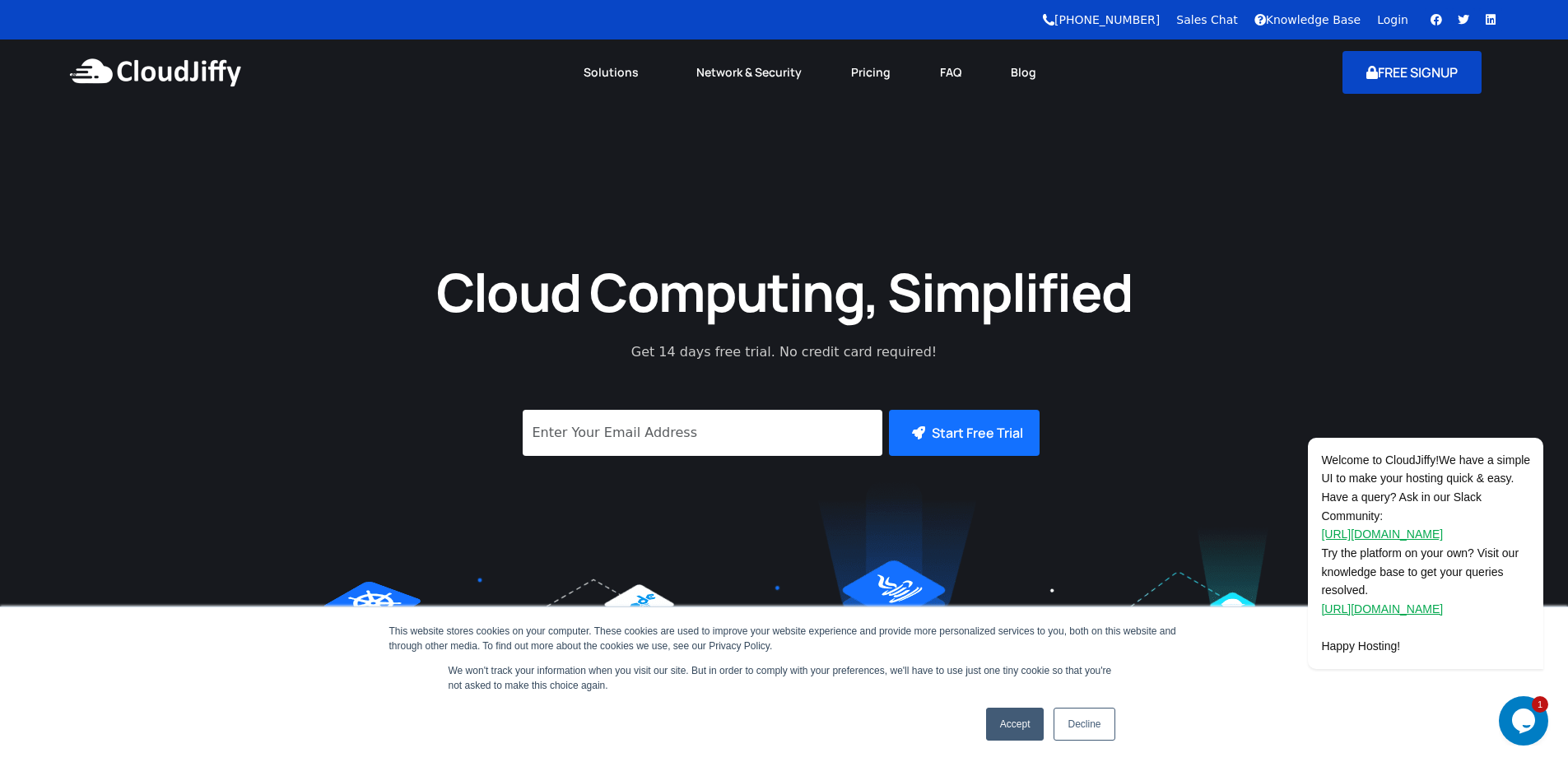
click at [1388, 74] on button "FREE SIGNUP" at bounding box center [1411, 72] width 139 height 43
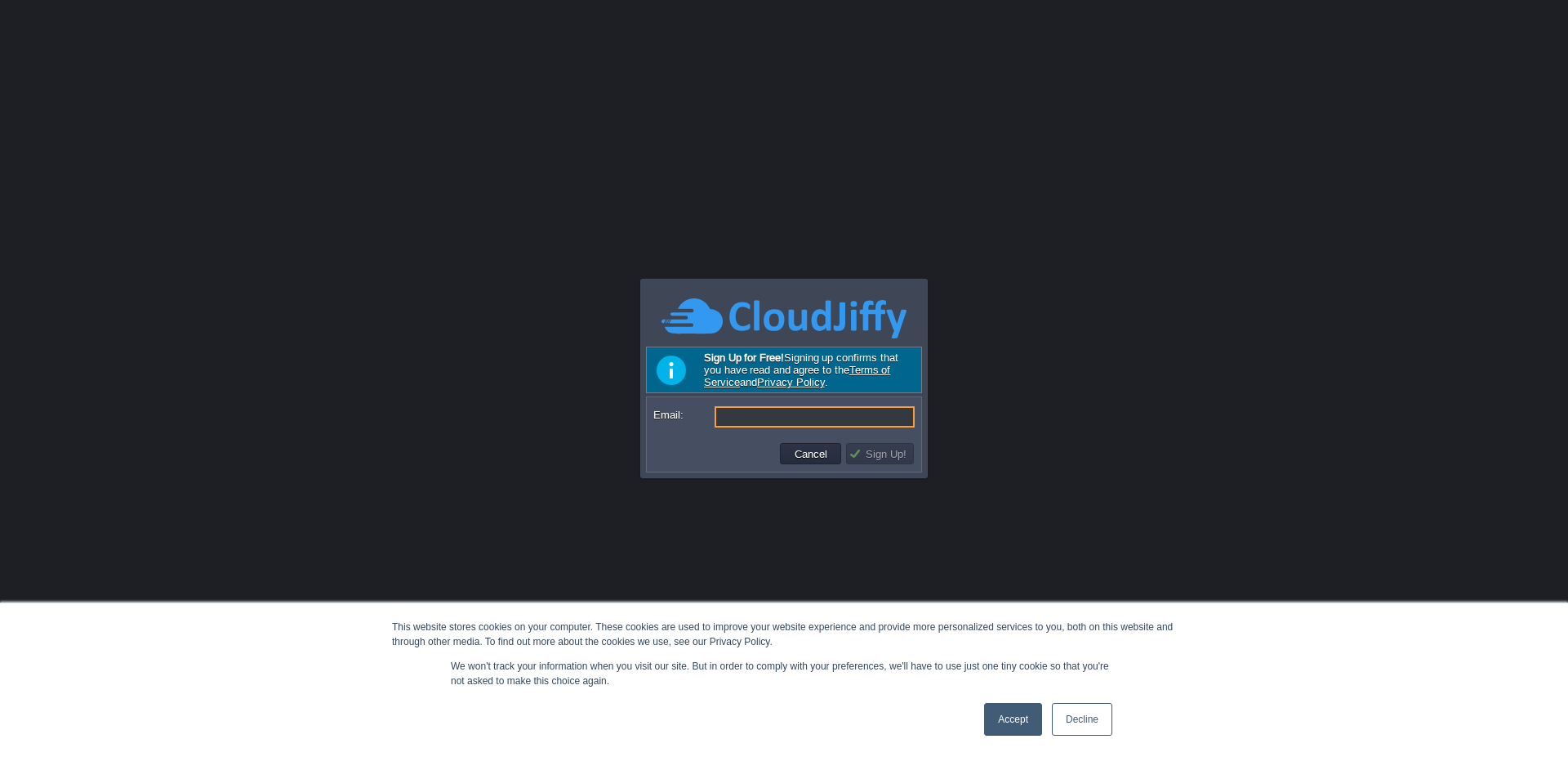
click at [755, 422] on input "Email:" at bounding box center [815, 417] width 200 height 21
type input "[EMAIL_ADDRESS][DOMAIN_NAME]"
click at [868, 445] on td "Sign Up!" at bounding box center [880, 453] width 68 height 21
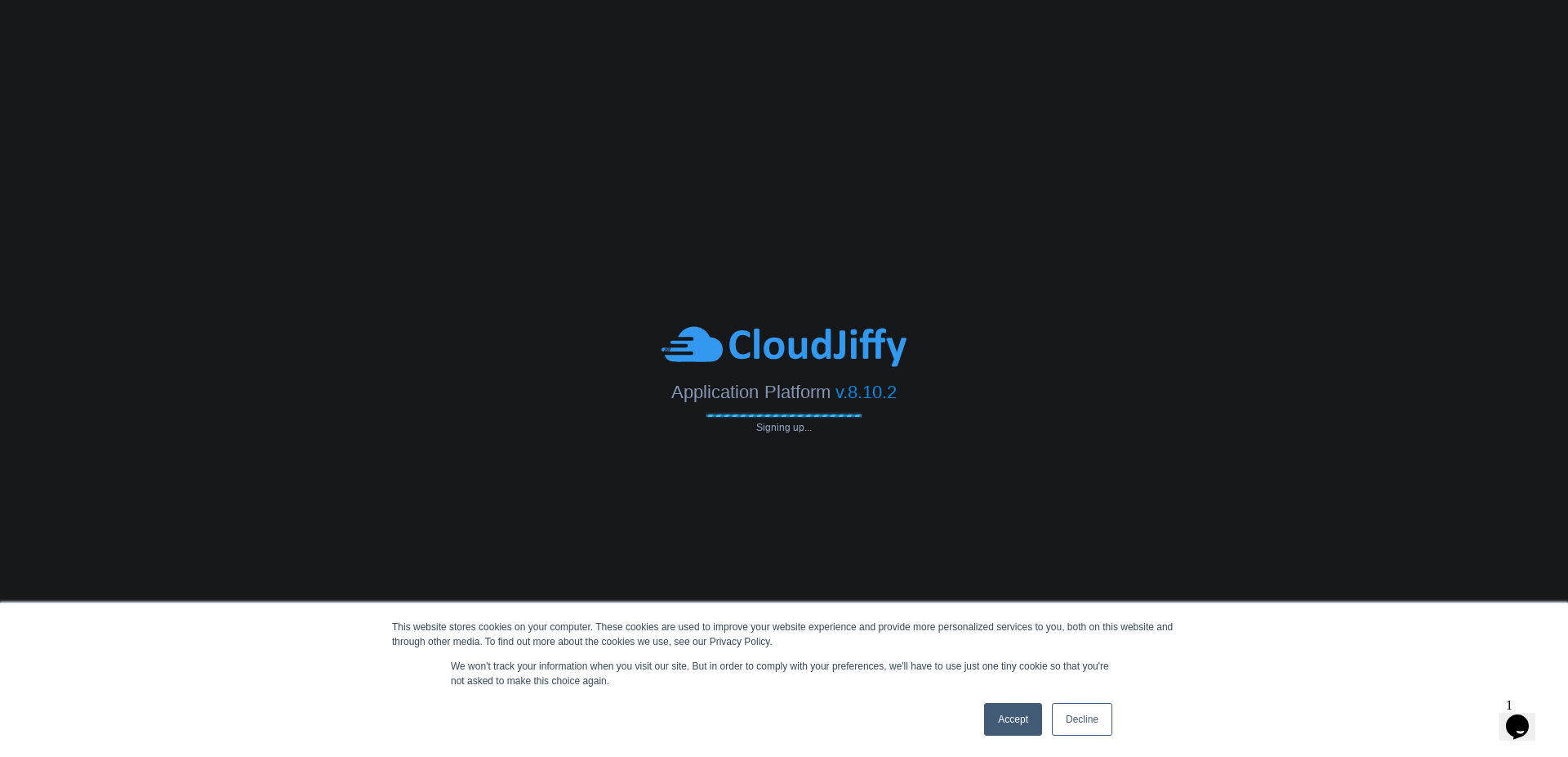
type input "[EMAIL_ADDRESS][DOMAIN_NAME]"
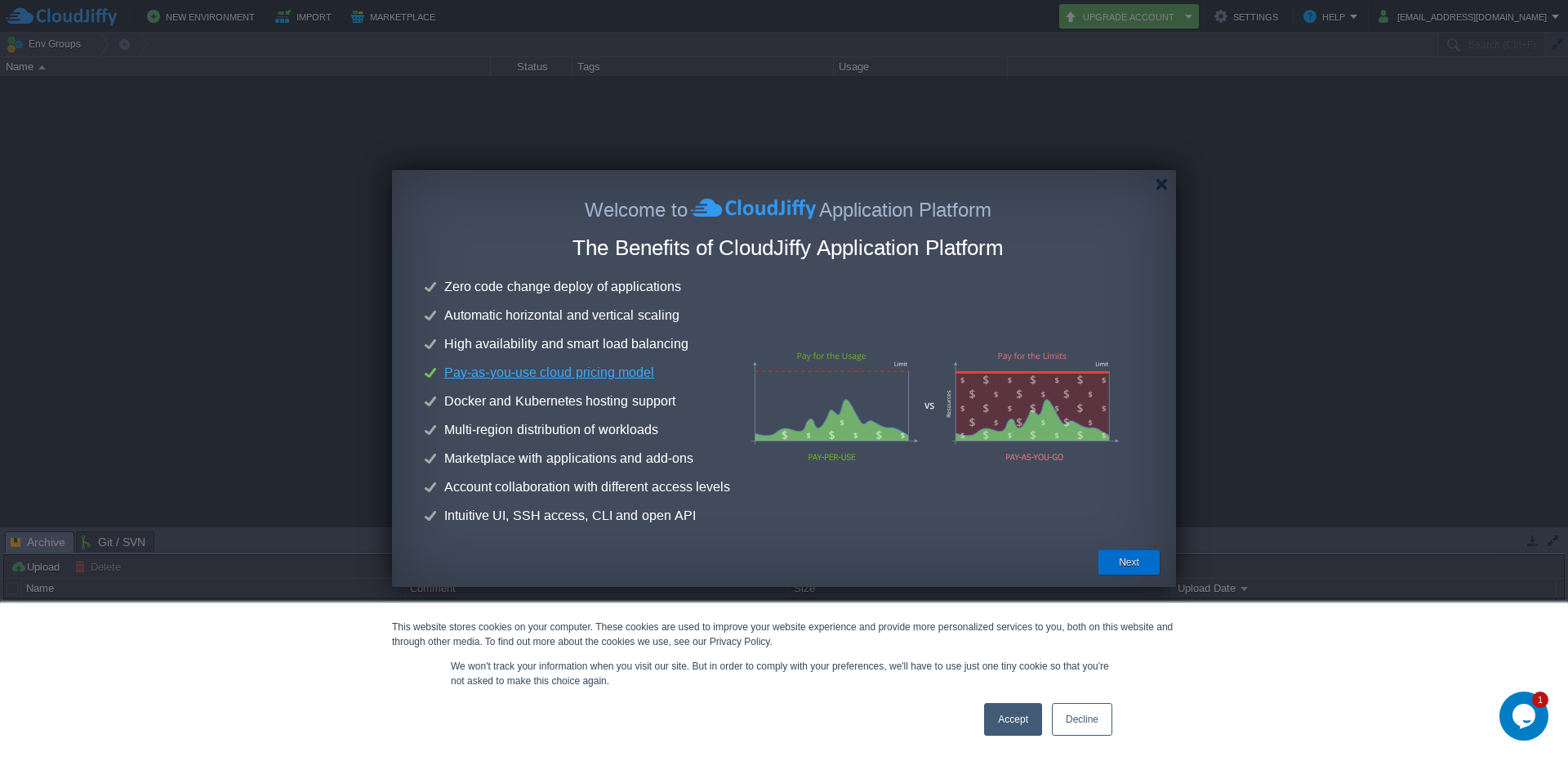
click at [1136, 562] on button "Next" at bounding box center [1129, 562] width 21 height 16
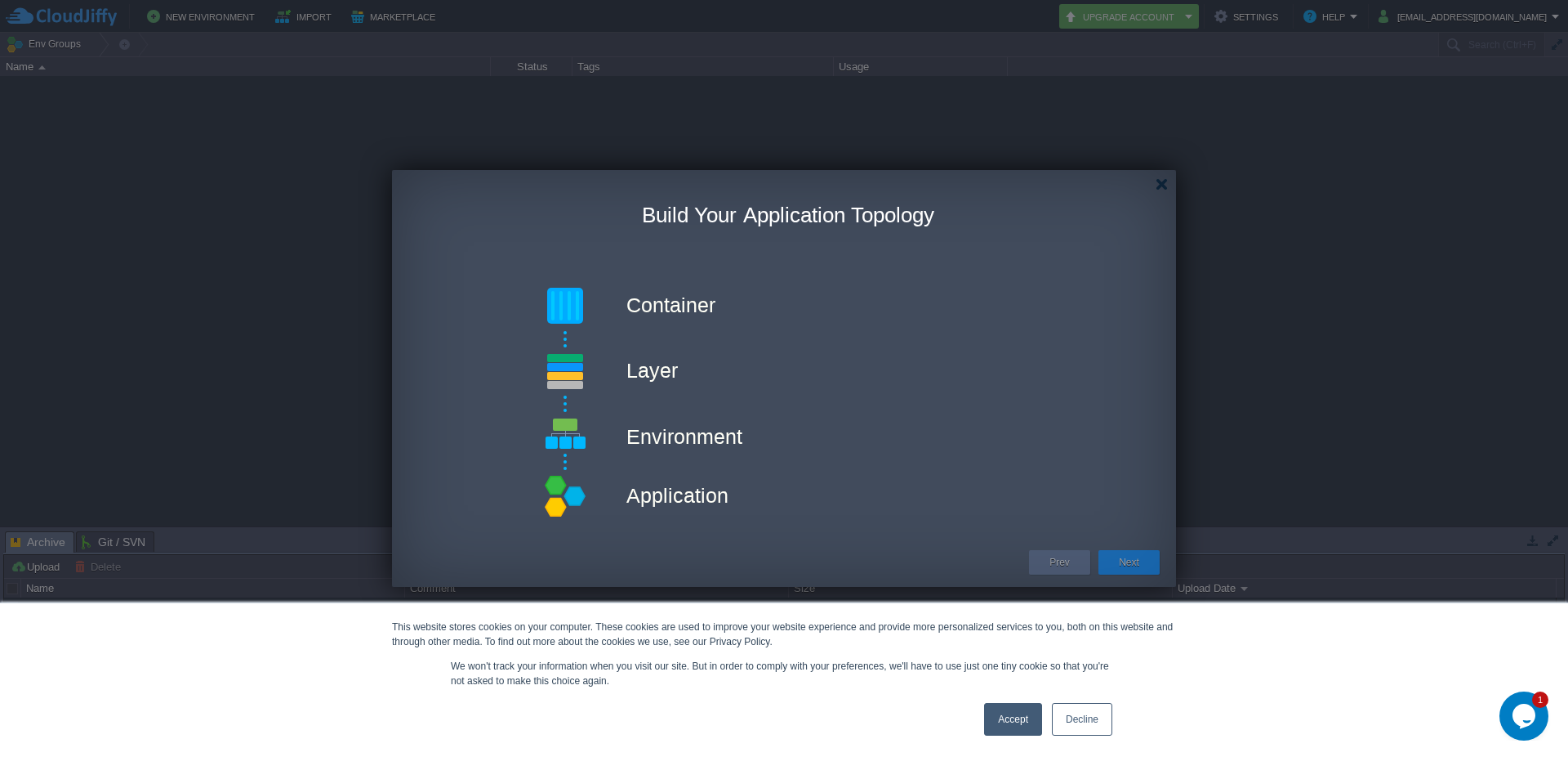
click at [1121, 559] on button "Next" at bounding box center [1129, 562] width 21 height 16
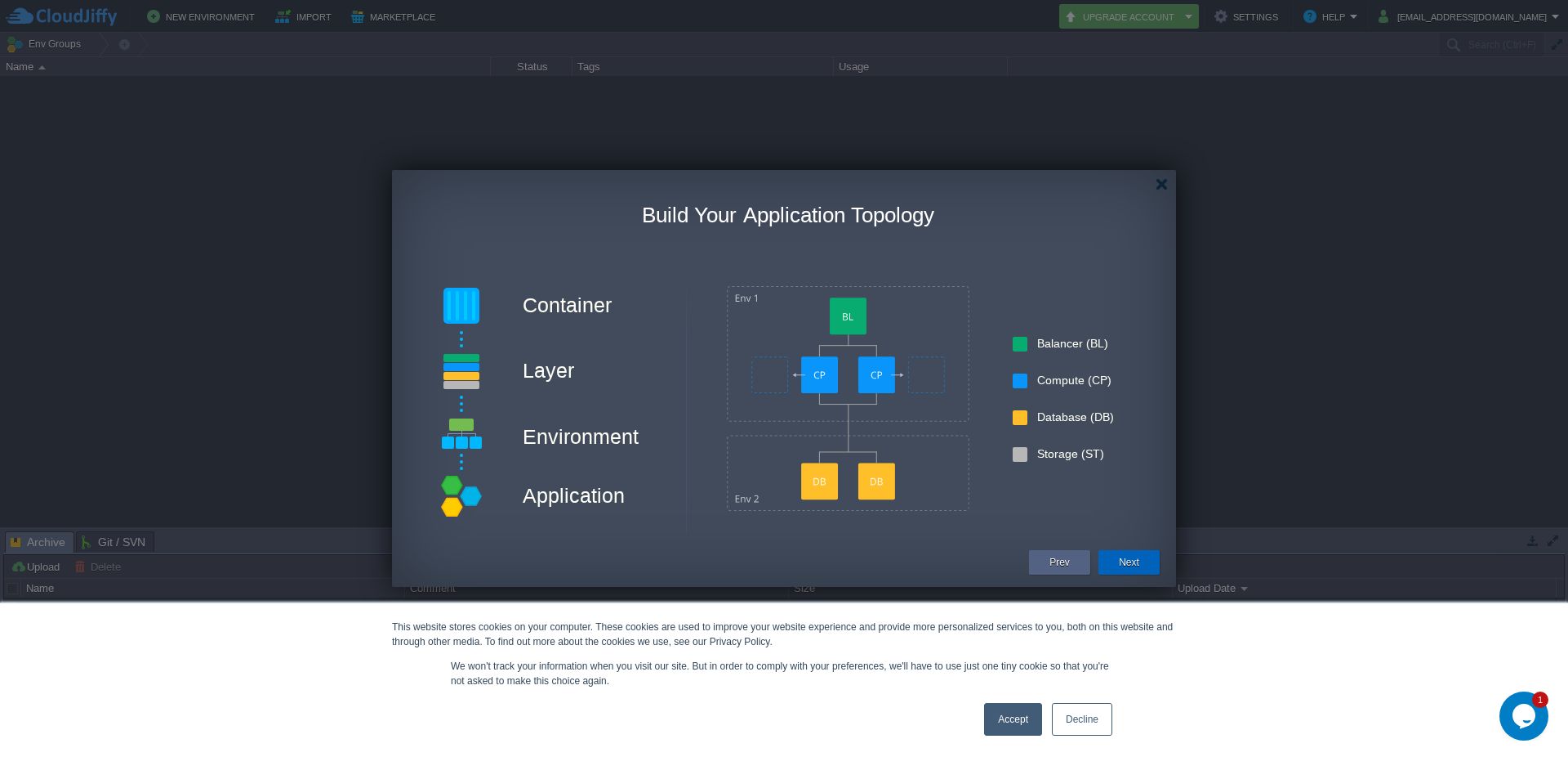
click at [1106, 558] on div "Next" at bounding box center [1129, 562] width 62 height 25
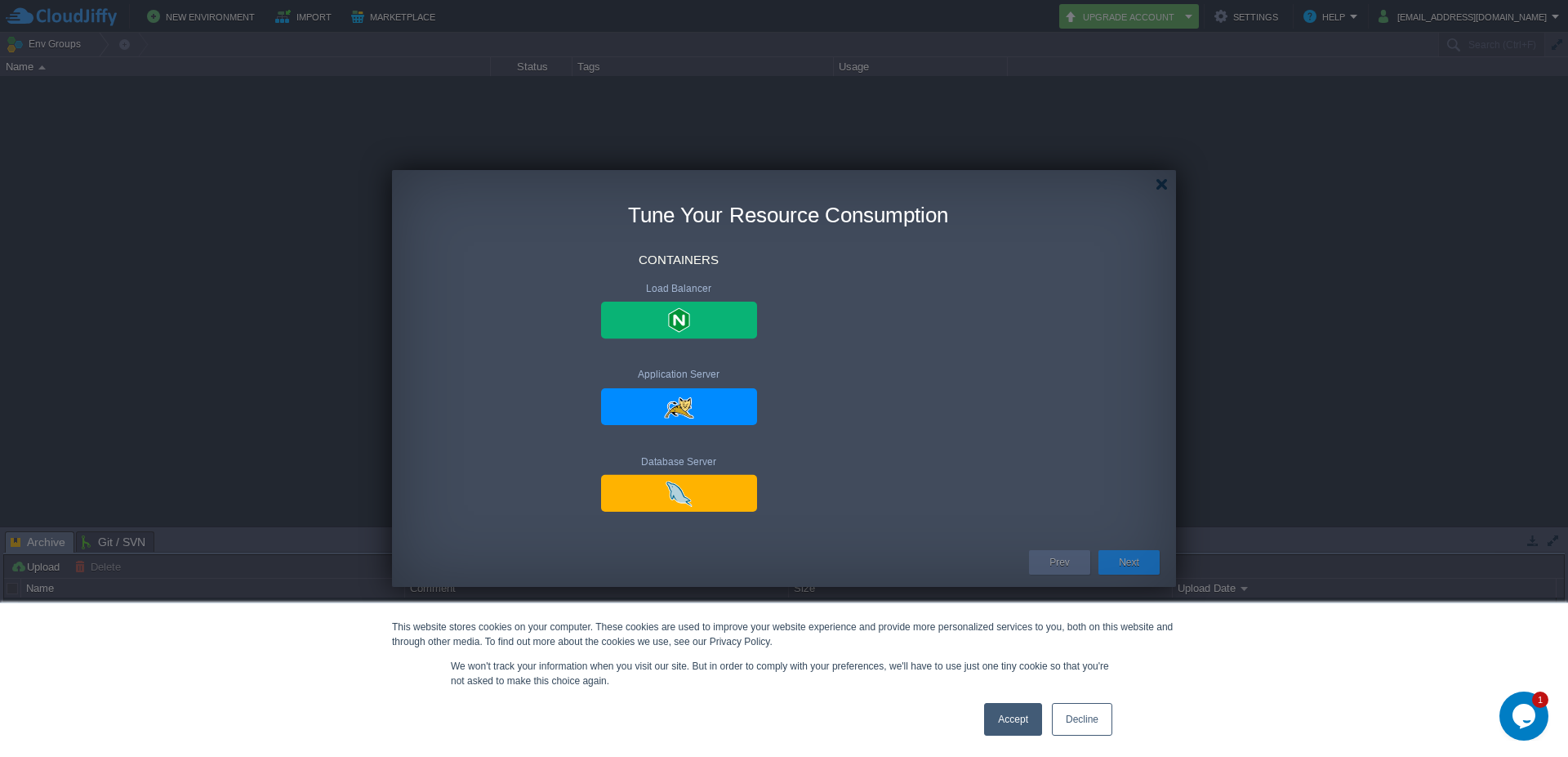
click at [1106, 558] on div "Next" at bounding box center [1129, 562] width 62 height 25
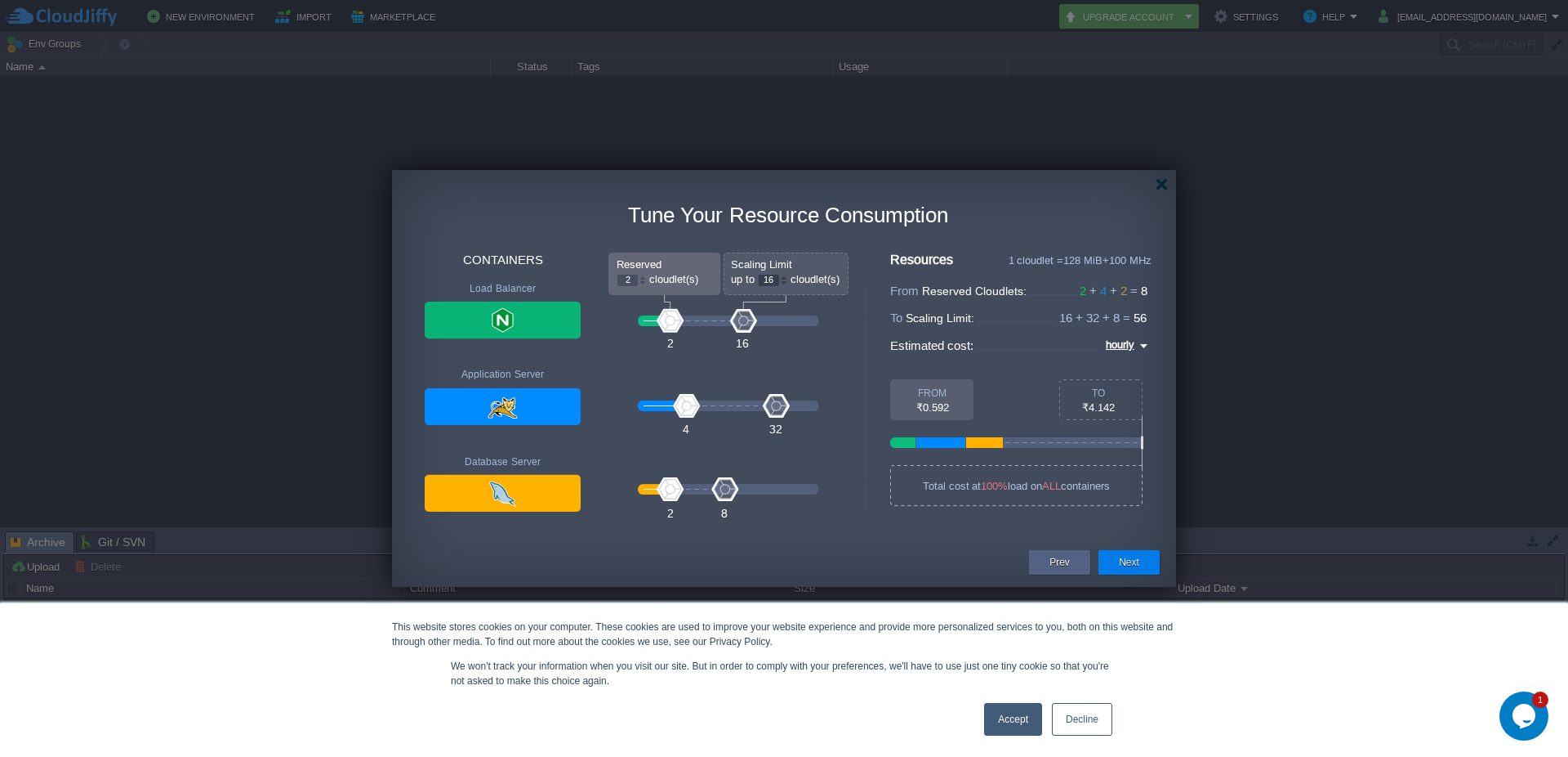
click at [1132, 352] on input "hourly" at bounding box center [1118, 345] width 34 height 20
click at [1133, 346] on input "hourly" at bounding box center [1118, 345] width 34 height 20
click at [1124, 381] on div "daily" at bounding box center [1119, 384] width 56 height 20
click at [1132, 345] on input "daily" at bounding box center [1123, 345] width 31 height 20
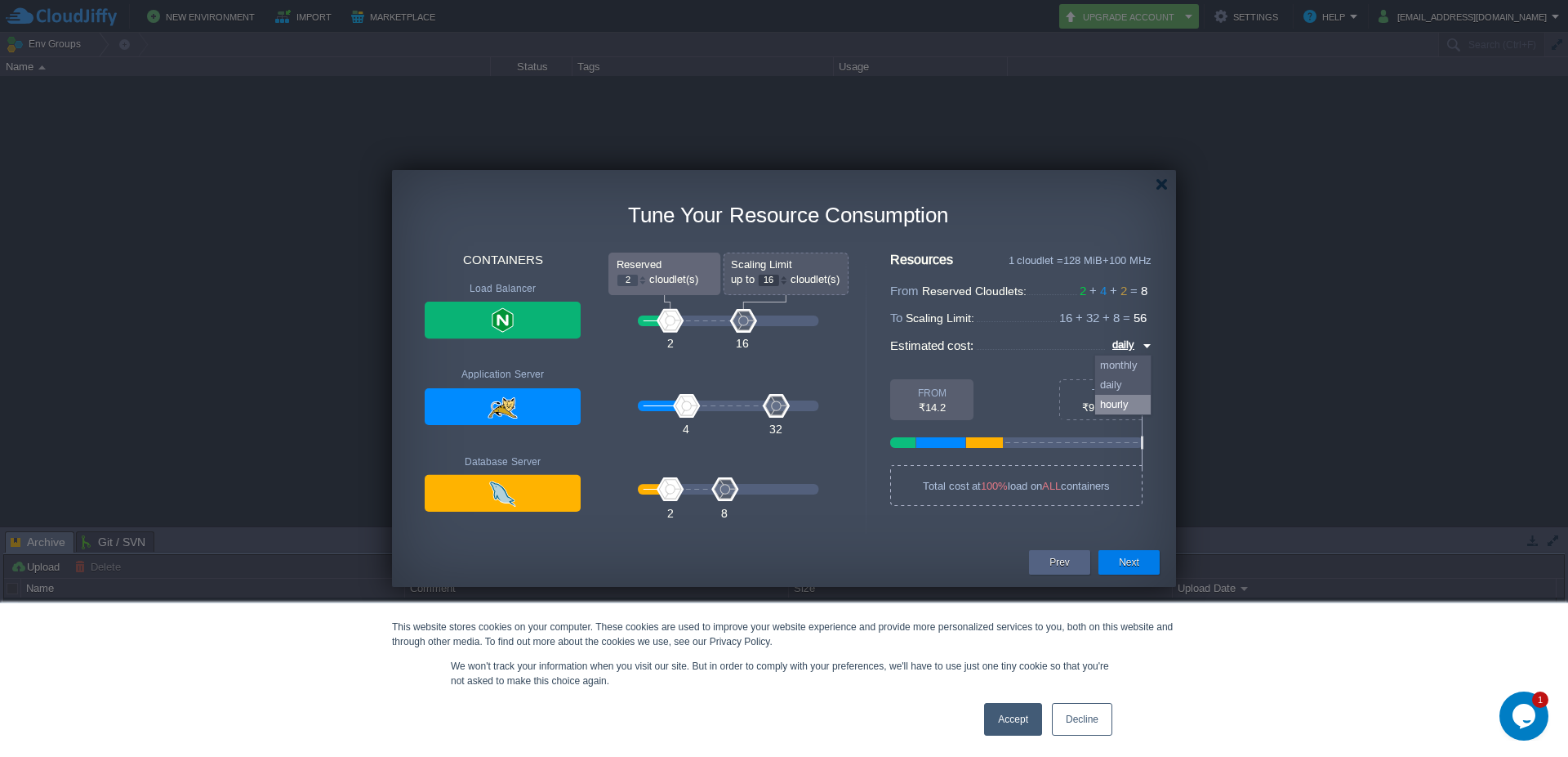
click at [1122, 397] on div "hourly" at bounding box center [1123, 404] width 56 height 20
click at [1133, 351] on input "hourly" at bounding box center [1120, 345] width 38 height 20
click at [1122, 370] on div "monthly" at bounding box center [1123, 365] width 56 height 20
type input "monthly"
click at [1128, 354] on input "monthly" at bounding box center [1115, 345] width 46 height 20
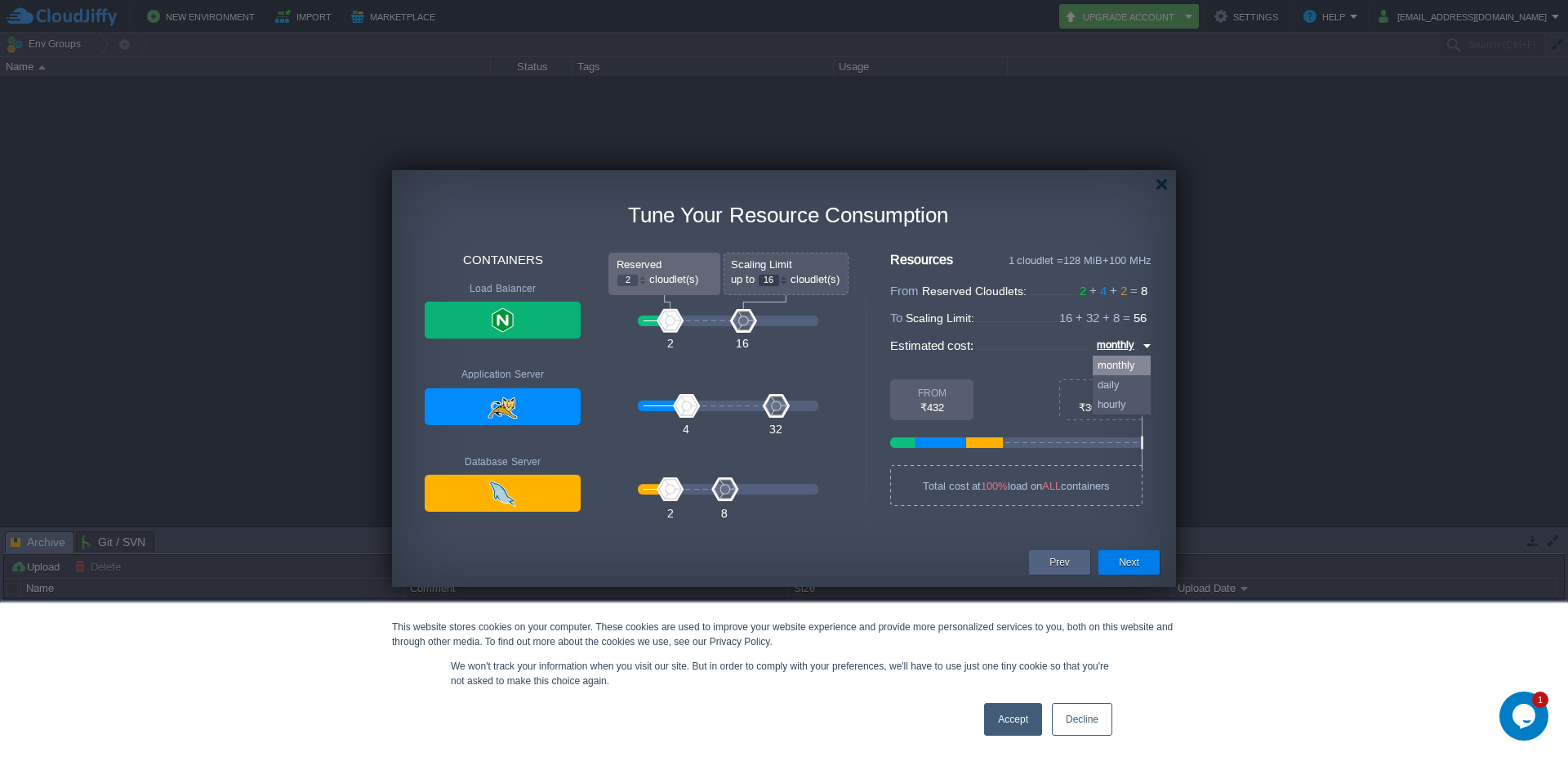
click at [1130, 351] on input "monthly" at bounding box center [1115, 345] width 46 height 20
click at [1130, 568] on button "Next" at bounding box center [1129, 562] width 21 height 16
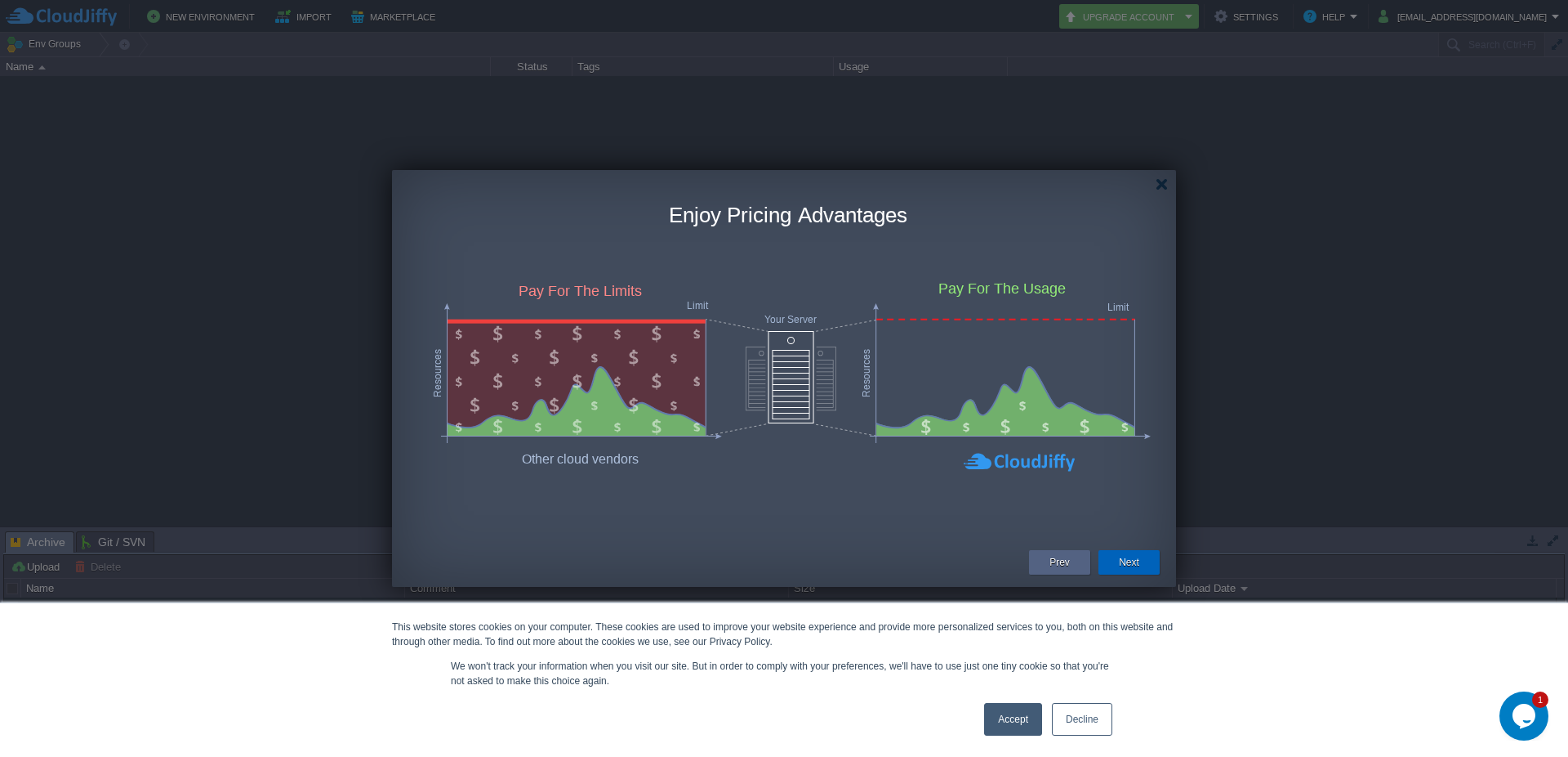
click at [1114, 567] on div "Next" at bounding box center [1129, 562] width 37 height 25
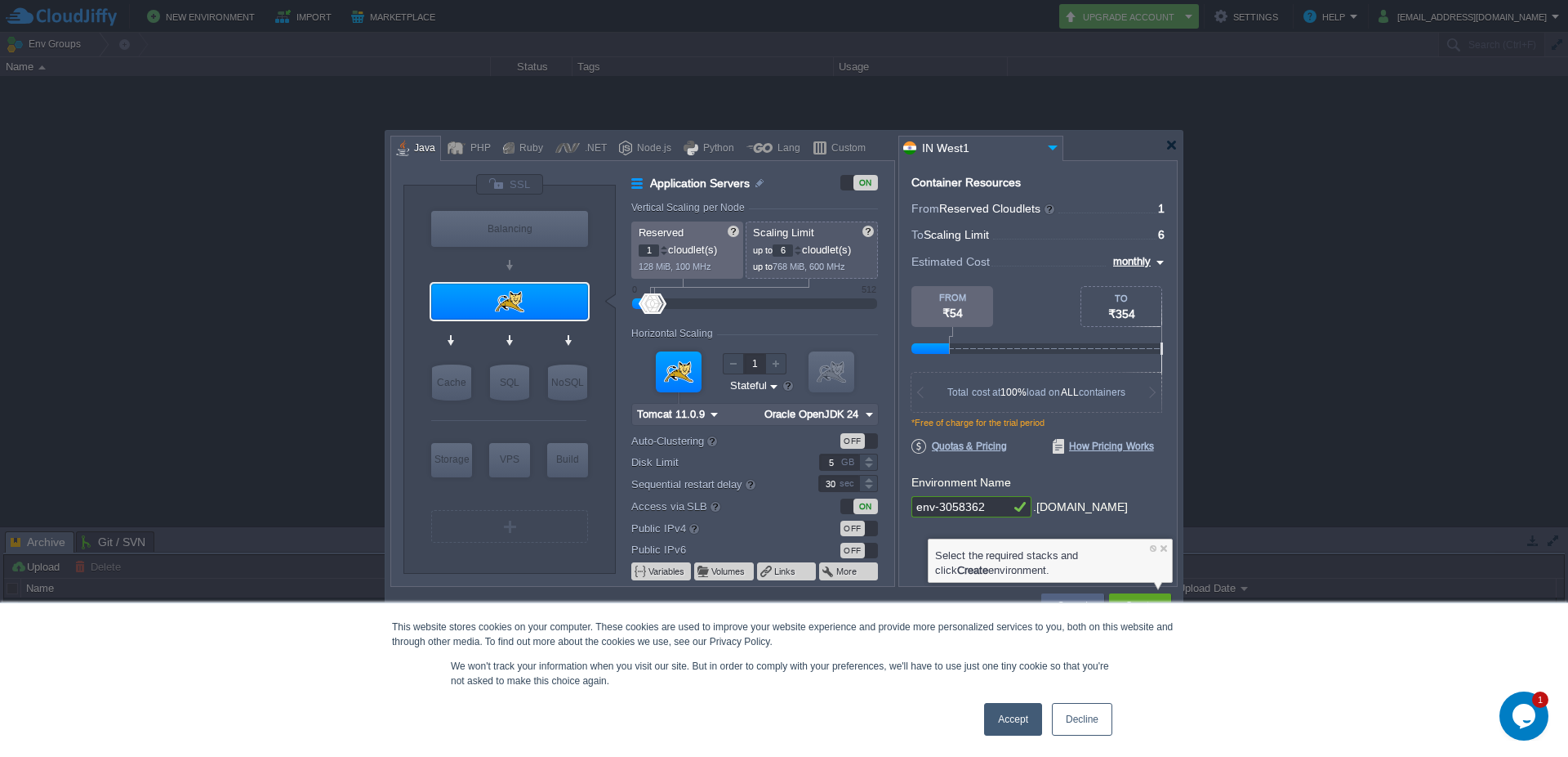
click at [993, 506] on input "env-3058362" at bounding box center [960, 506] width 98 height 21
click at [976, 237] on span "Scaling Limit" at bounding box center [956, 234] width 65 height 13
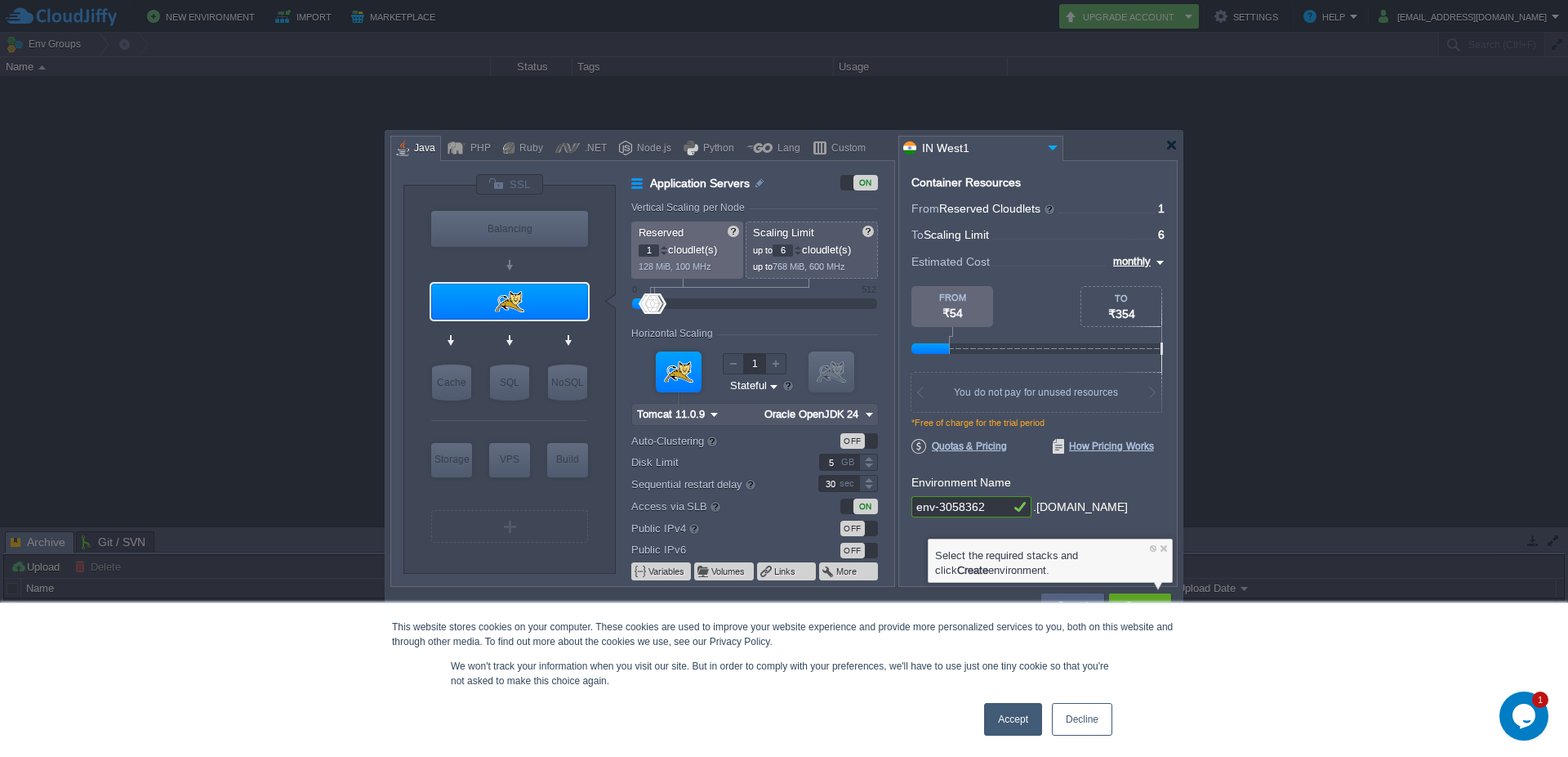
click at [976, 237] on span "Scaling Limit" at bounding box center [956, 234] width 65 height 13
click at [1158, 238] on span "6" at bounding box center [1162, 234] width 7 height 13
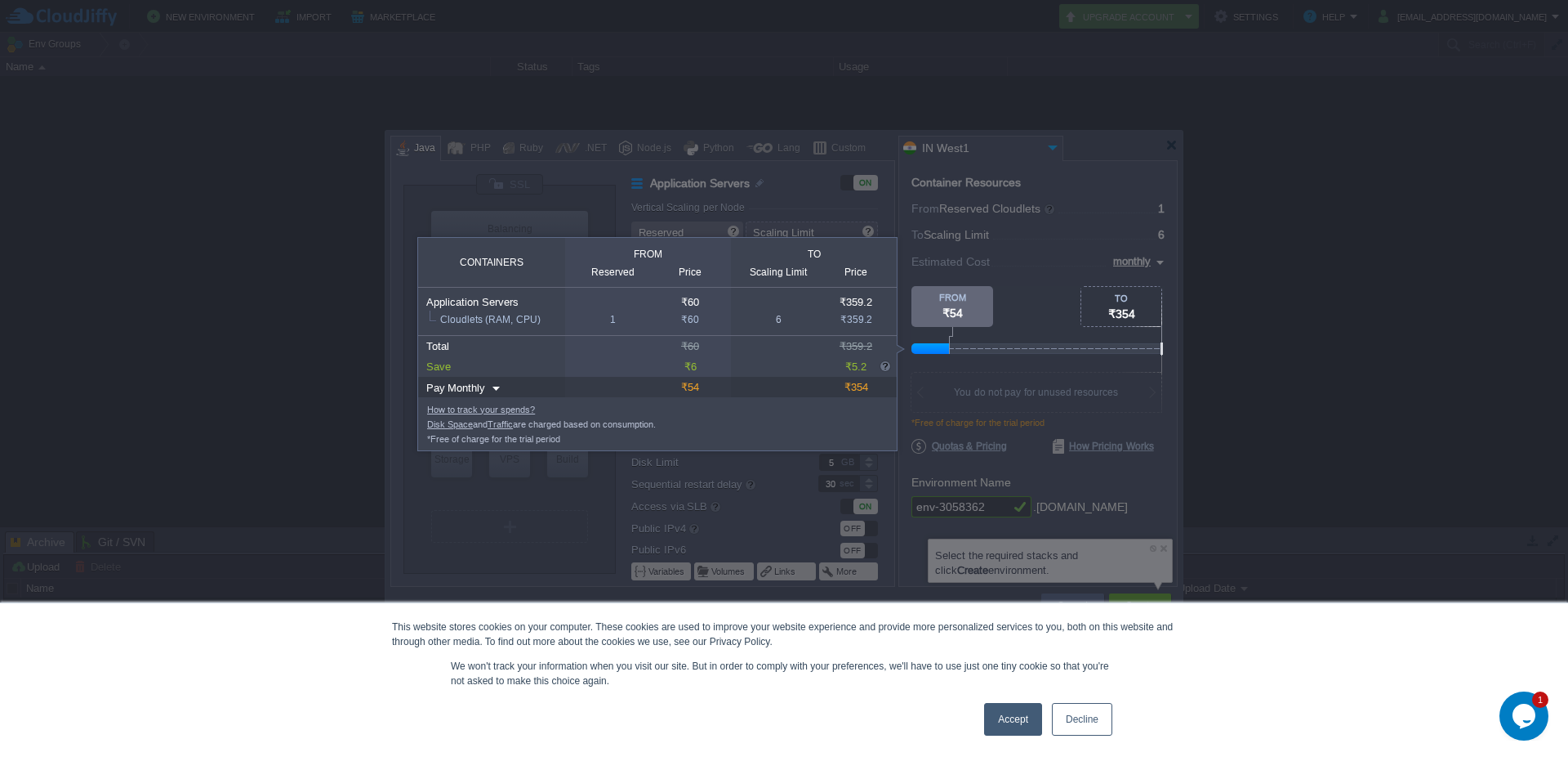
click at [705, 372] on div "₹6" at bounding box center [690, 366] width 74 height 21
click at [721, 464] on div at bounding box center [582, 556] width 1164 height 401
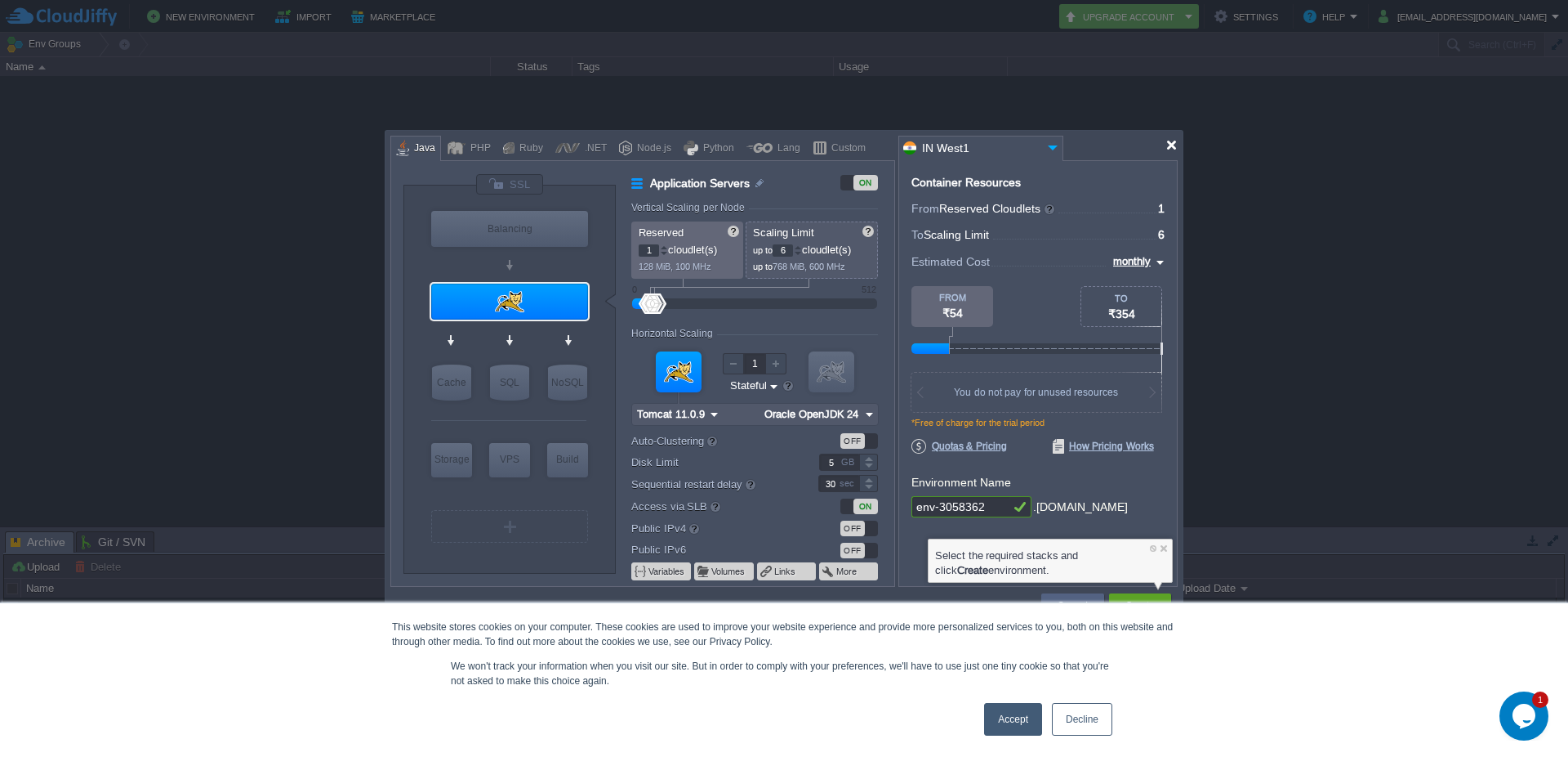
click at [1182, 151] on div at bounding box center [784, 378] width 1568 height 757
click at [1176, 149] on div at bounding box center [1171, 145] width 12 height 12
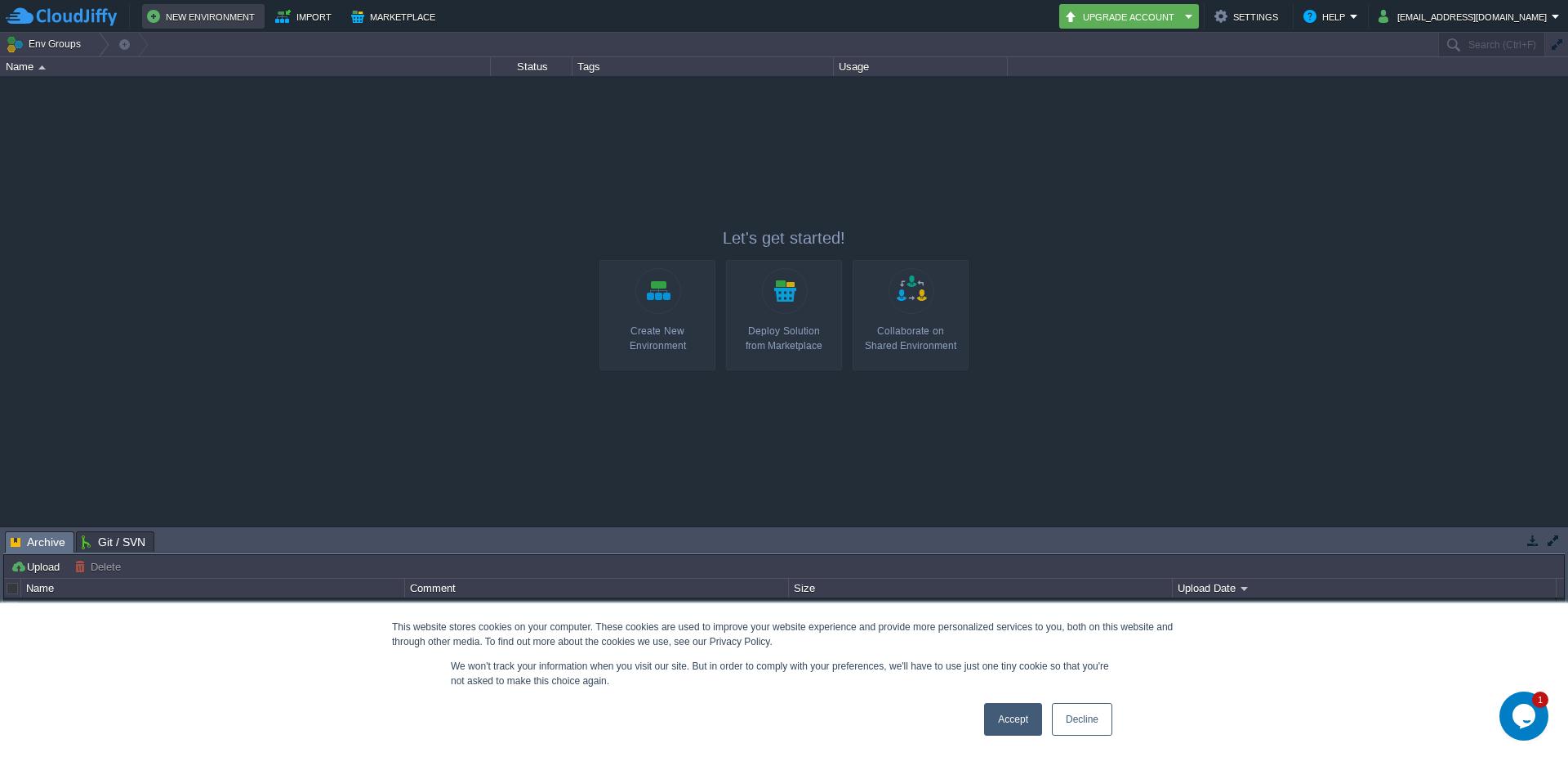
click at [217, 15] on button "New Environment" at bounding box center [203, 16] width 113 height 20
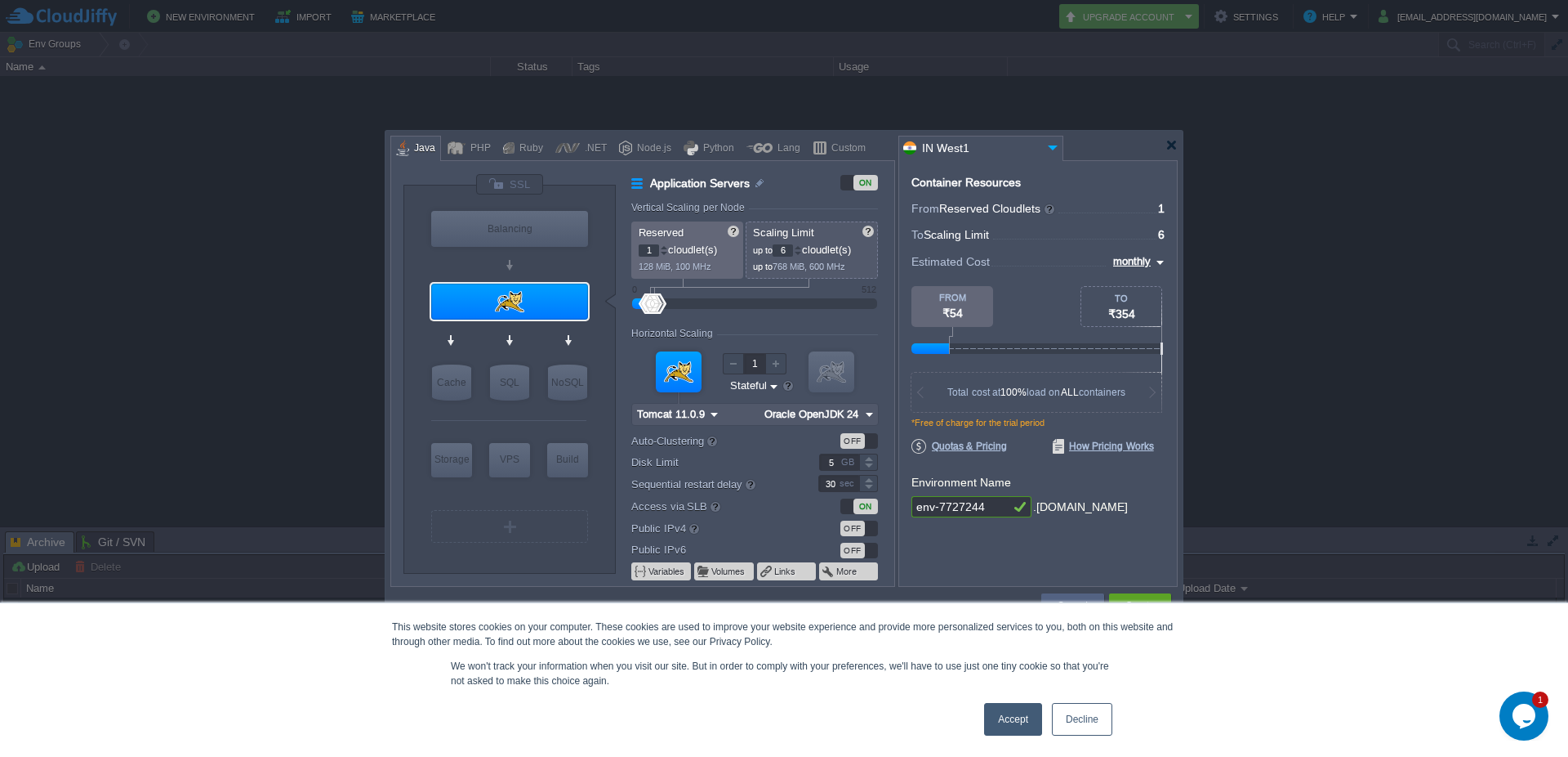
click at [855, 527] on div "OFF" at bounding box center [852, 528] width 25 height 15
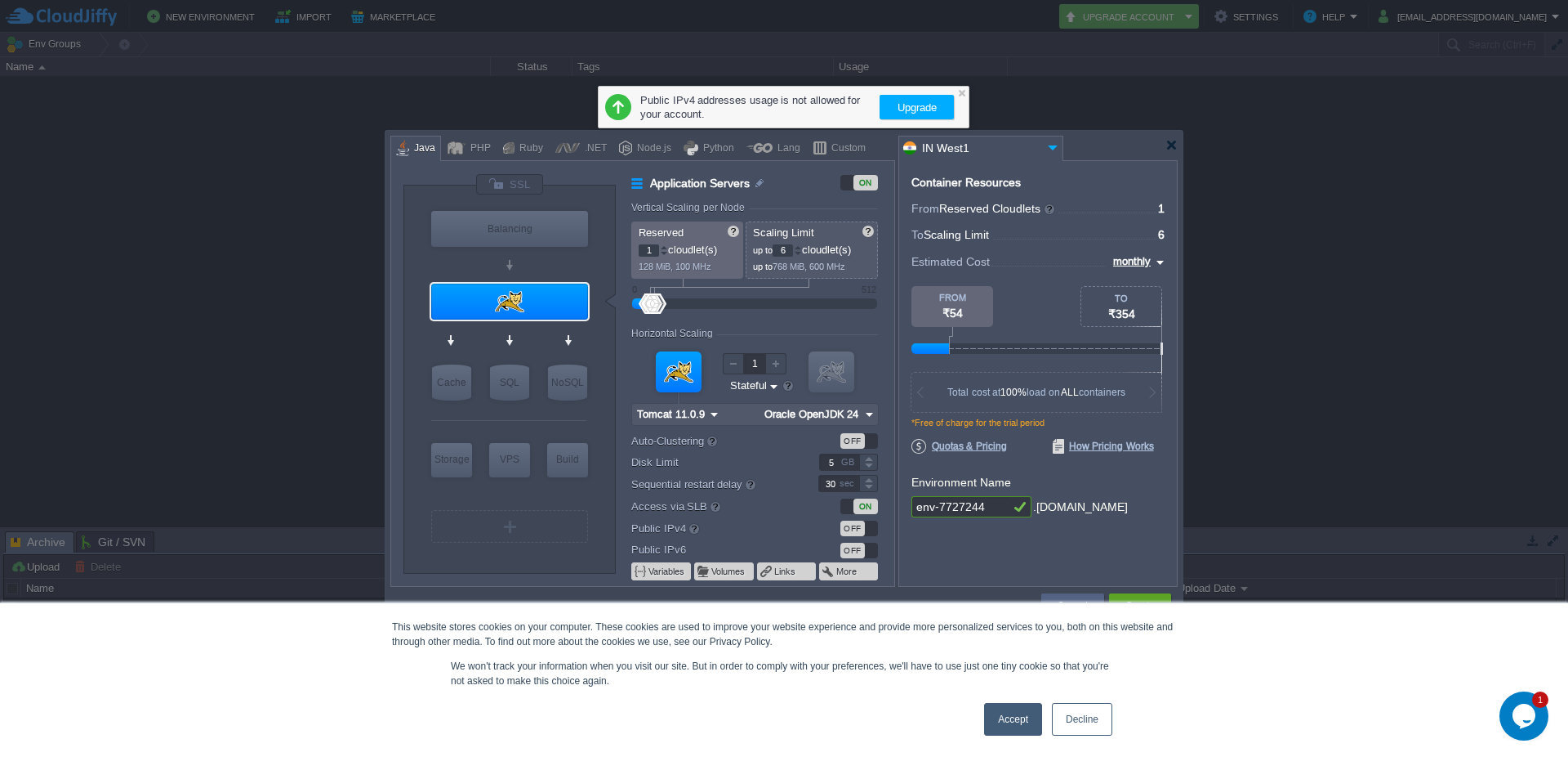
click at [866, 545] on div "OFF" at bounding box center [859, 550] width 38 height 15
click at [905, 100] on button "Upgrade" at bounding box center [917, 107] width 49 height 20
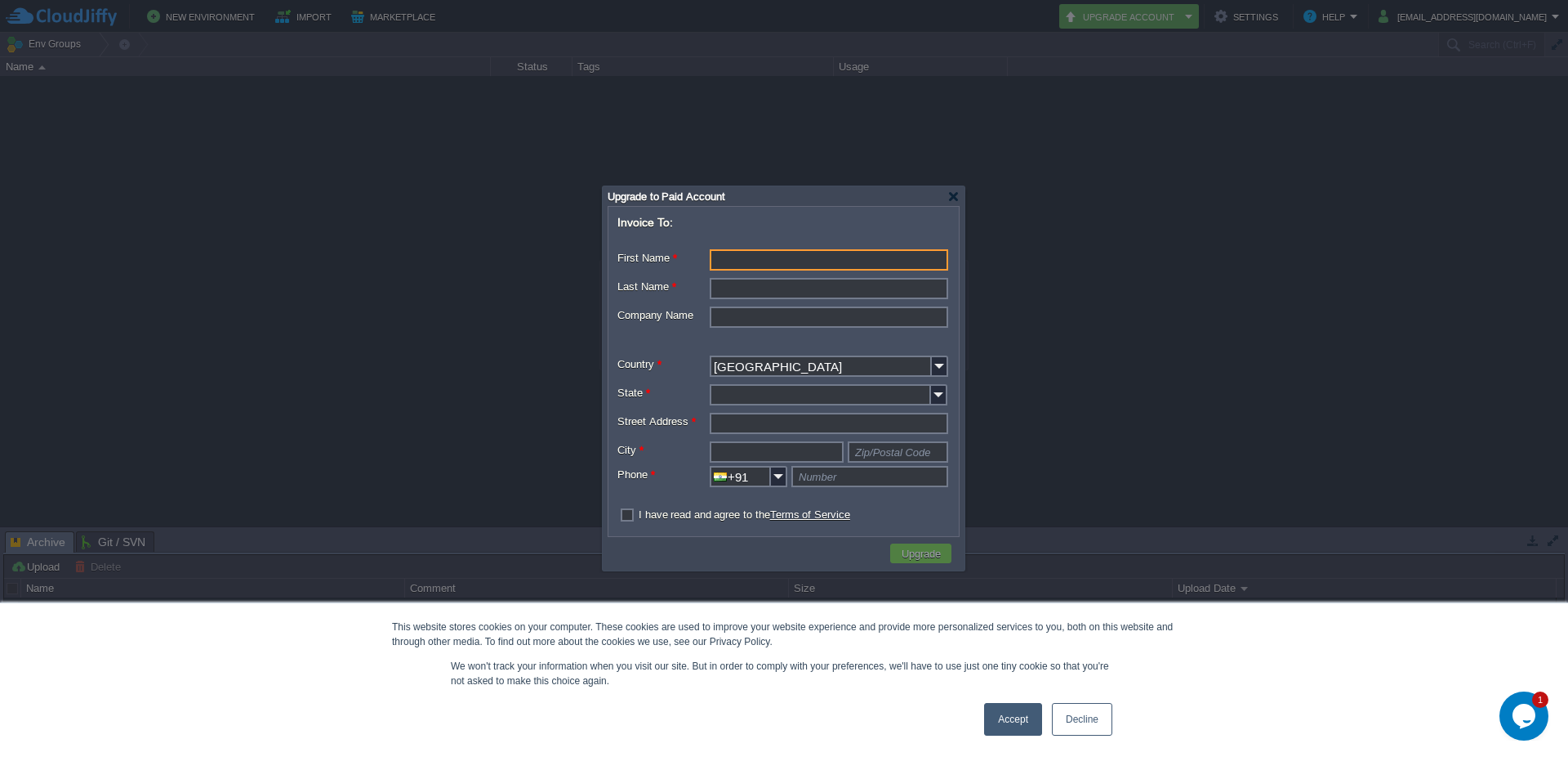
click at [750, 265] on input "First Name *" at bounding box center [828, 259] width 239 height 21
type input "laxmaiah"
type input "Narri"
type input "Telangana"
type input "lecturers colony"
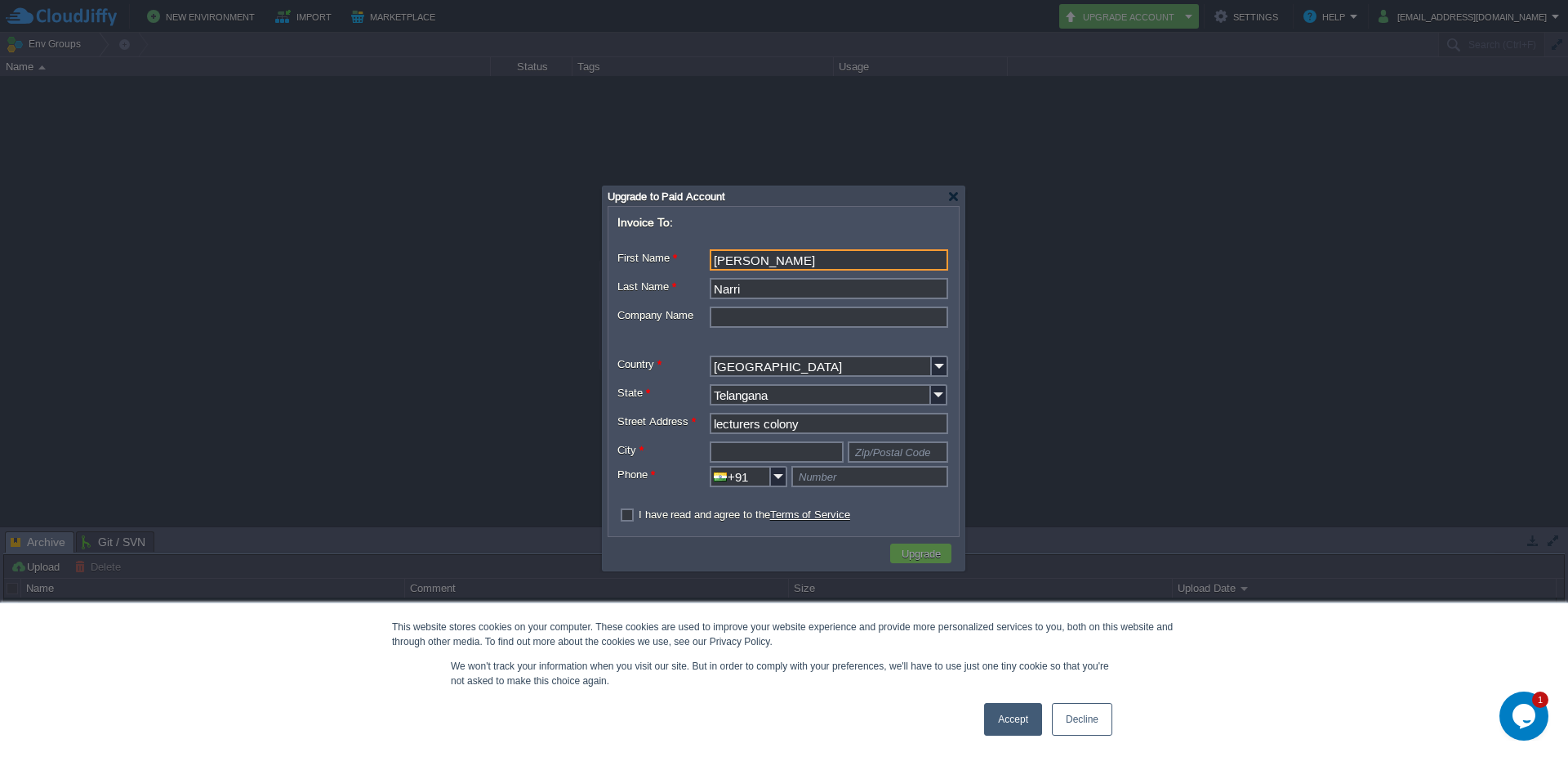
type input "hyd"
click at [772, 320] on input "Company Name" at bounding box center [828, 316] width 239 height 21
click at [844, 481] on input "text" at bounding box center [869, 476] width 156 height 21
type input "9849037586"
click at [920, 443] on input "text" at bounding box center [898, 452] width 100 height 21
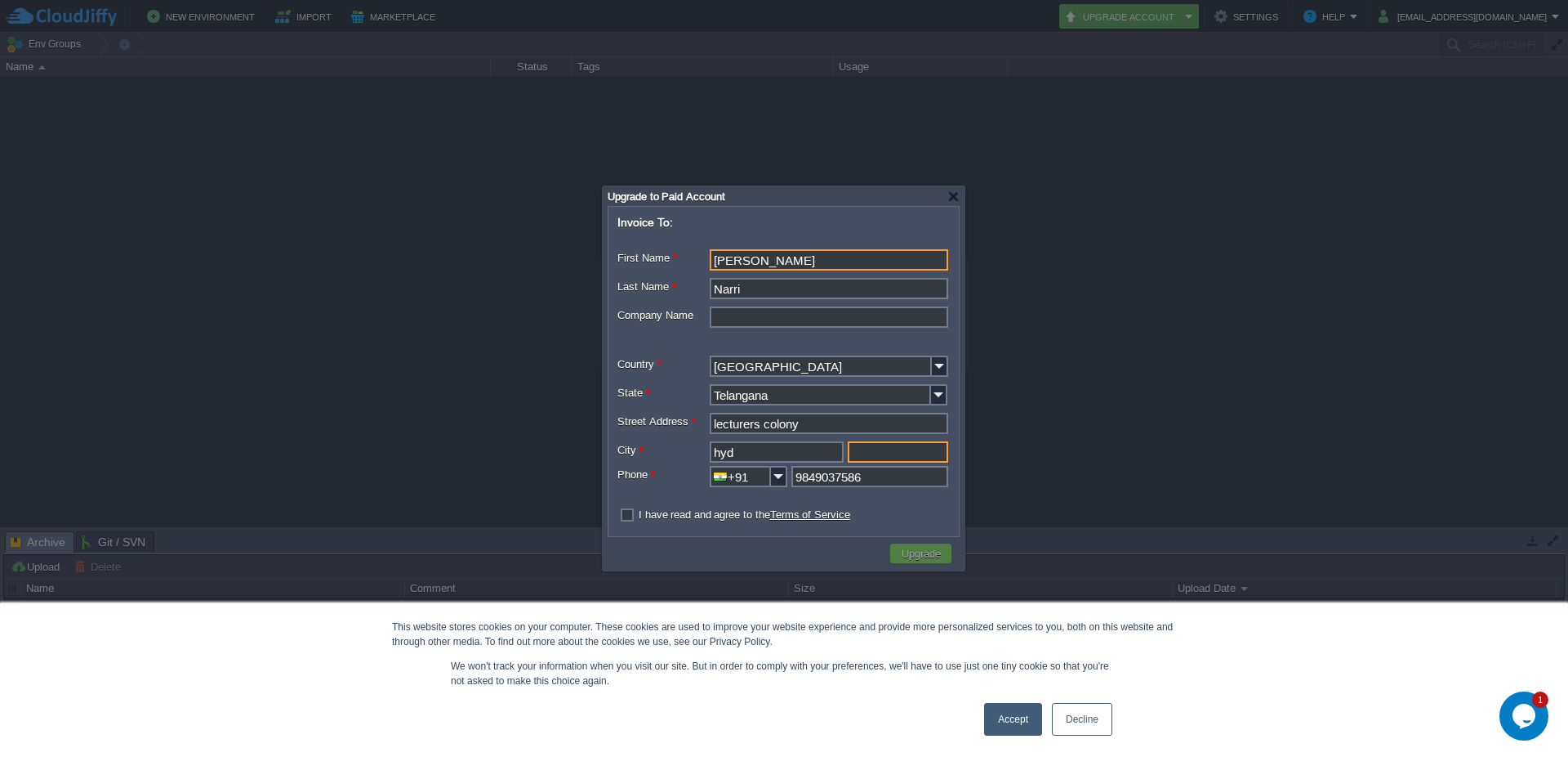
type input "501505"
click at [639, 514] on label "I have read and agree to the Terms of Service" at bounding box center [744, 514] width 211 height 12
click at [622, 514] on input "checkbox" at bounding box center [622, 515] width 10 height 10
checkbox input "true"
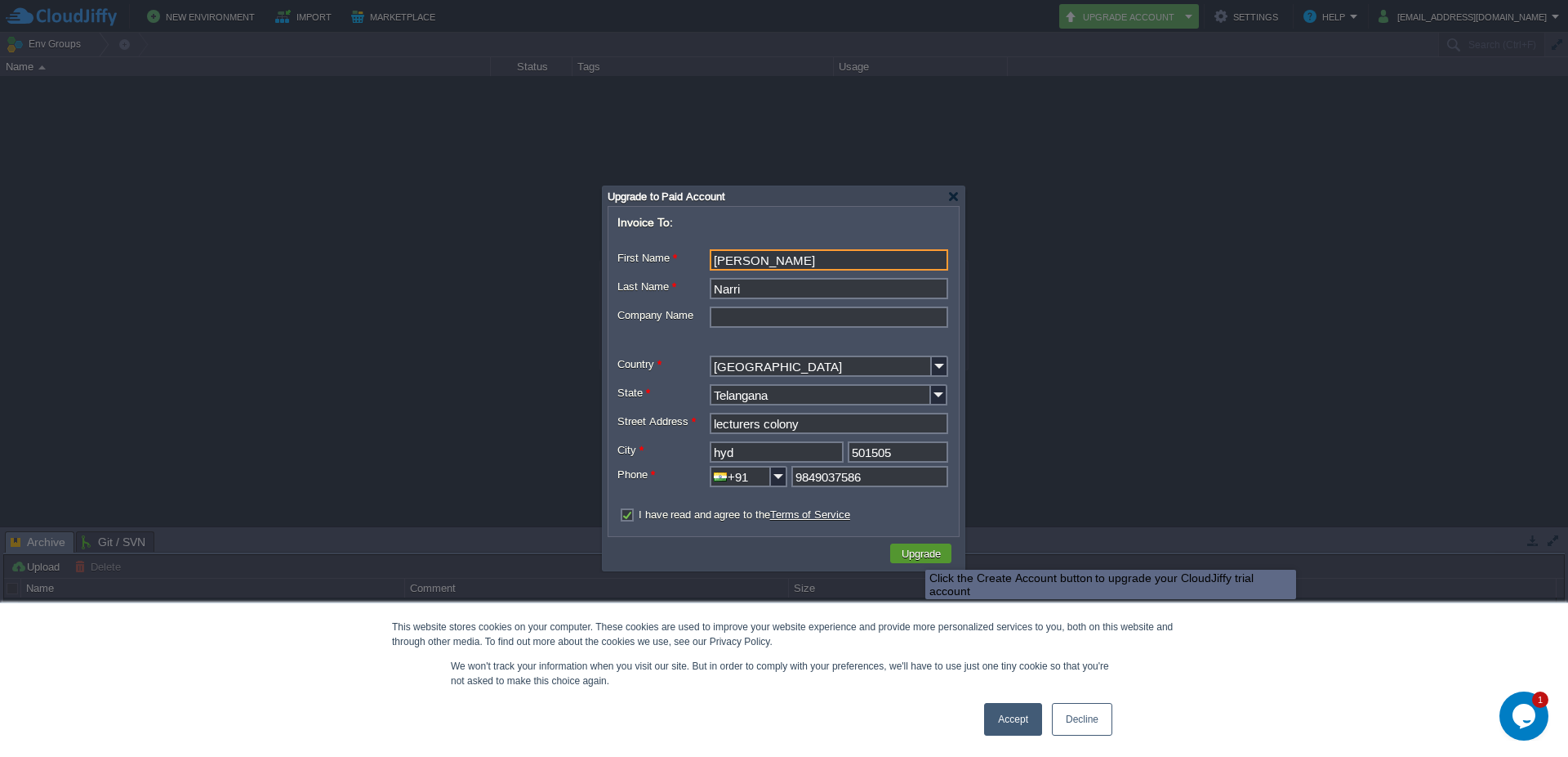
click at [913, 555] on button "Upgrade" at bounding box center [921, 553] width 49 height 15
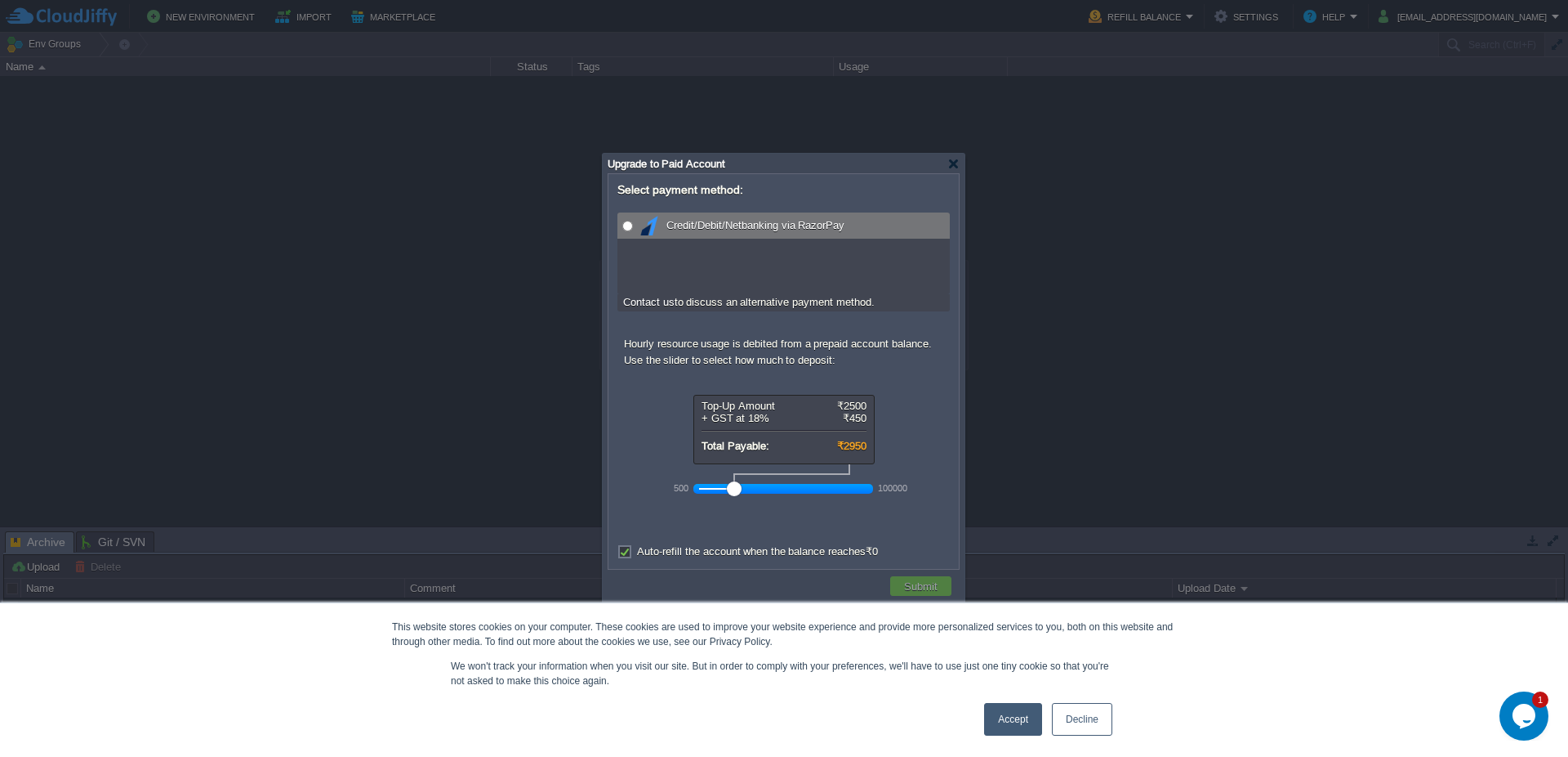
radio input "true"
click at [627, 223] on input "radio" at bounding box center [628, 226] width 10 height 10
click at [651, 556] on label "Auto-refill the account when the balance reaches ₹0" at bounding box center [757, 551] width 241 height 12
click at [628, 556] on input "Auto-refill the account when the balance reaches ₹0" at bounding box center [622, 553] width 10 height 10
click at [637, 556] on label "Auto-refill the account when the balance reaches ₹0" at bounding box center [757, 551] width 241 height 12
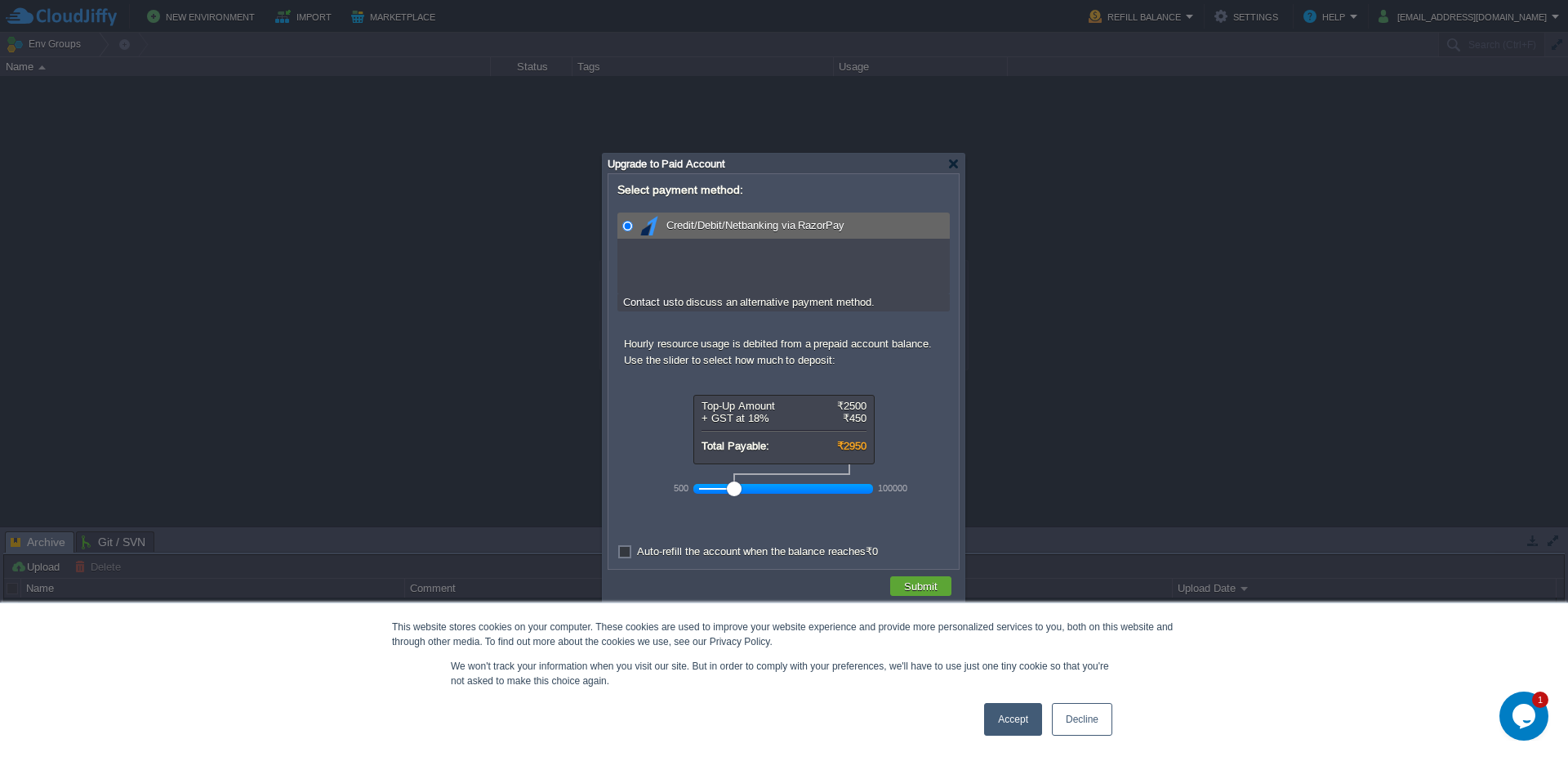
click at [628, 556] on input "Auto-refill the account when the balance reaches ₹0" at bounding box center [622, 553] width 10 height 10
click at [637, 545] on label "Auto-refill the account when the balance reaches ₹0" at bounding box center [757, 551] width 241 height 12
click at [628, 548] on input "Auto-refill the account when the balance reaches ₹0" at bounding box center [622, 553] width 10 height 10
checkbox input "false"
click at [933, 585] on button "Submit" at bounding box center [921, 585] width 44 height 15
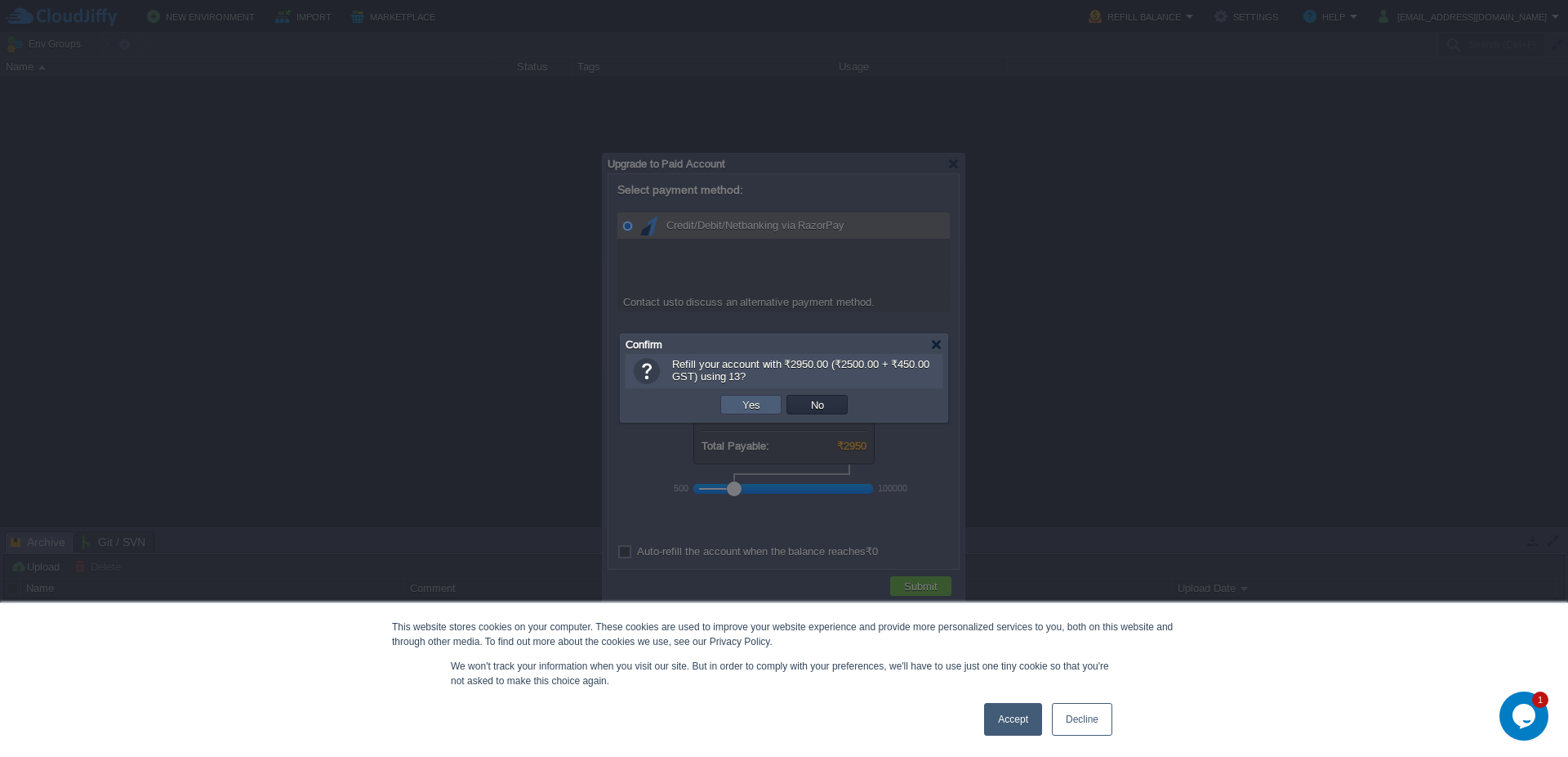
click at [764, 409] on button "Yes" at bounding box center [752, 404] width 27 height 15
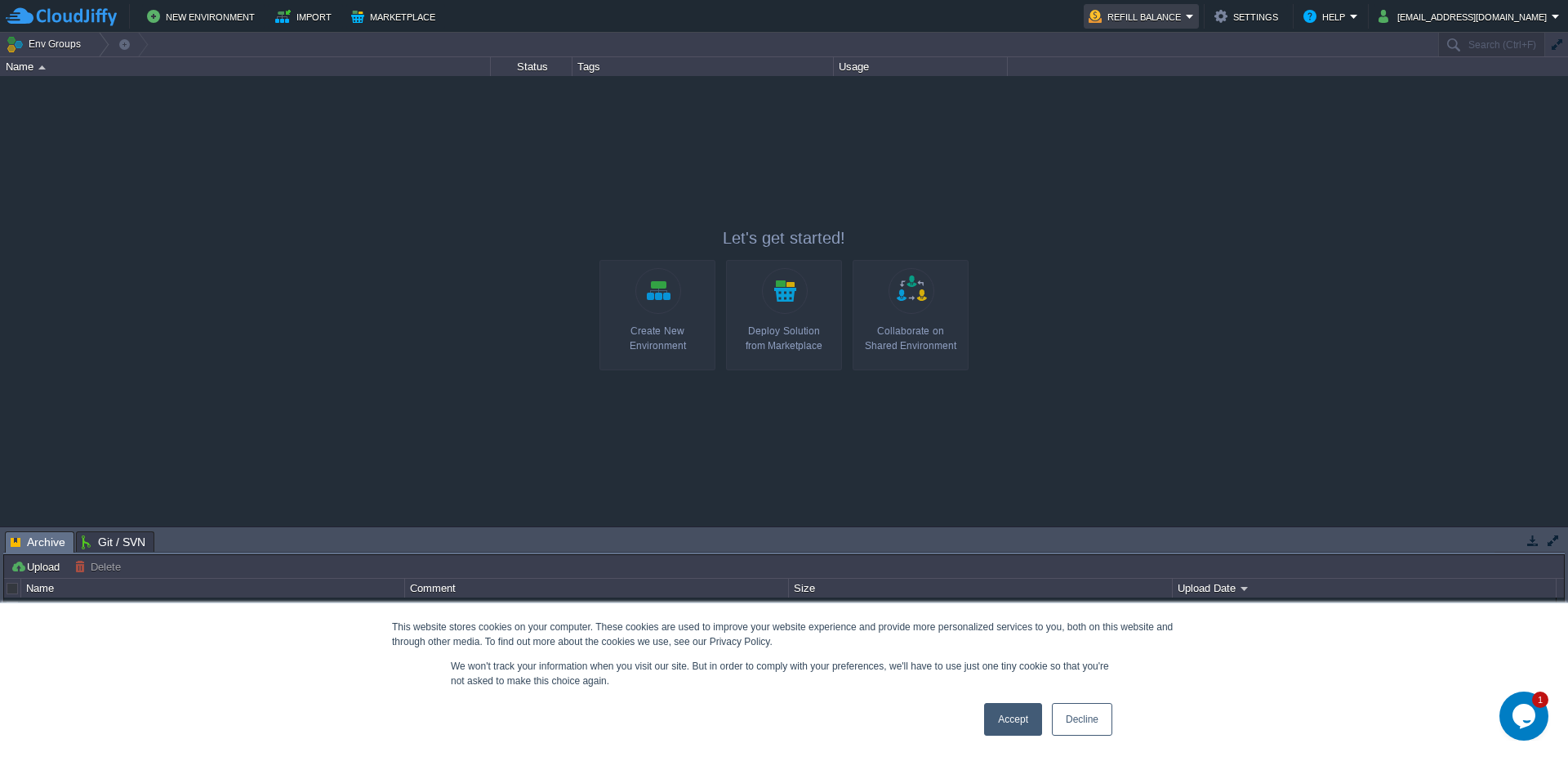
click at [1182, 15] on button "Refill Balance" at bounding box center [1137, 16] width 97 height 20
click at [1145, 86] on span "Billing History" at bounding box center [1140, 86] width 65 height 12
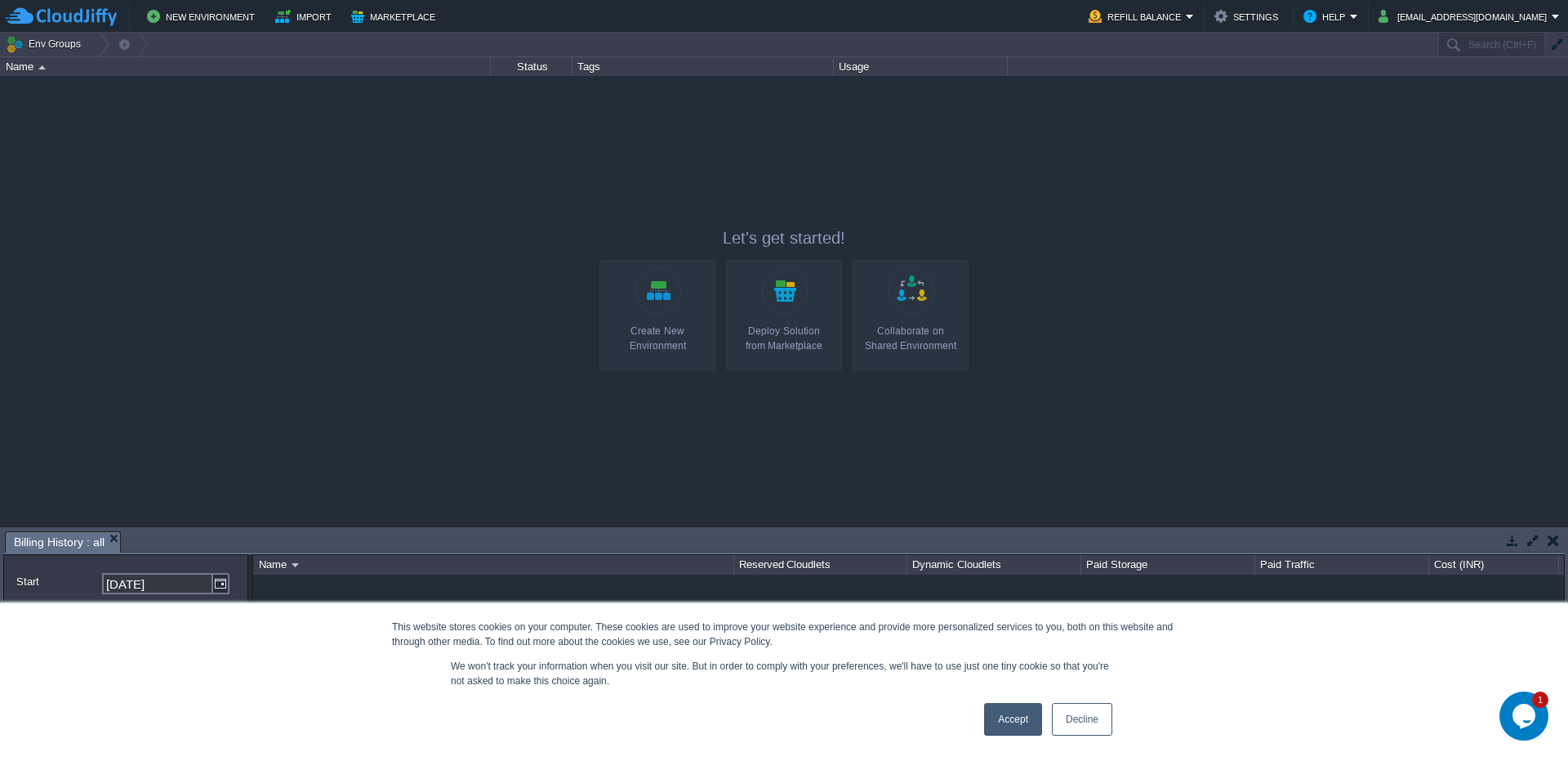
click at [1553, 538] on button "button" at bounding box center [1553, 540] width 11 height 15
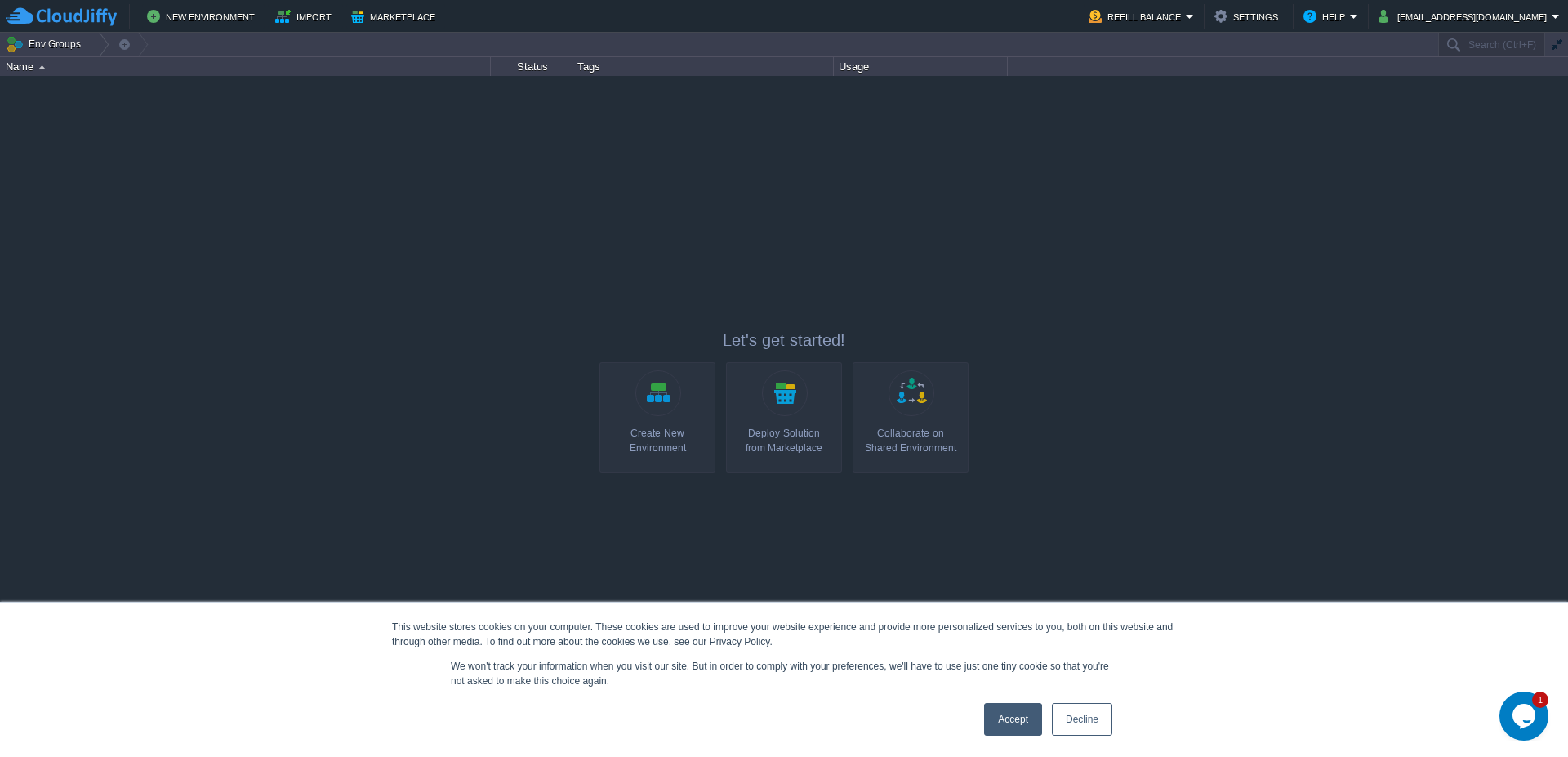
click at [661, 408] on link "Create New Environment" at bounding box center [657, 417] width 116 height 110
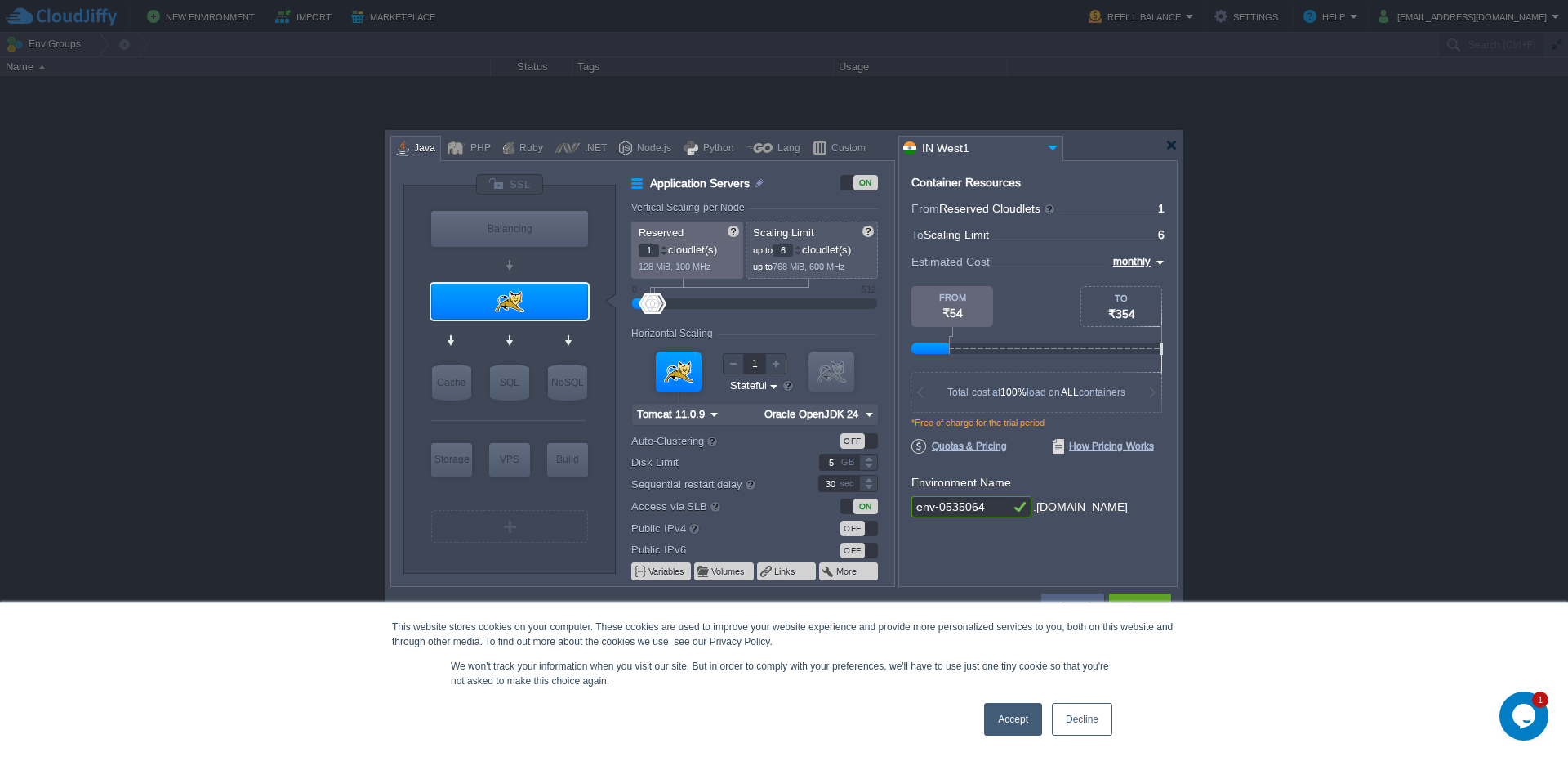
click at [684, 377] on div at bounding box center [678, 372] width 45 height 41
click at [692, 413] on input "Tomcat 11.0.9" at bounding box center [669, 414] width 74 height 21
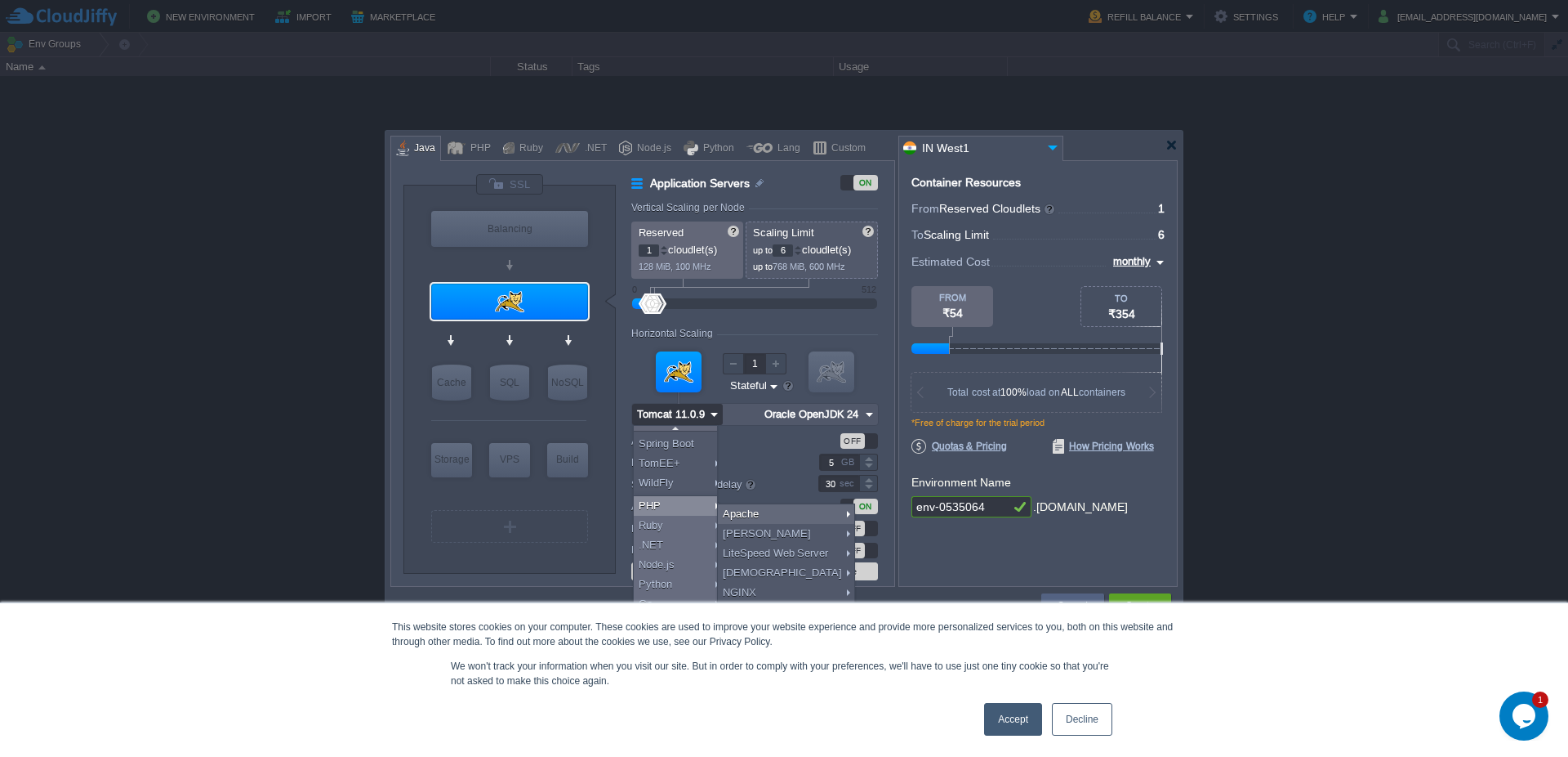
scroll to position [113, 0]
click at [293, 387] on div at bounding box center [784, 378] width 1568 height 757
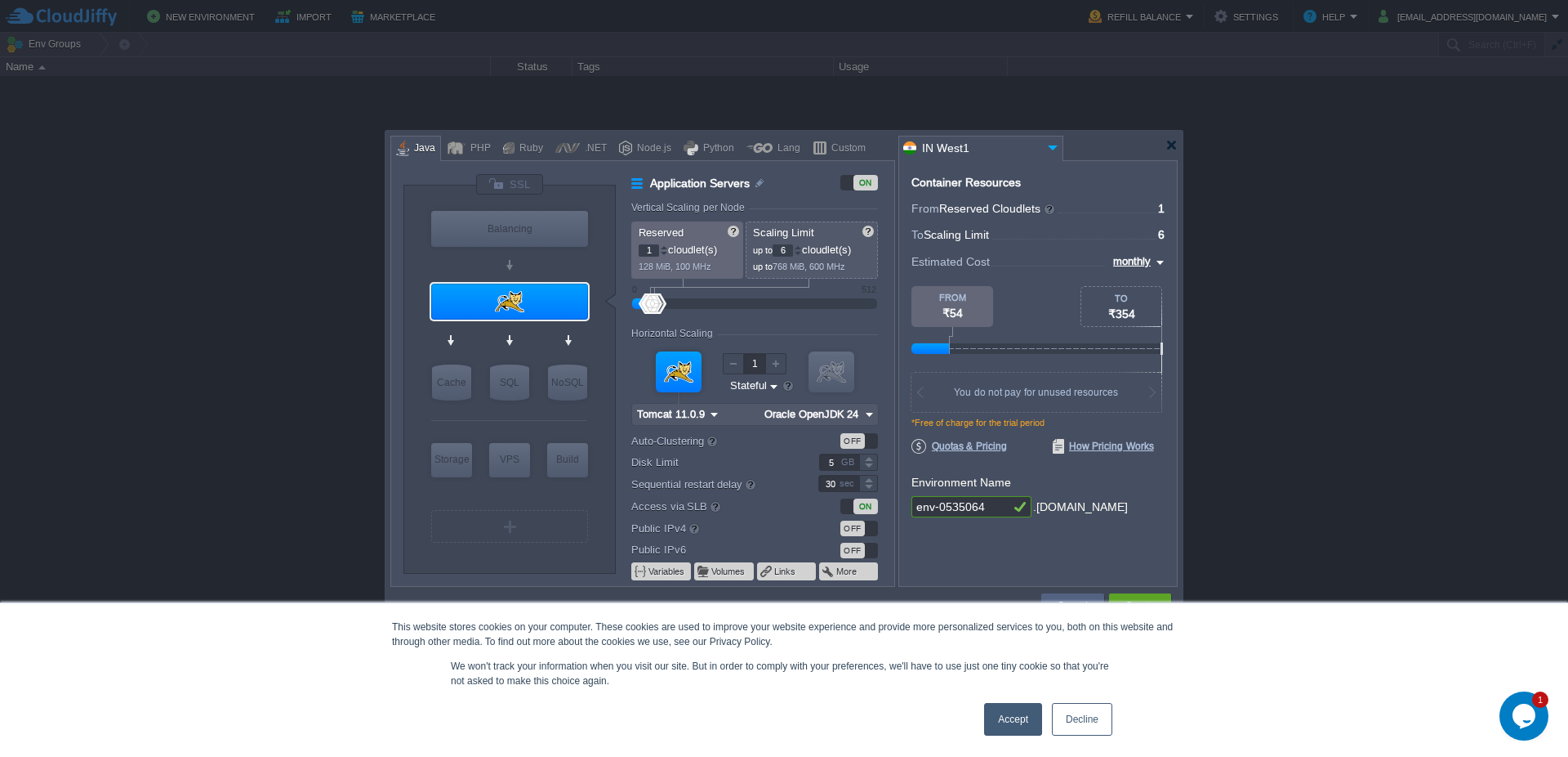
click at [942, 151] on input "IN West1" at bounding box center [971, 149] width 144 height 24
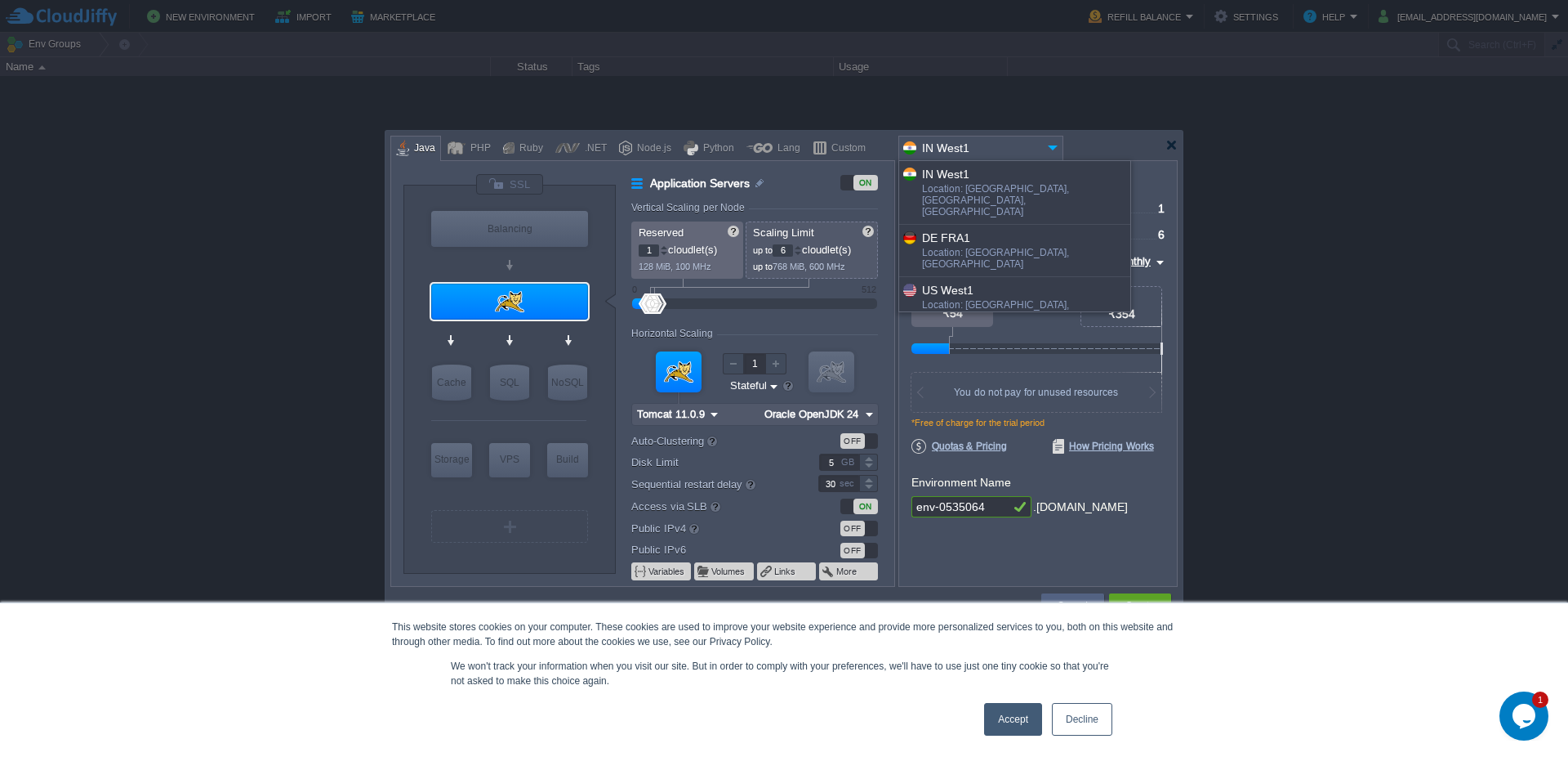
click at [938, 340] on div "More details..." at bounding box center [1015, 354] width 231 height 27
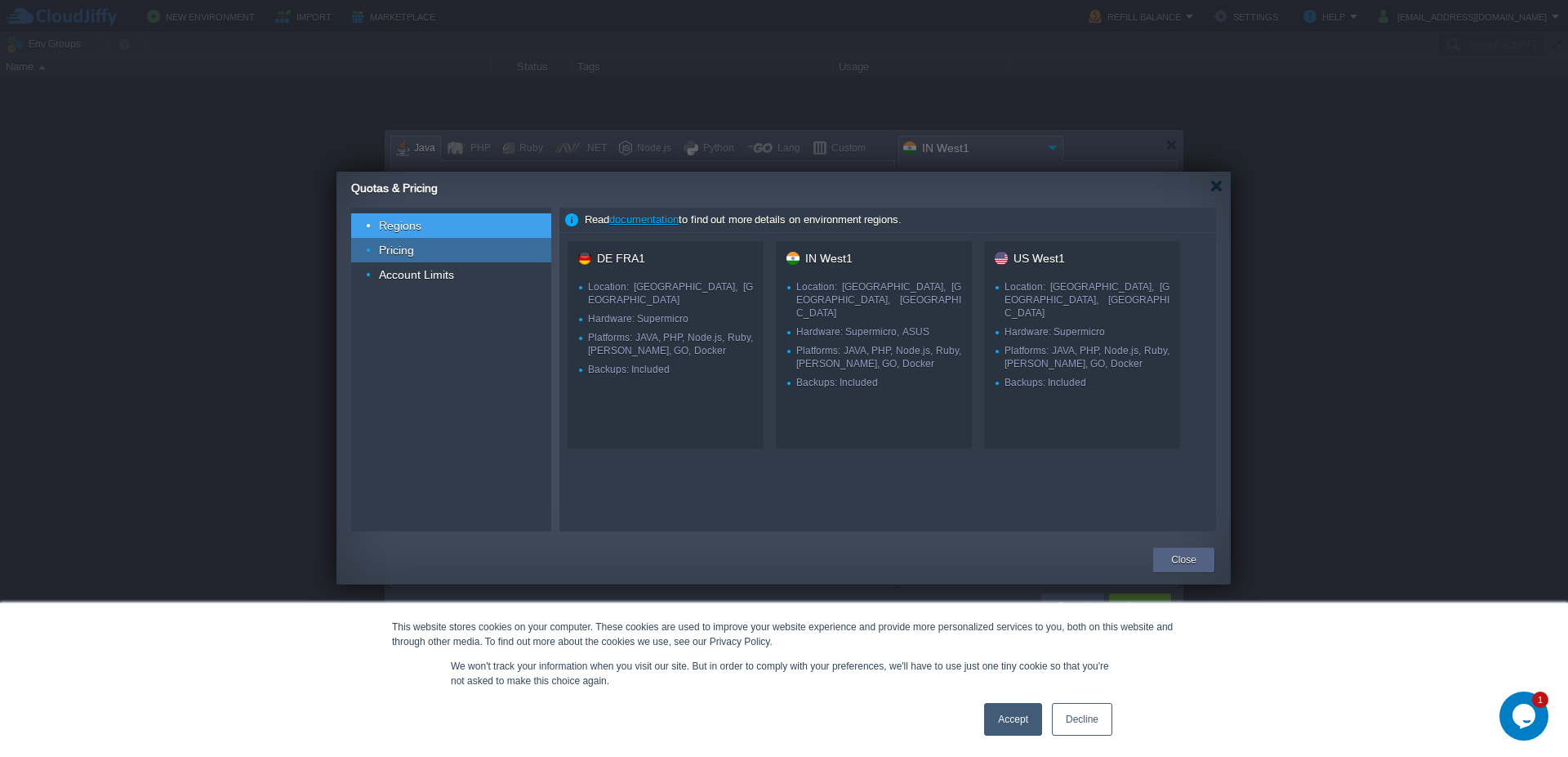
click at [410, 252] on span "Pricing" at bounding box center [397, 250] width 39 height 15
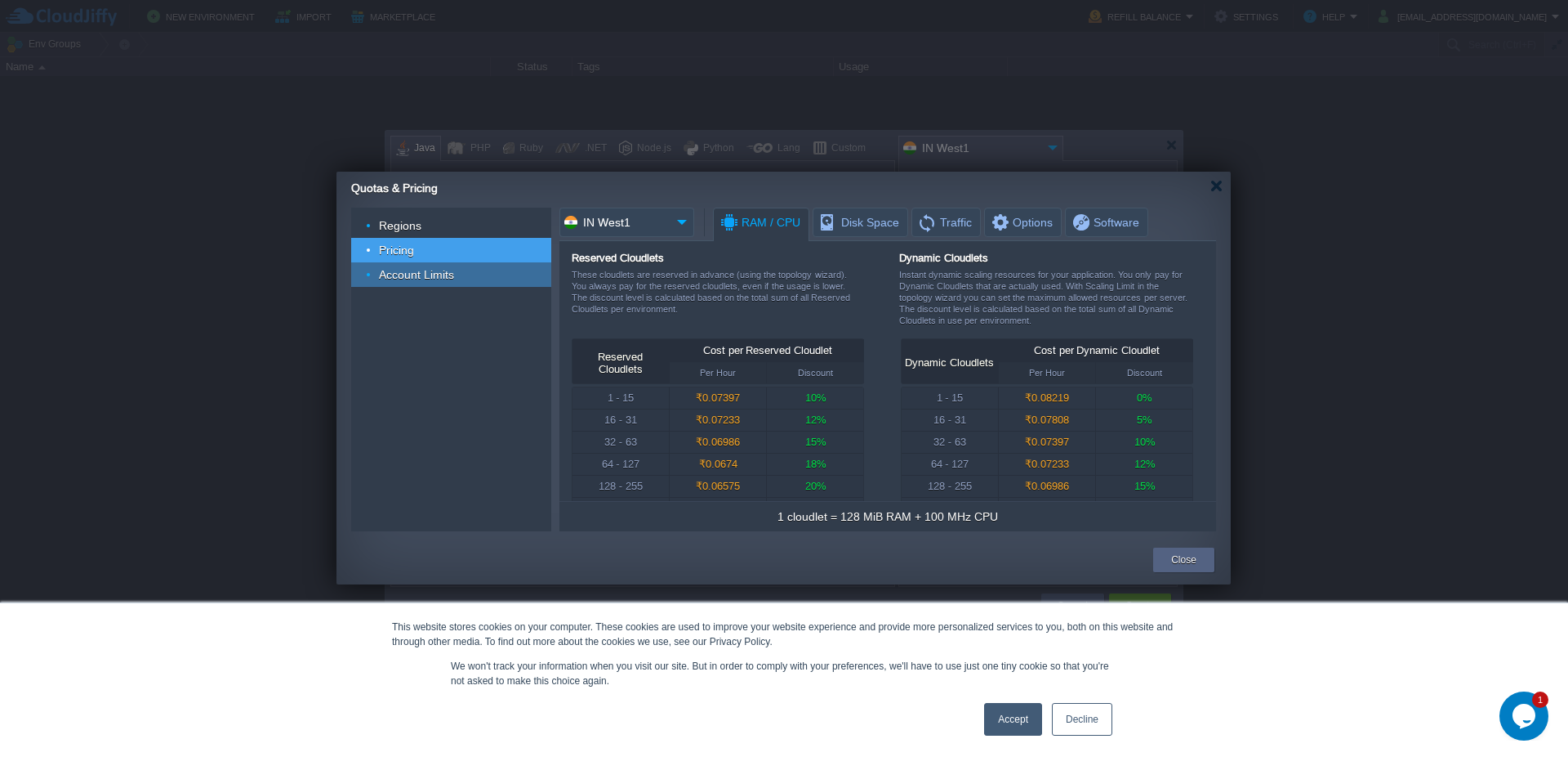
click at [393, 278] on span "Account Limits" at bounding box center [416, 274] width 80 height 15
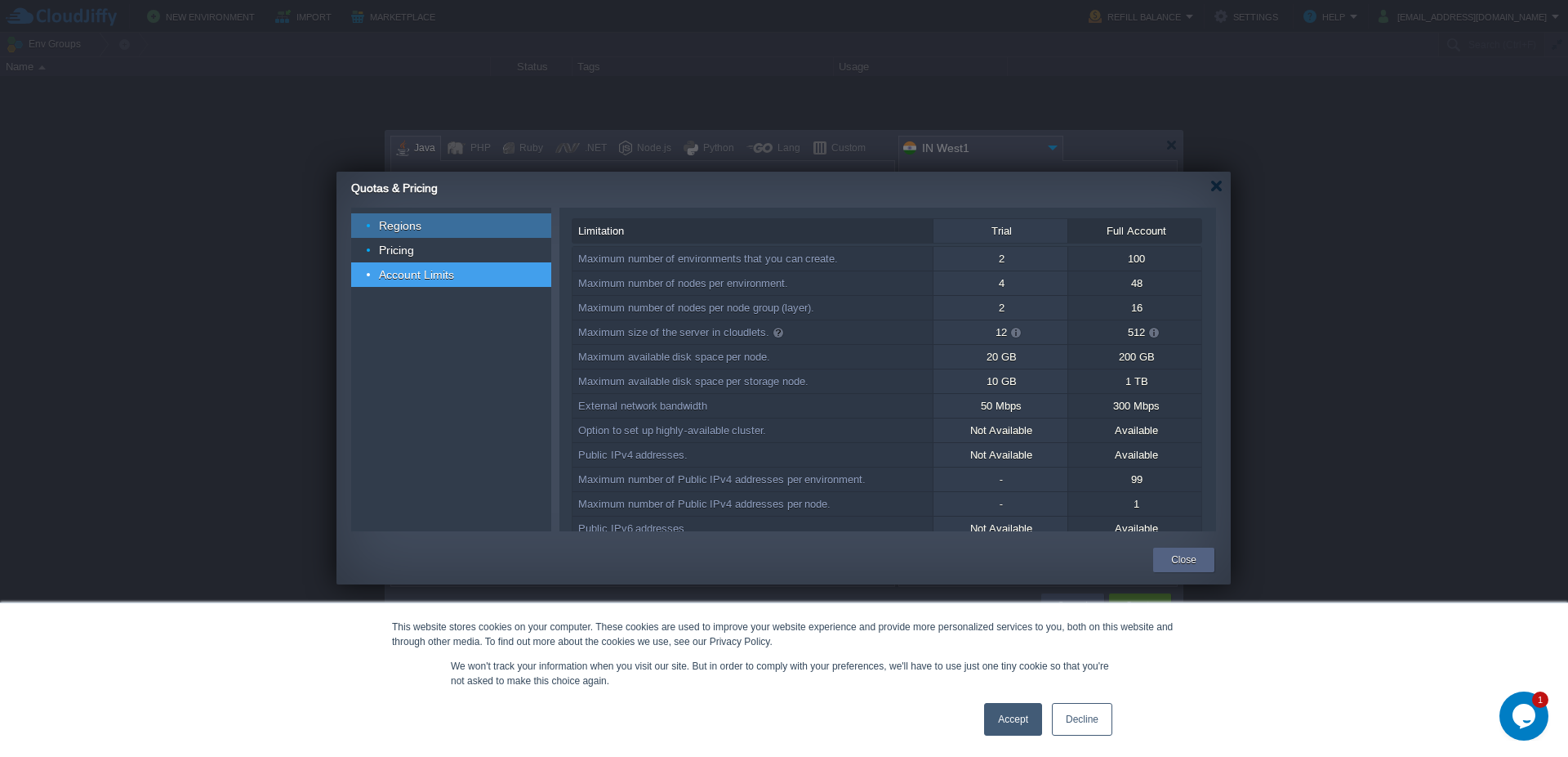
click at [407, 230] on span "Regions" at bounding box center [400, 225] width 46 height 15
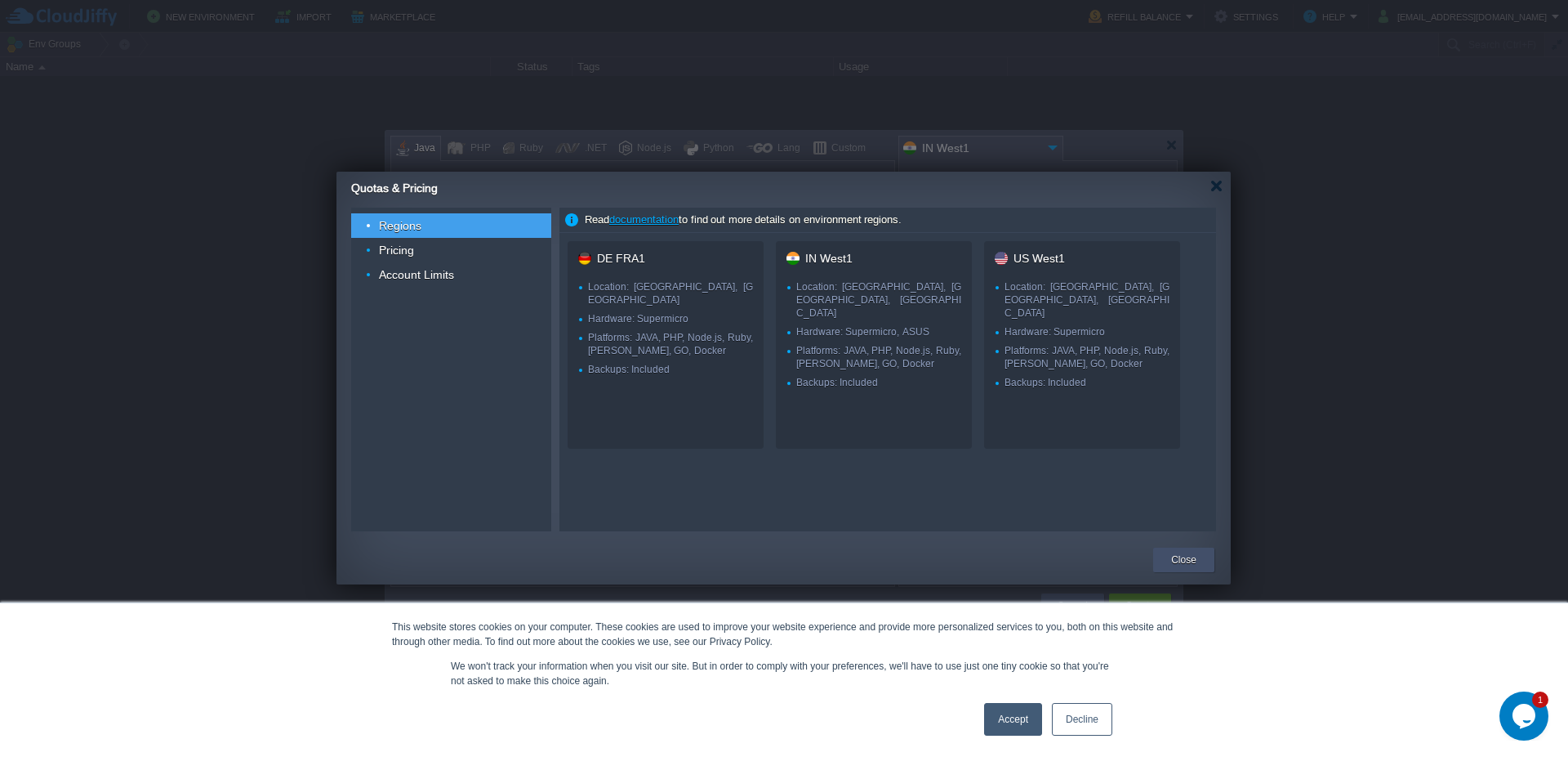
click at [1168, 566] on div "Close" at bounding box center [1183, 559] width 37 height 25
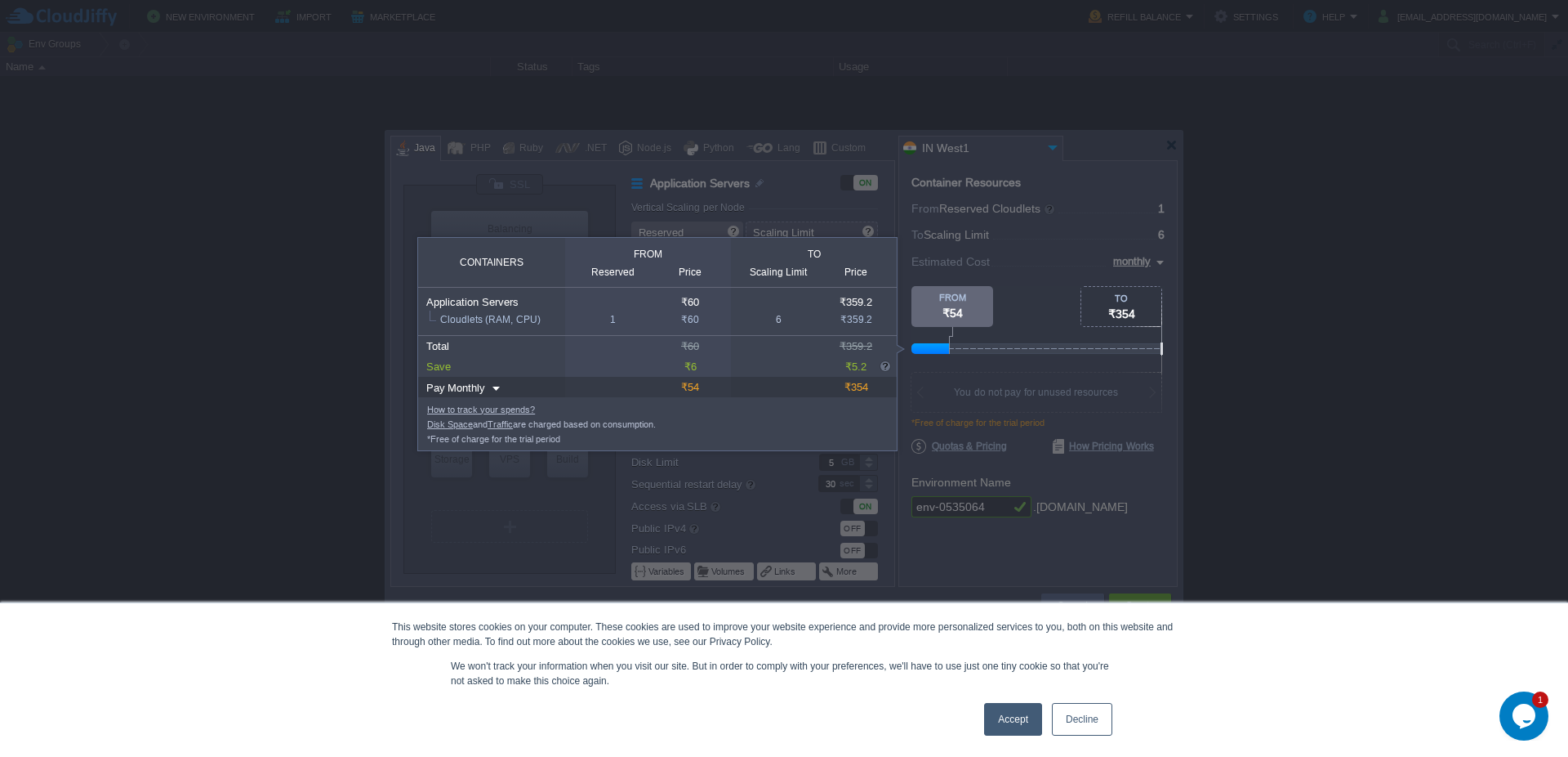
click at [1003, 405] on div at bounding box center [582, 556] width 1164 height 401
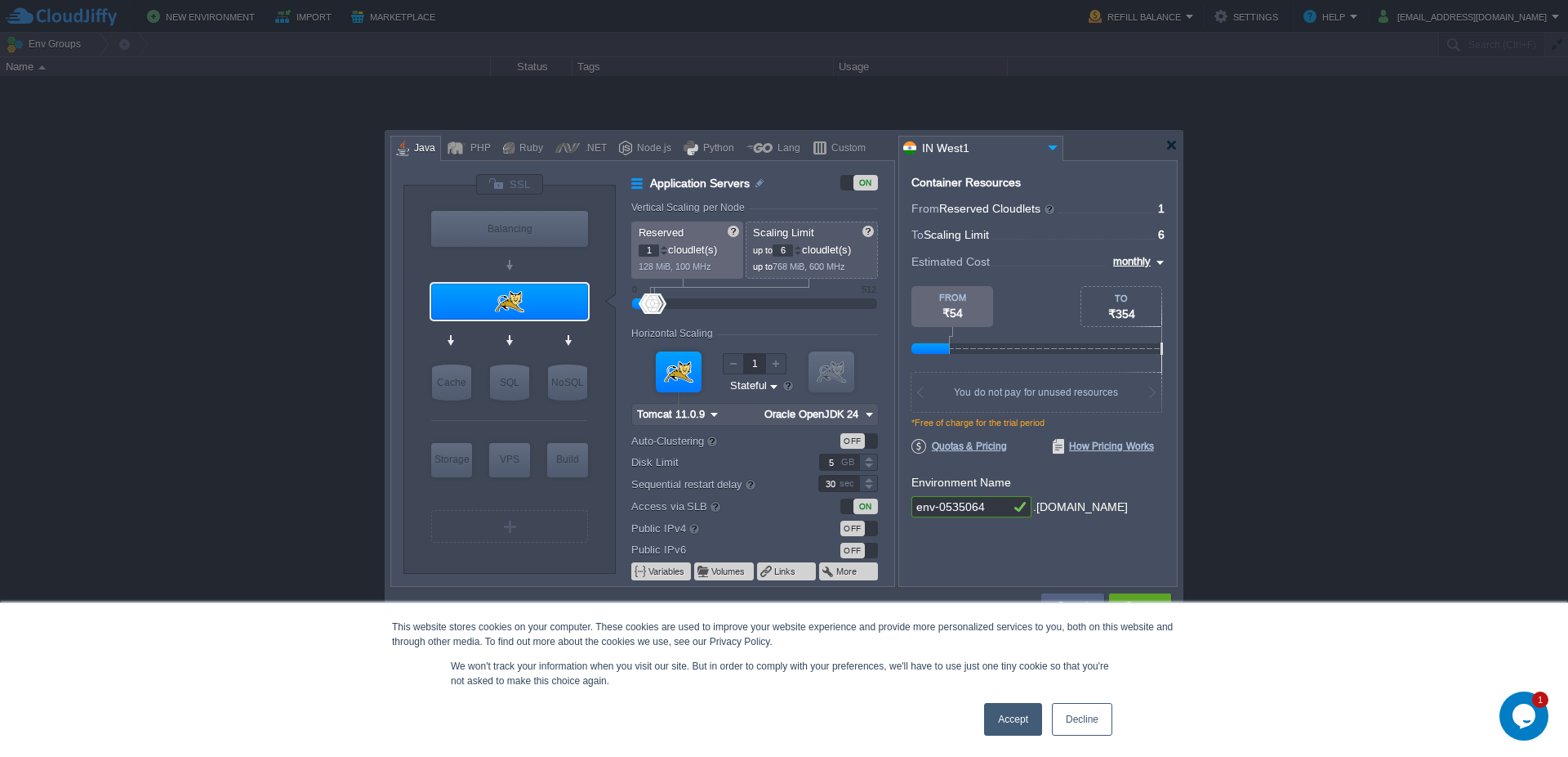
type input "NGINX 1.28.0"
click at [510, 236] on div "Balancing" at bounding box center [509, 228] width 156 height 36
type input "Load Balancer"
type input "4"
type input "NGINX 1.28.0"
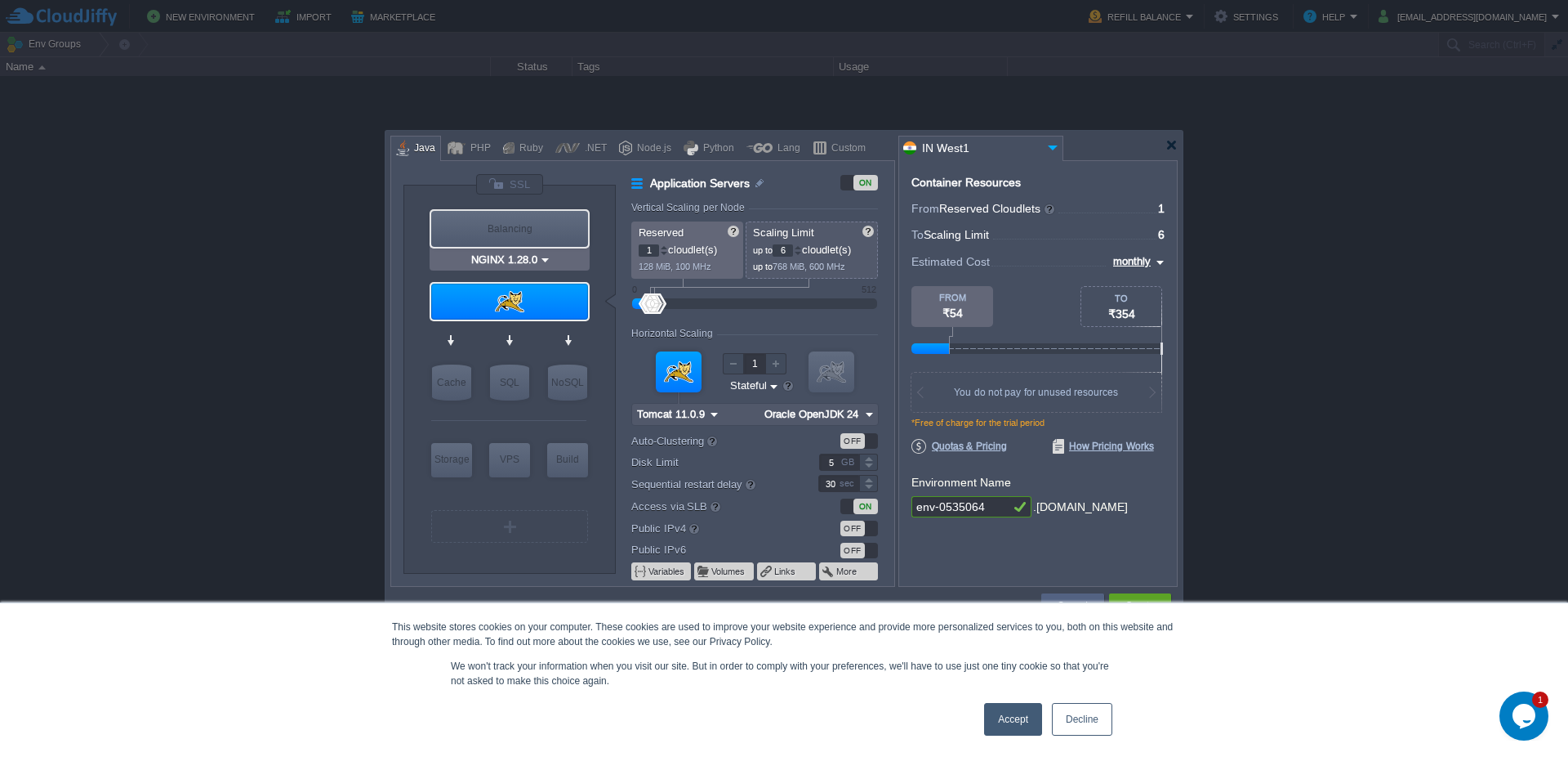
type input "1.28.0-almalinux-9"
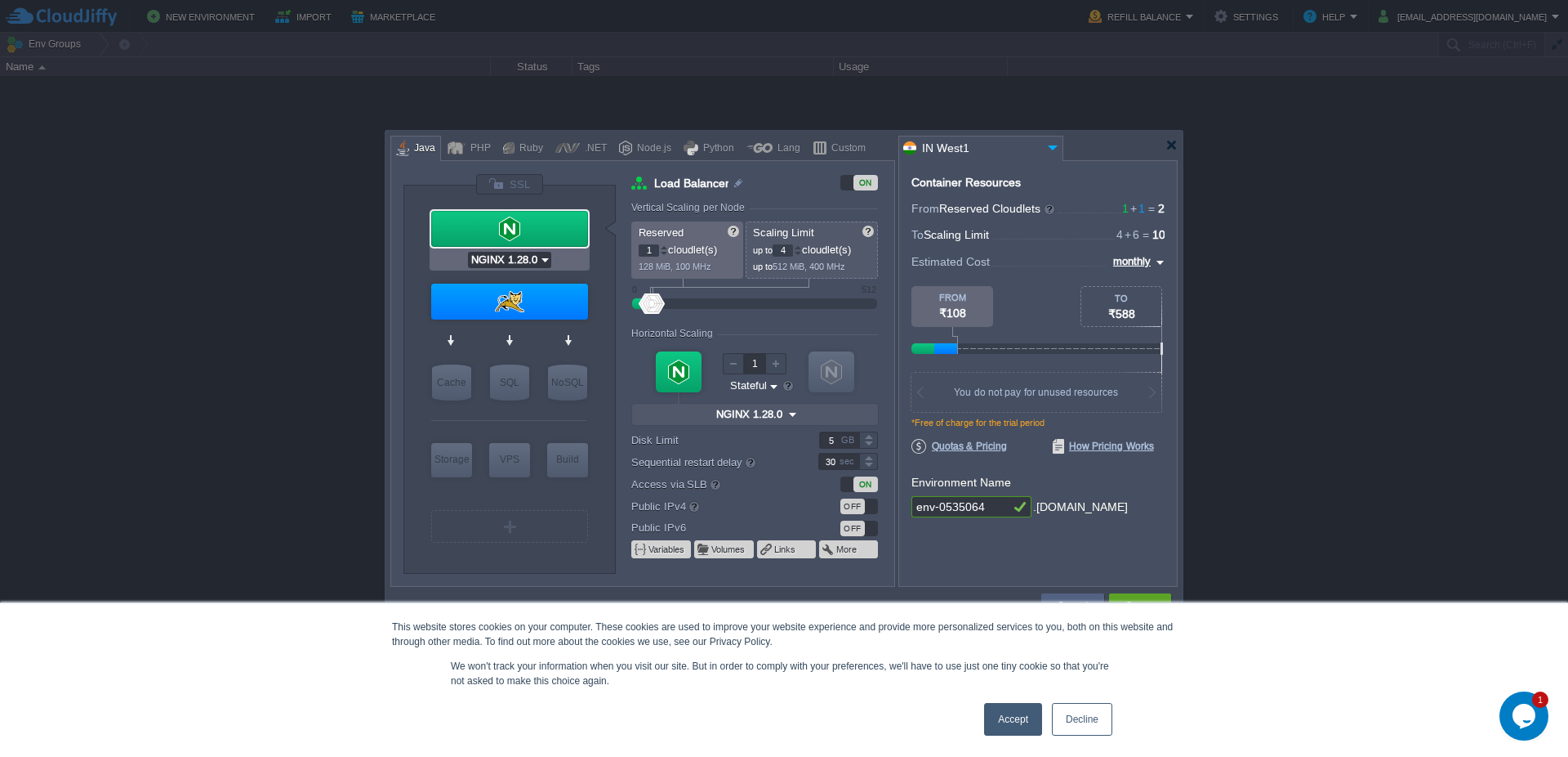
click at [526, 257] on input "NGINX 1.28.0" at bounding box center [503, 259] width 71 height 16
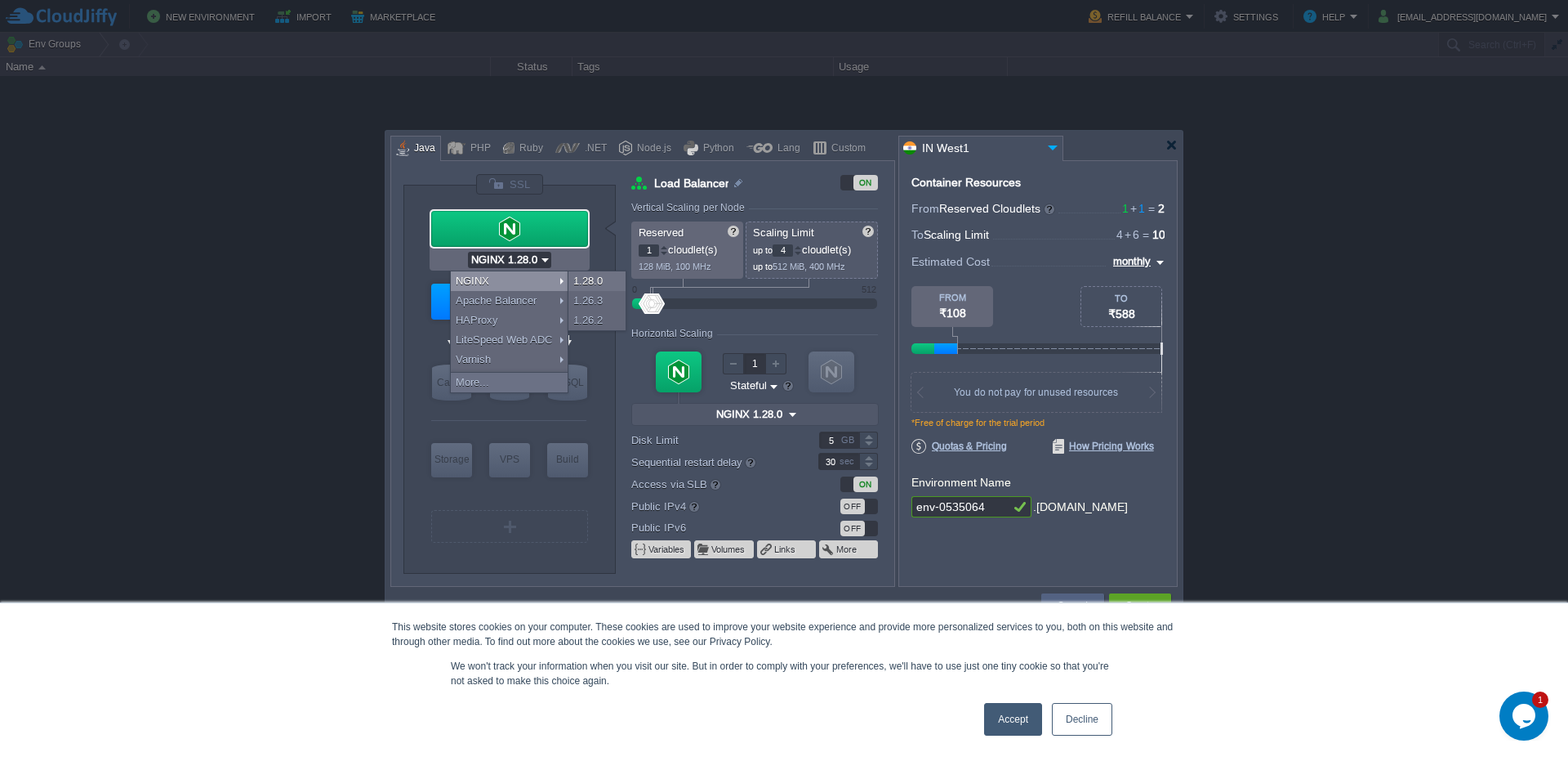
click at [538, 261] on input "NGINX 1.28.0" at bounding box center [503, 259] width 71 height 16
click at [545, 257] on img at bounding box center [545, 259] width 12 height 16
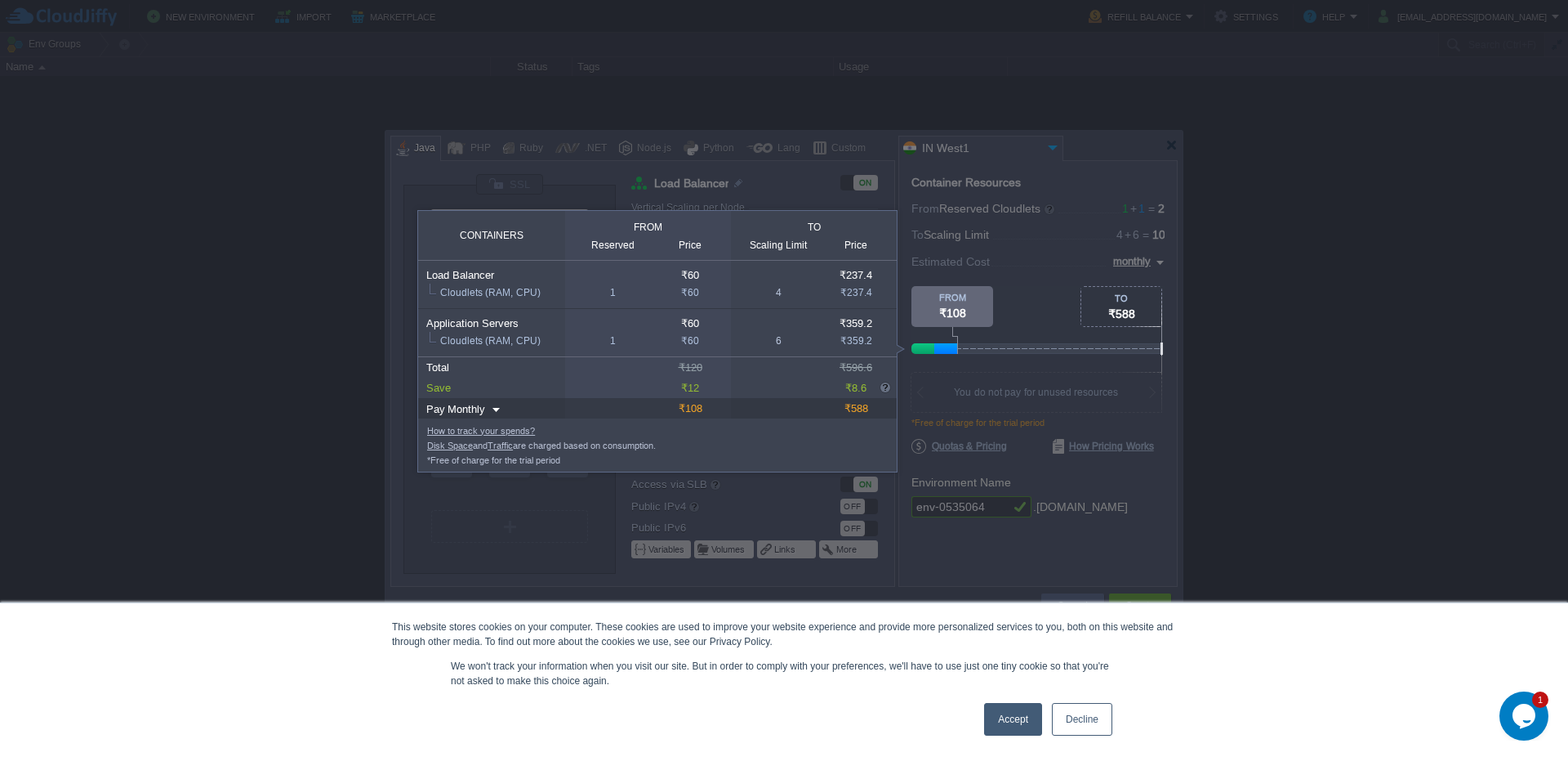
drag, startPoint x: 938, startPoint y: 348, endPoint x: 987, endPoint y: 349, distance: 49.0
click at [987, 349] on div at bounding box center [1164, 348] width 506 height 10
click at [958, 350] on div at bounding box center [1164, 348] width 506 height 10
click at [975, 353] on div at bounding box center [1164, 348] width 506 height 10
click at [734, 202] on div at bounding box center [456, 178] width 911 height 356
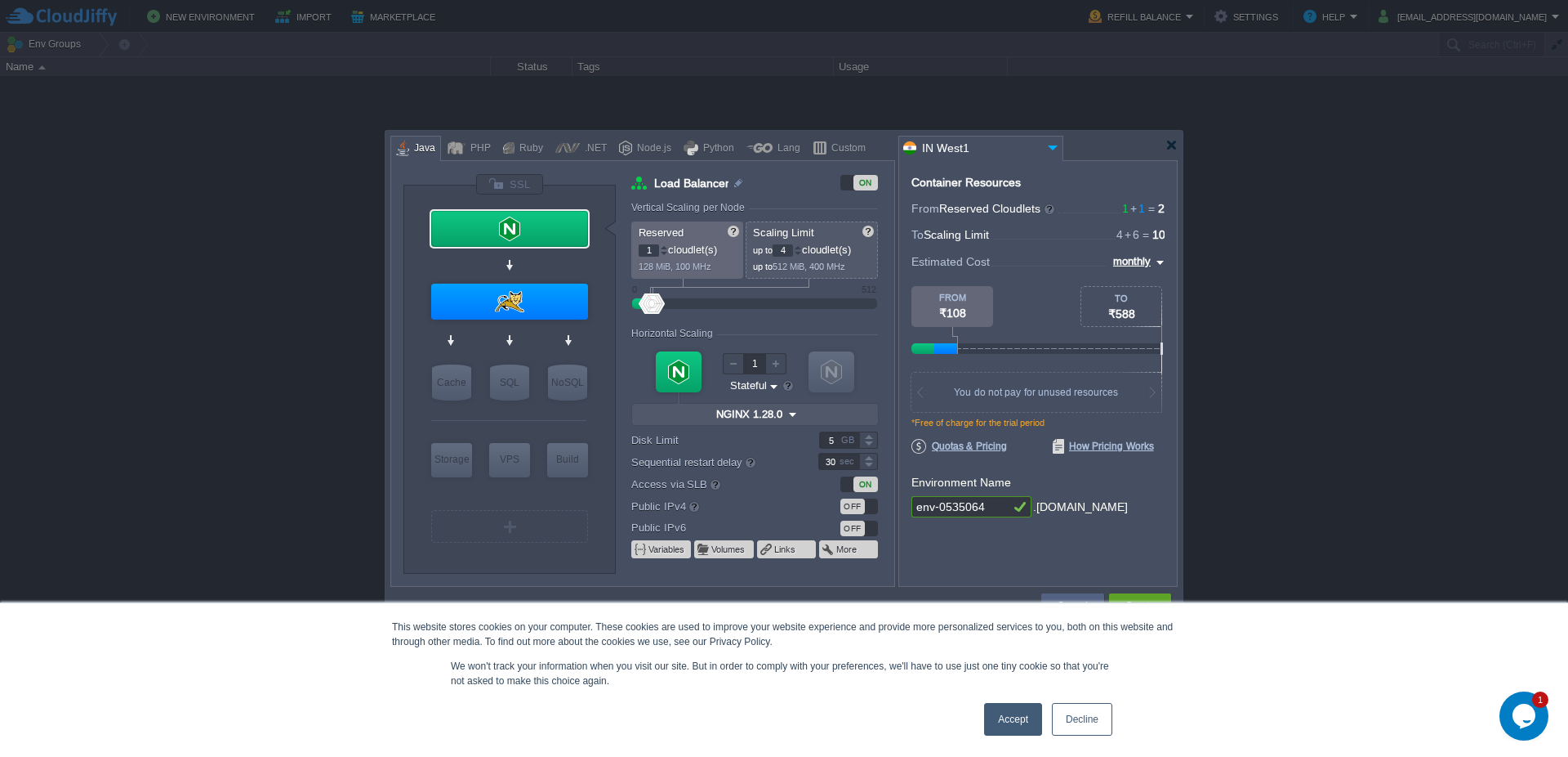
click at [985, 510] on input "env-0535064" at bounding box center [960, 506] width 98 height 21
click at [774, 144] on div "Lang" at bounding box center [787, 149] width 27 height 25
click at [822, 148] on div at bounding box center [819, 148] width 14 height 25
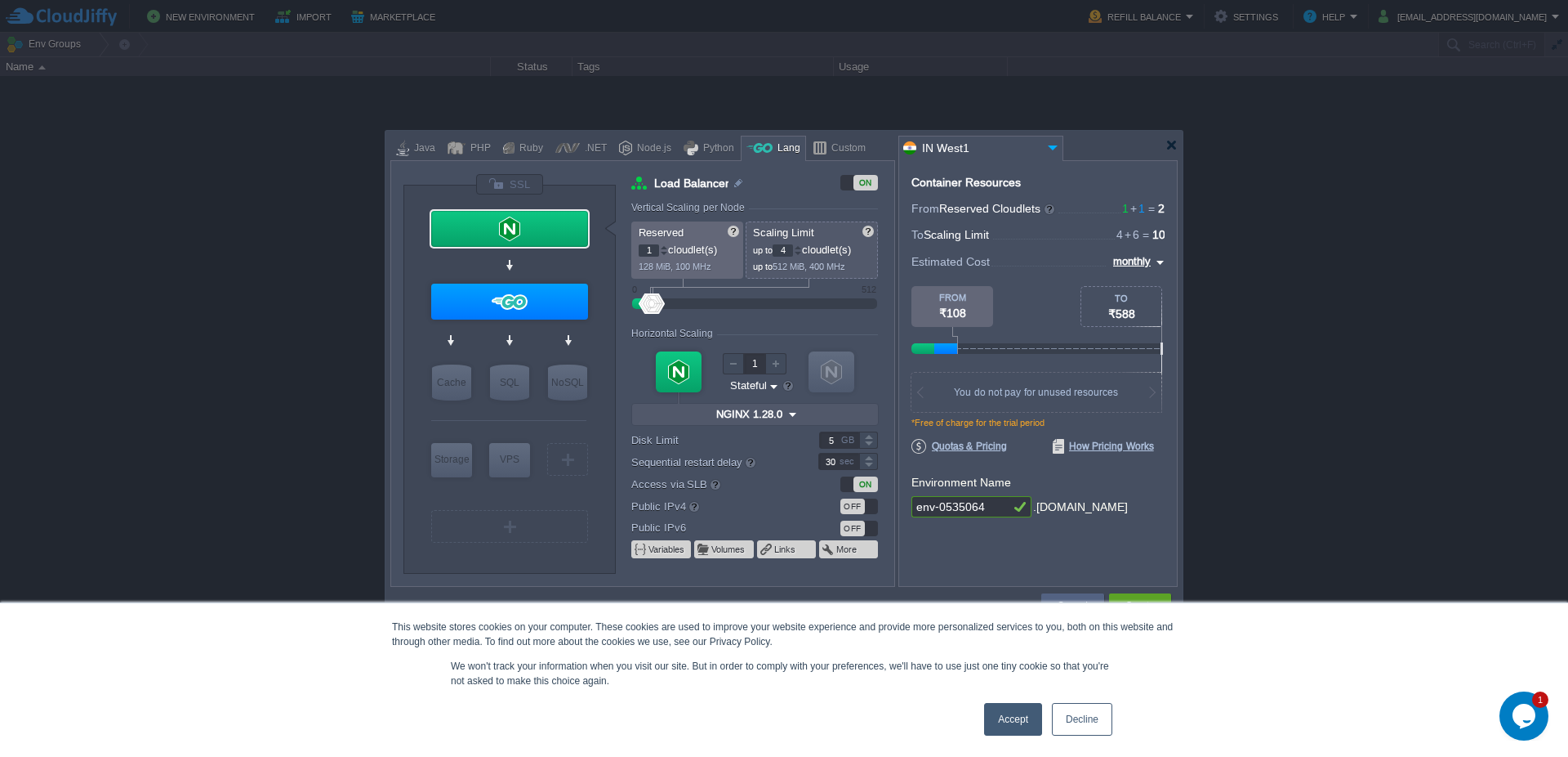
type input "Load Balancer"
type input "Redis 7.2.4"
click at [979, 184] on div "Container Resources" at bounding box center [966, 182] width 109 height 12
click at [1169, 259] on div "Container Resources From Reserved Cloudlets ... = 1 not added To Scaling Limit …" at bounding box center [1038, 373] width 280 height 427
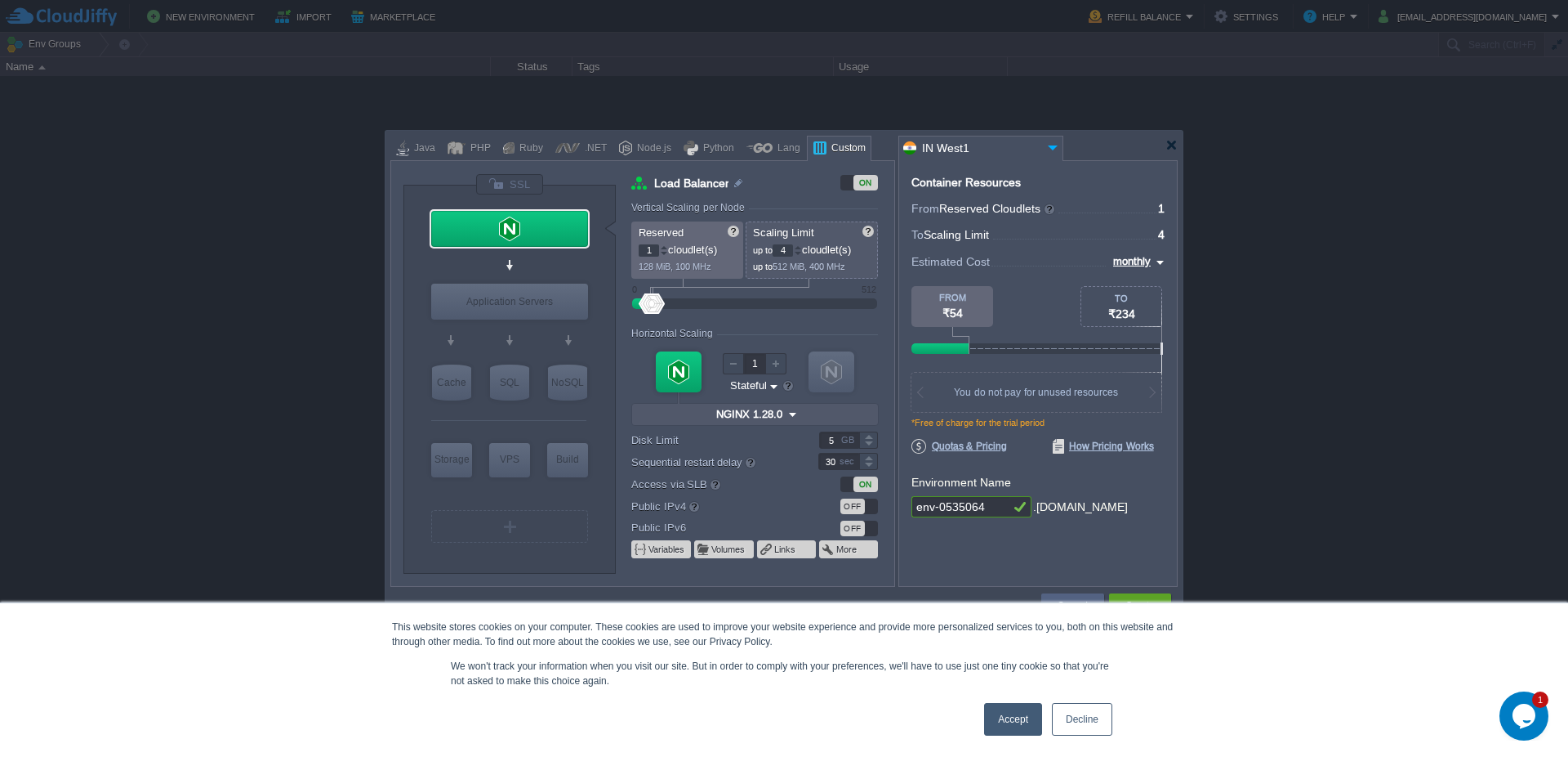
click at [1159, 258] on img at bounding box center [1158, 262] width 13 height 20
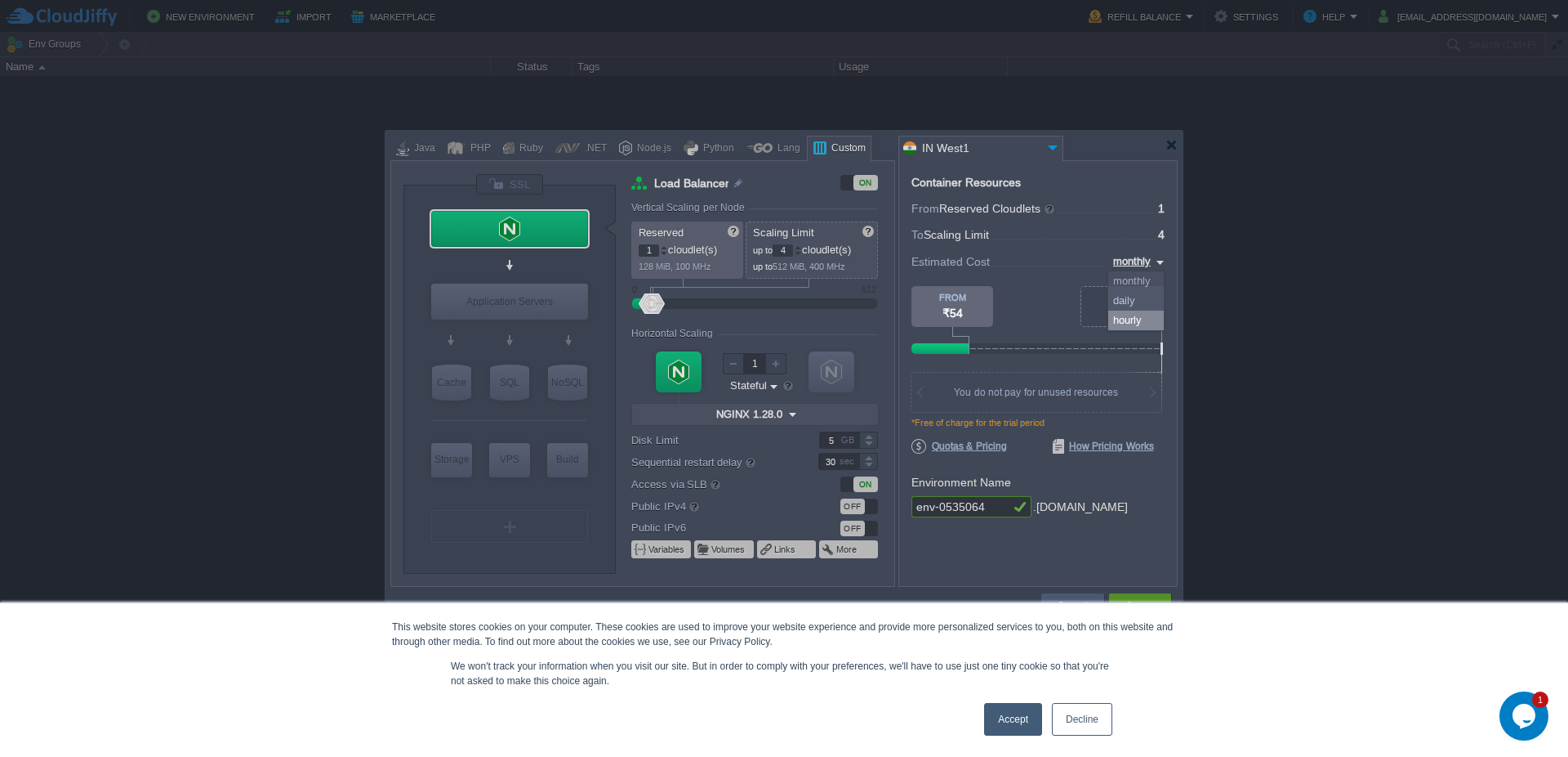
click at [1131, 313] on div "hourly" at bounding box center [1135, 320] width 56 height 20
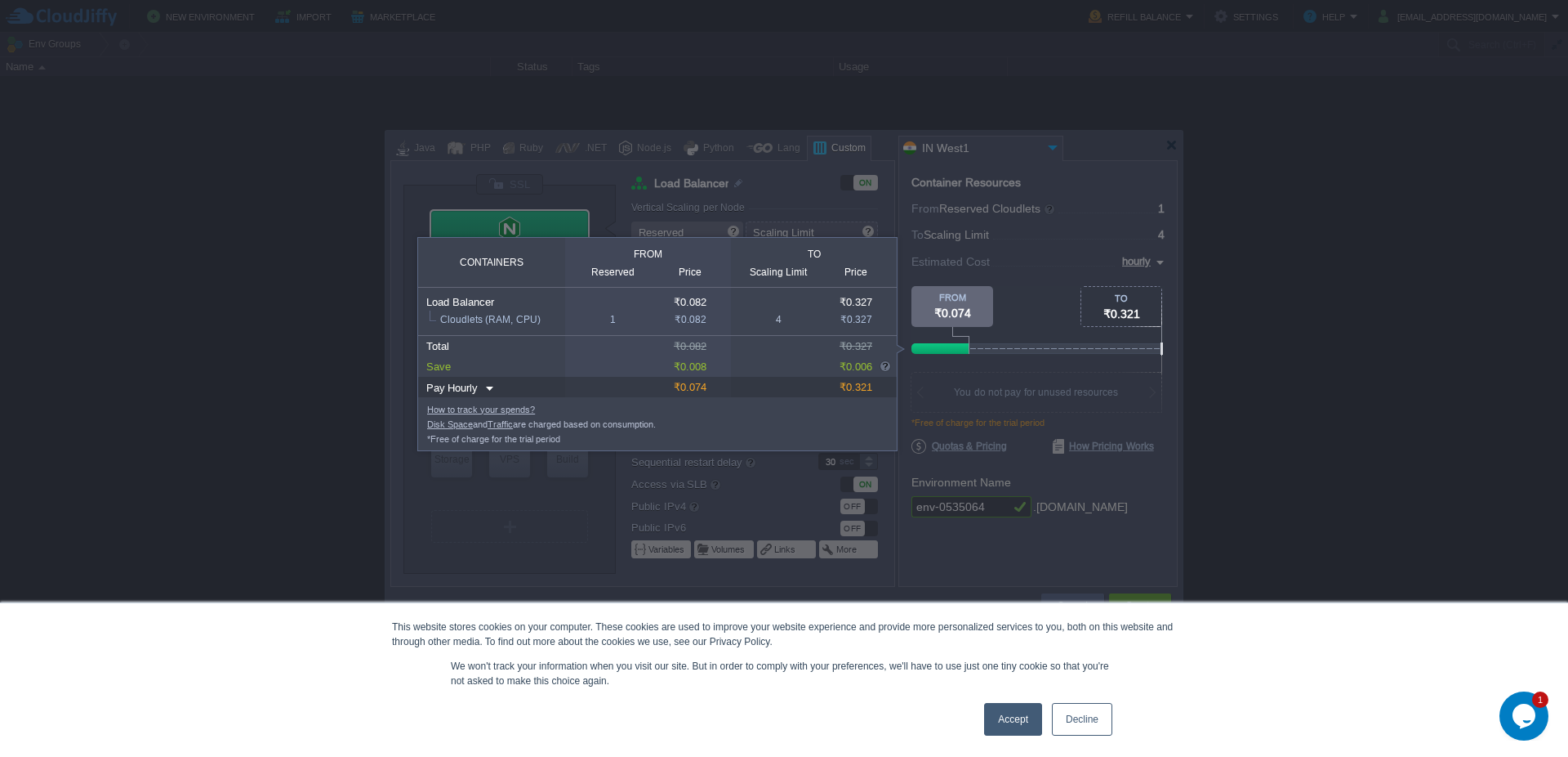
click at [1138, 272] on div at bounding box center [1240, 143] width 657 height 286
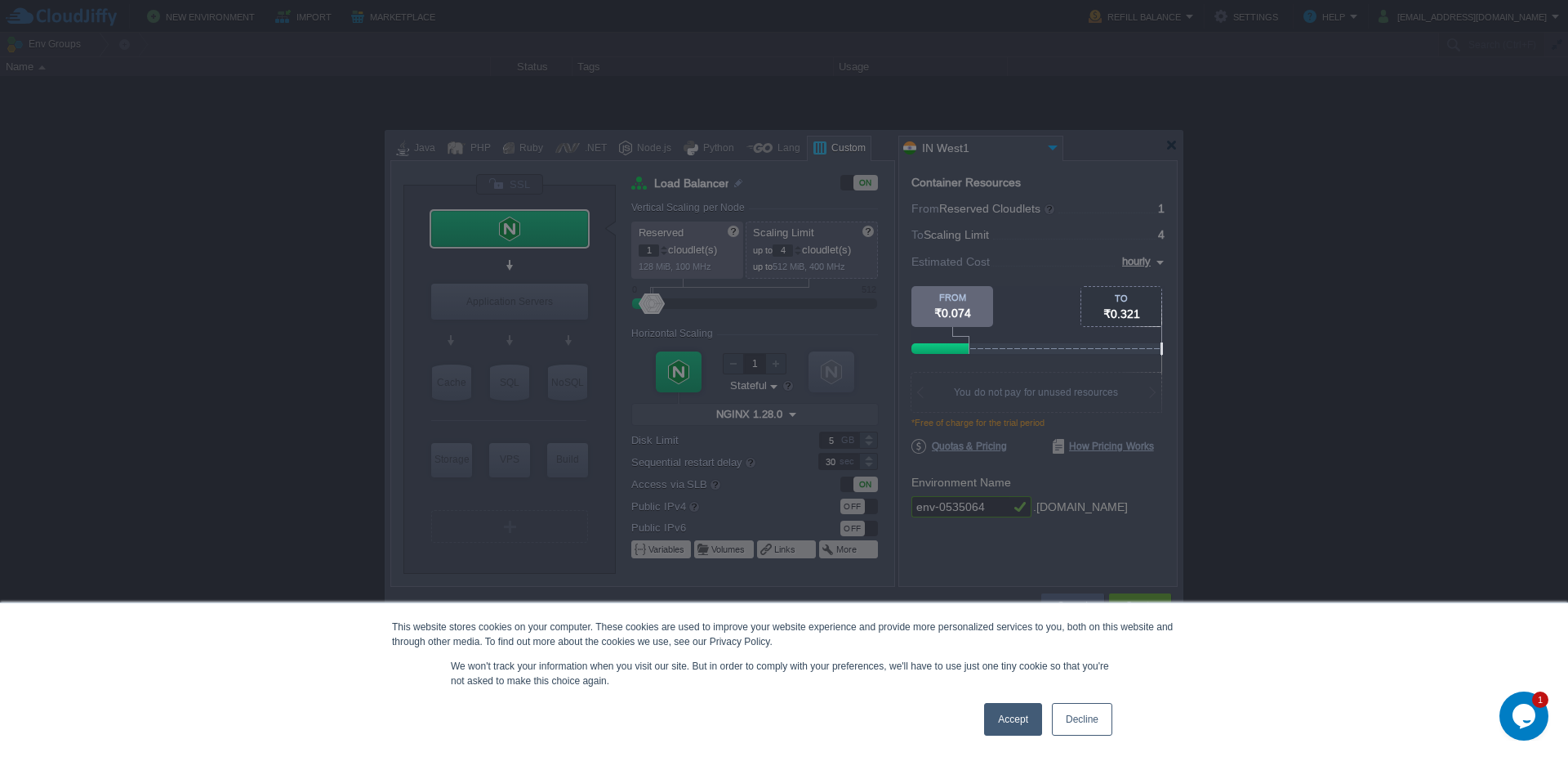
click at [1147, 261] on body "New Environment Import Marketplace Bonus ₹0.00 Upgrade Account Refill Balance S…" at bounding box center [784, 378] width 1568 height 757
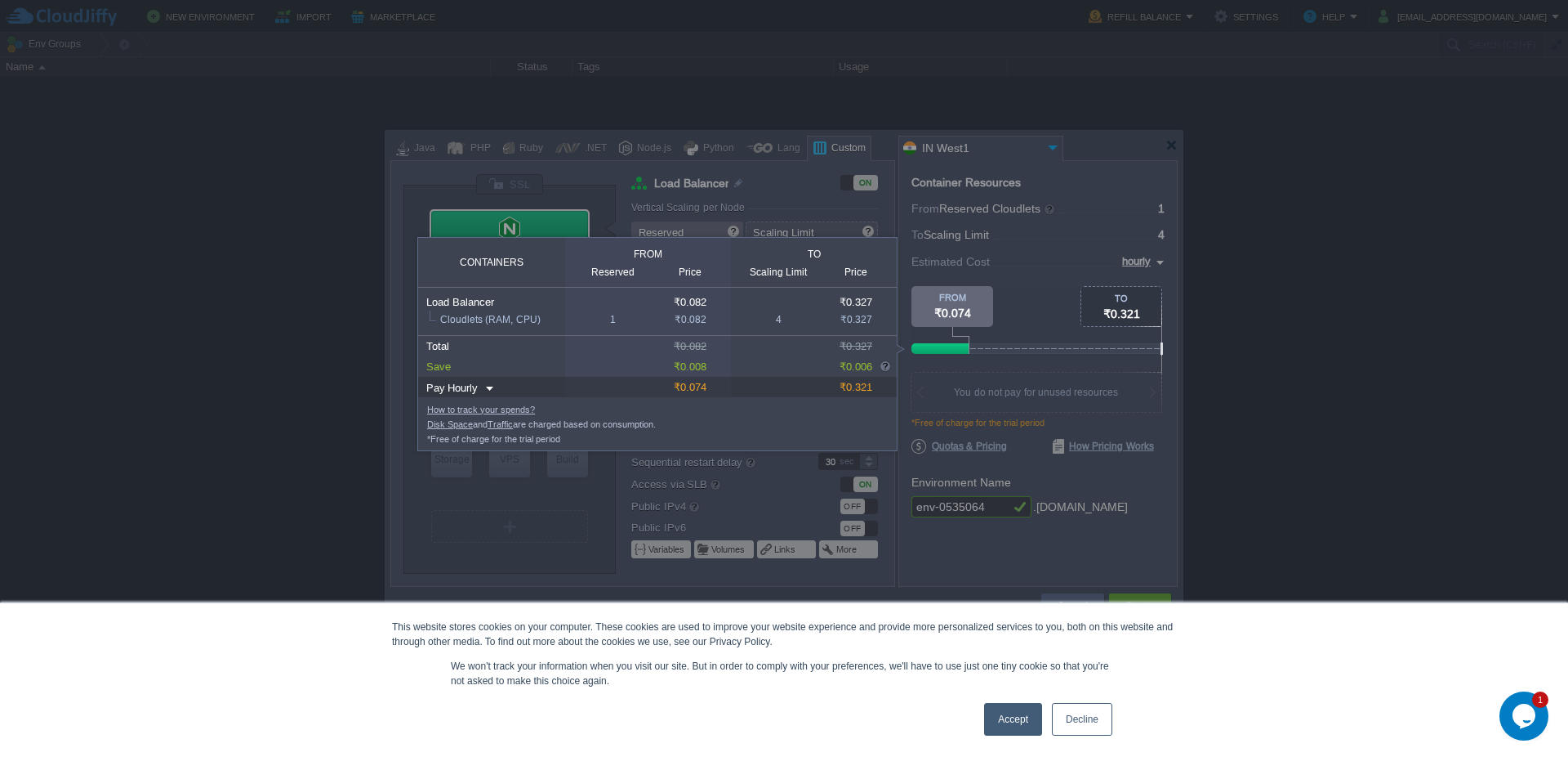
click at [1144, 264] on div at bounding box center [1240, 143] width 657 height 286
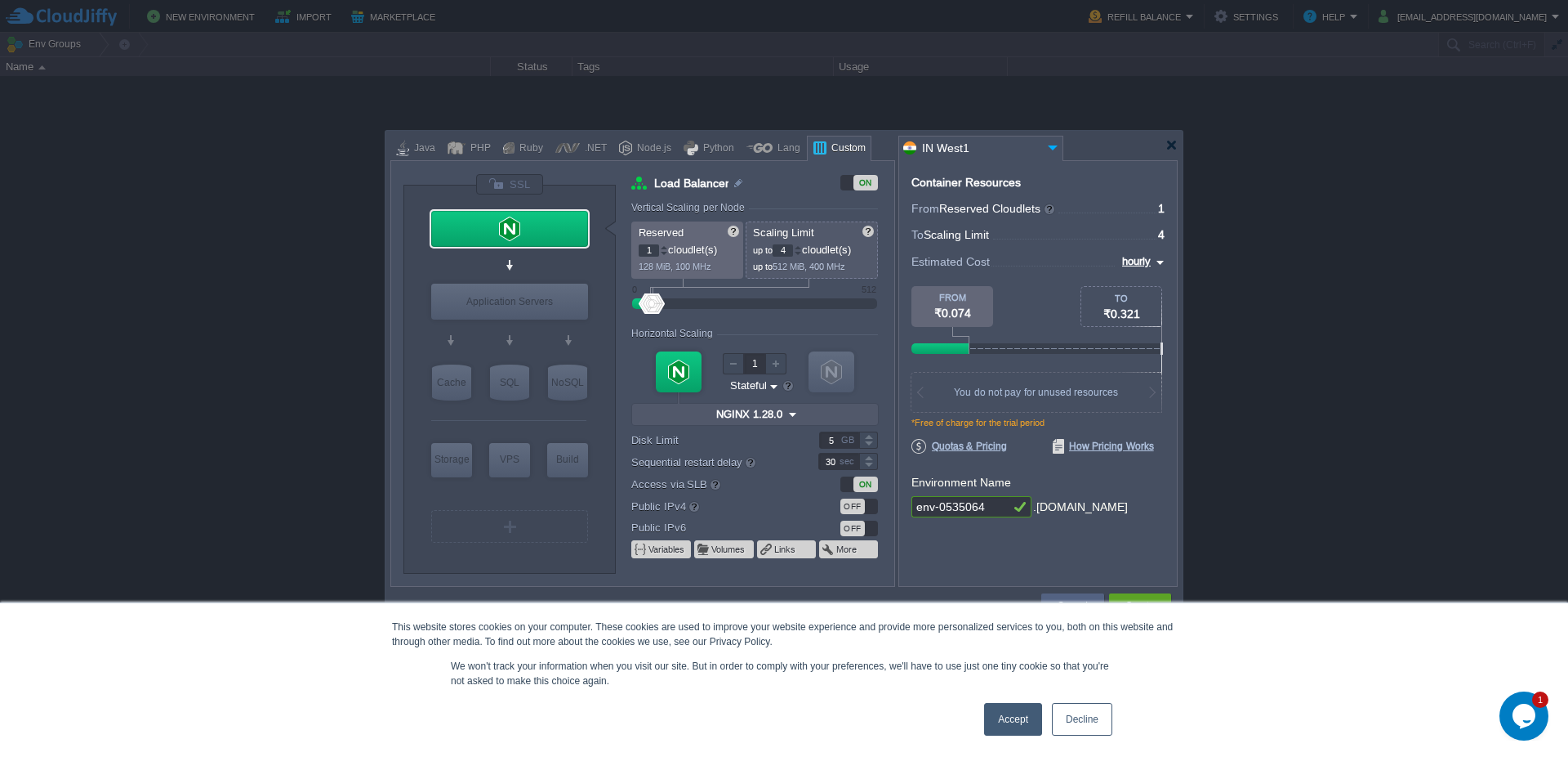
click at [1151, 256] on body "New Environment Import Marketplace Bonus ₹0.00 Upgrade Account Refill Balance S…" at bounding box center [784, 378] width 1568 height 757
click at [1162, 264] on img at bounding box center [1158, 262] width 13 height 20
click at [1143, 293] on div "daily" at bounding box center [1135, 300] width 56 height 20
type input "daily"
click at [1088, 249] on div at bounding box center [1038, 249] width 253 height 6
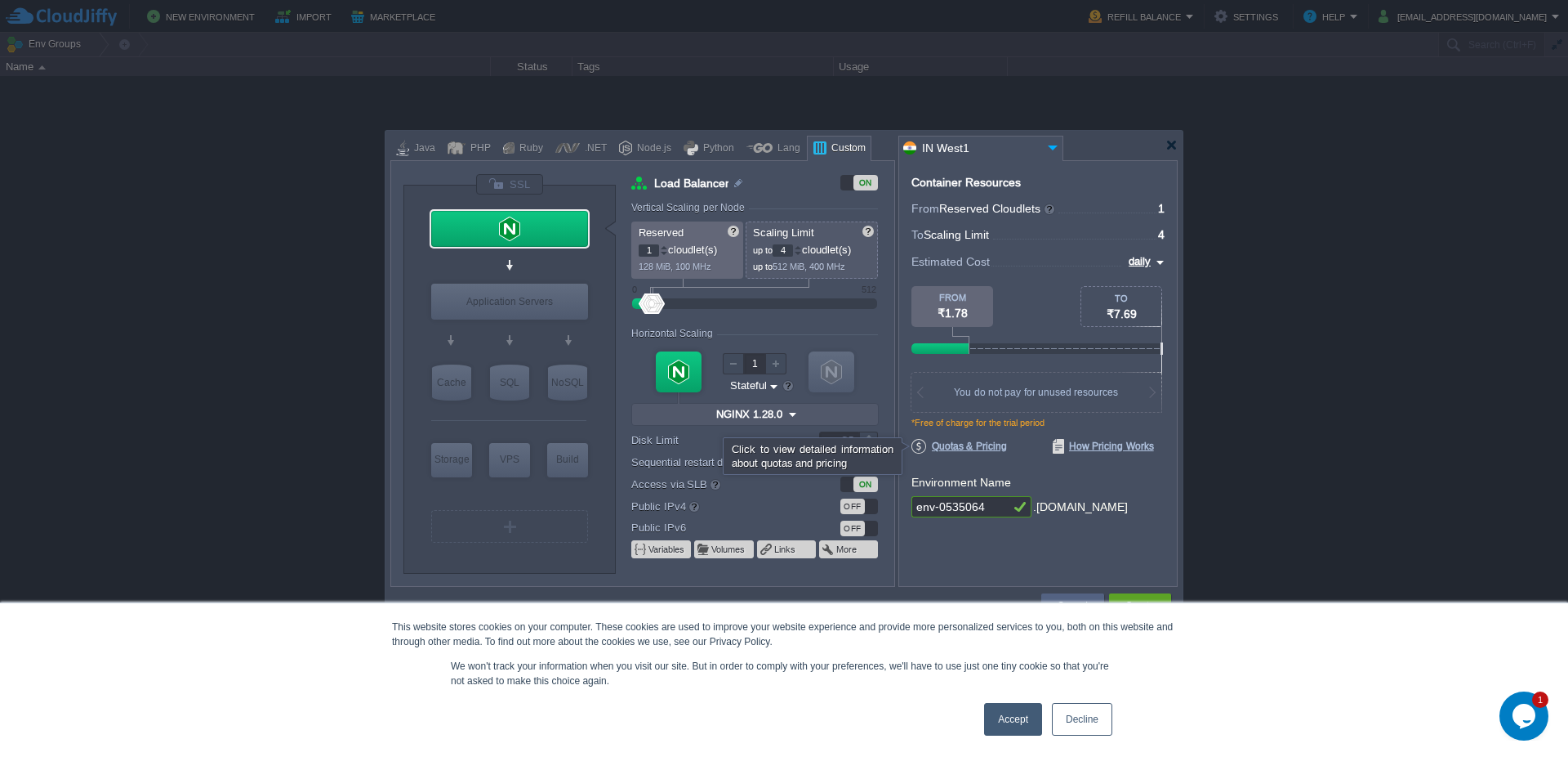
click at [979, 447] on span "Quotas & Pricing" at bounding box center [959, 446] width 96 height 15
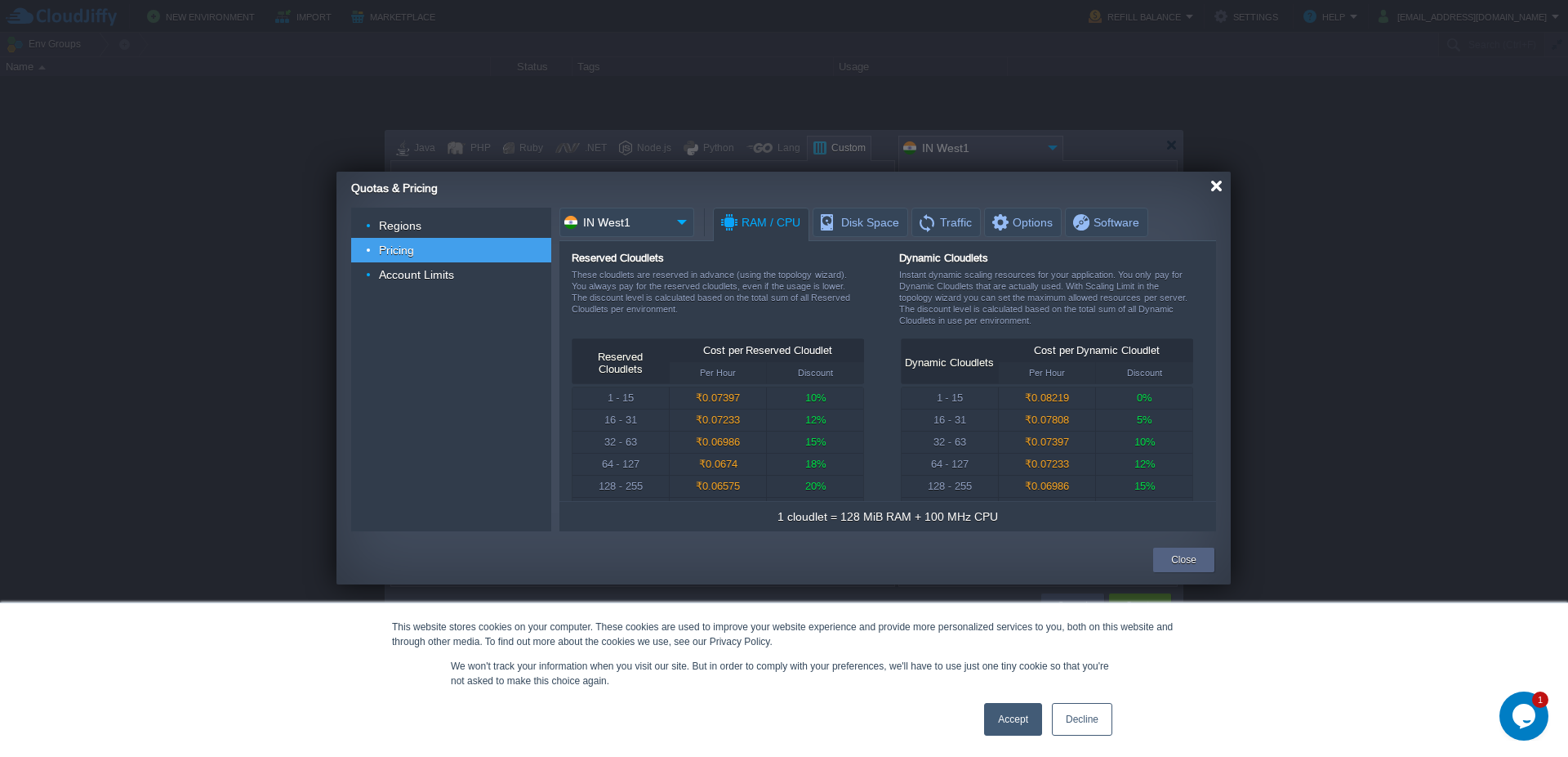
click at [1211, 183] on div at bounding box center [1217, 186] width 12 height 12
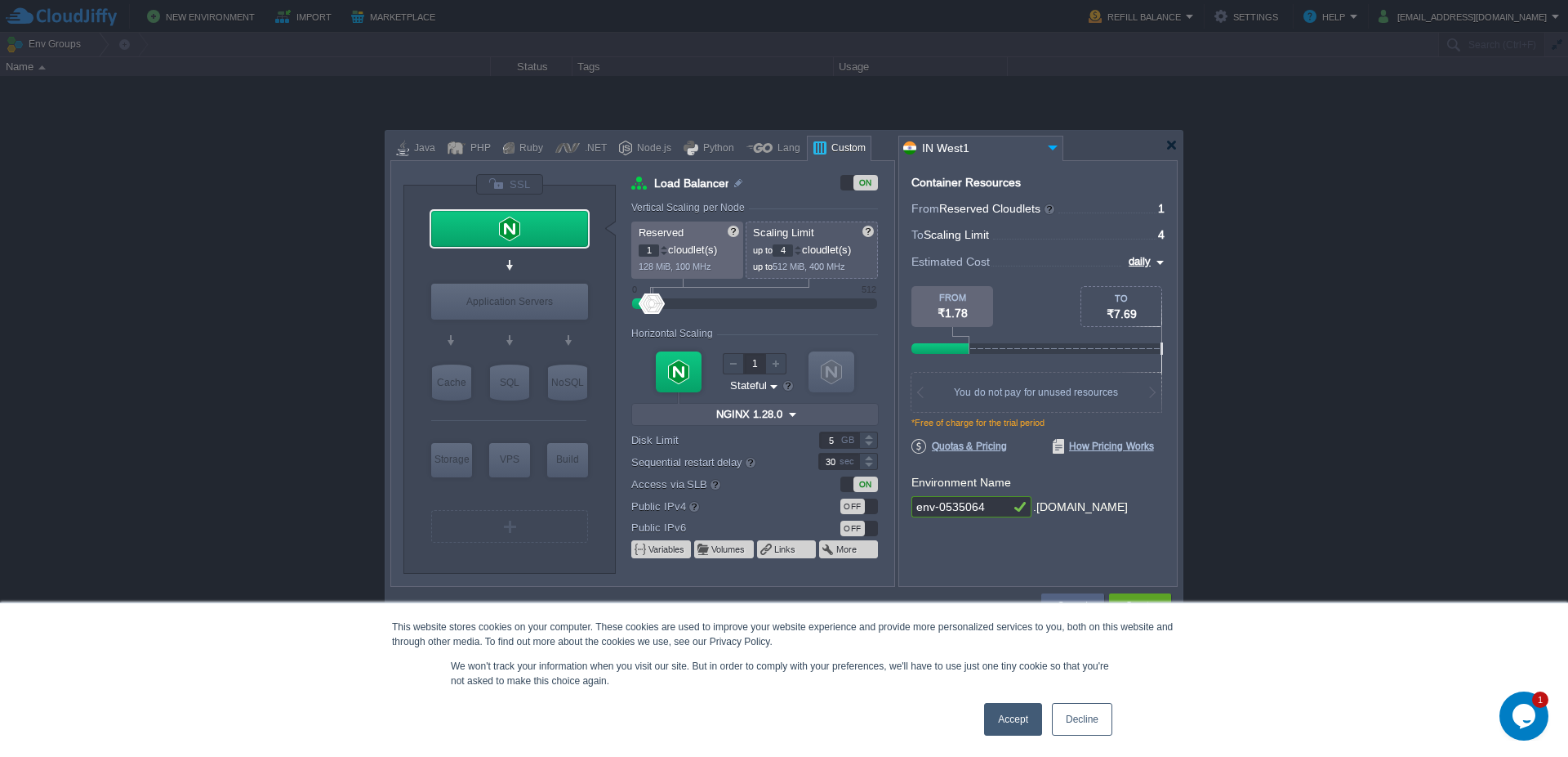
drag, startPoint x: 1567, startPoint y: 361, endPoint x: 1548, endPoint y: 438, distance: 79.3
click at [1565, 434] on div at bounding box center [784, 378] width 1568 height 757
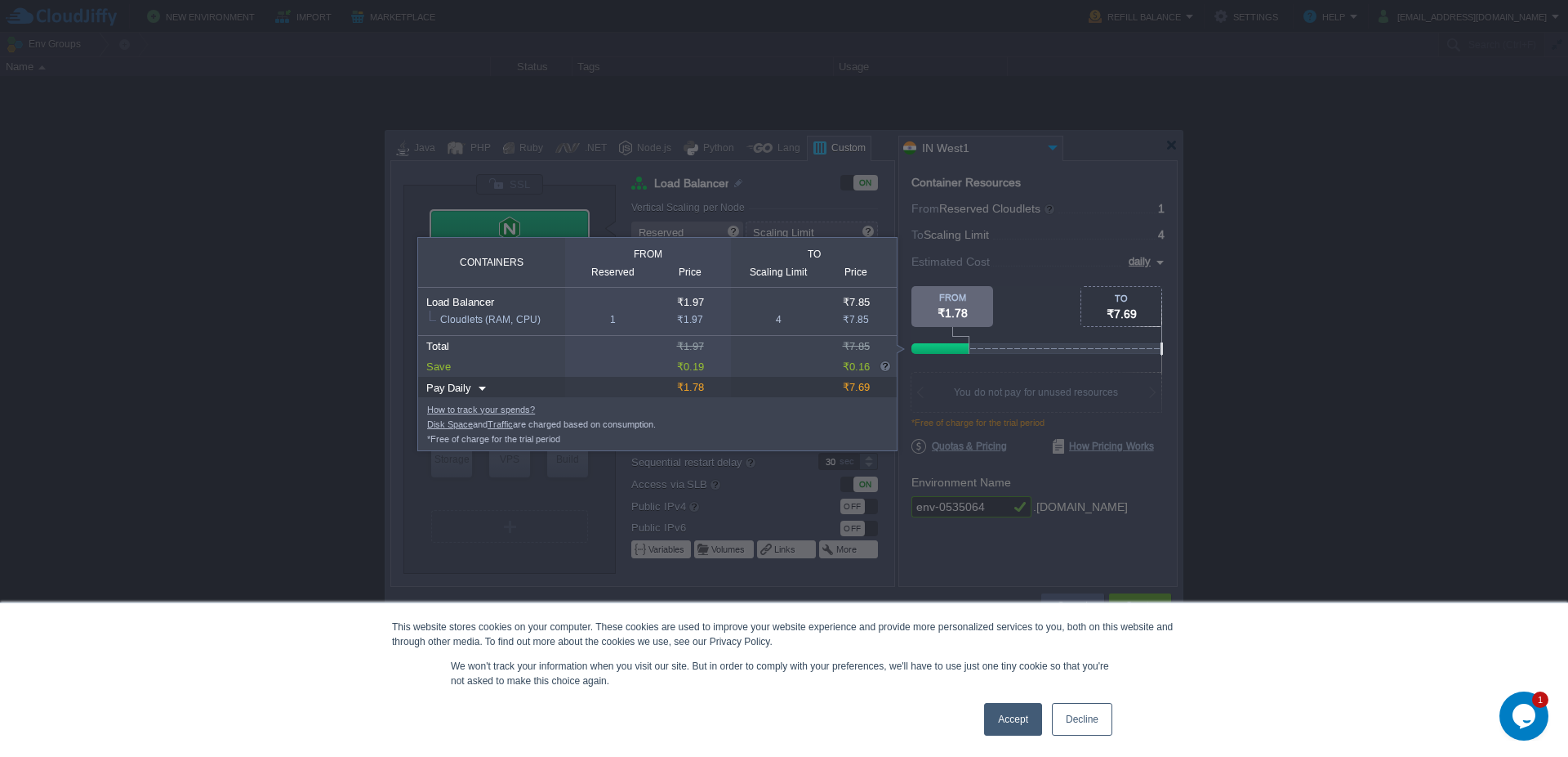
click at [983, 204] on div at bounding box center [1240, 143] width 657 height 286
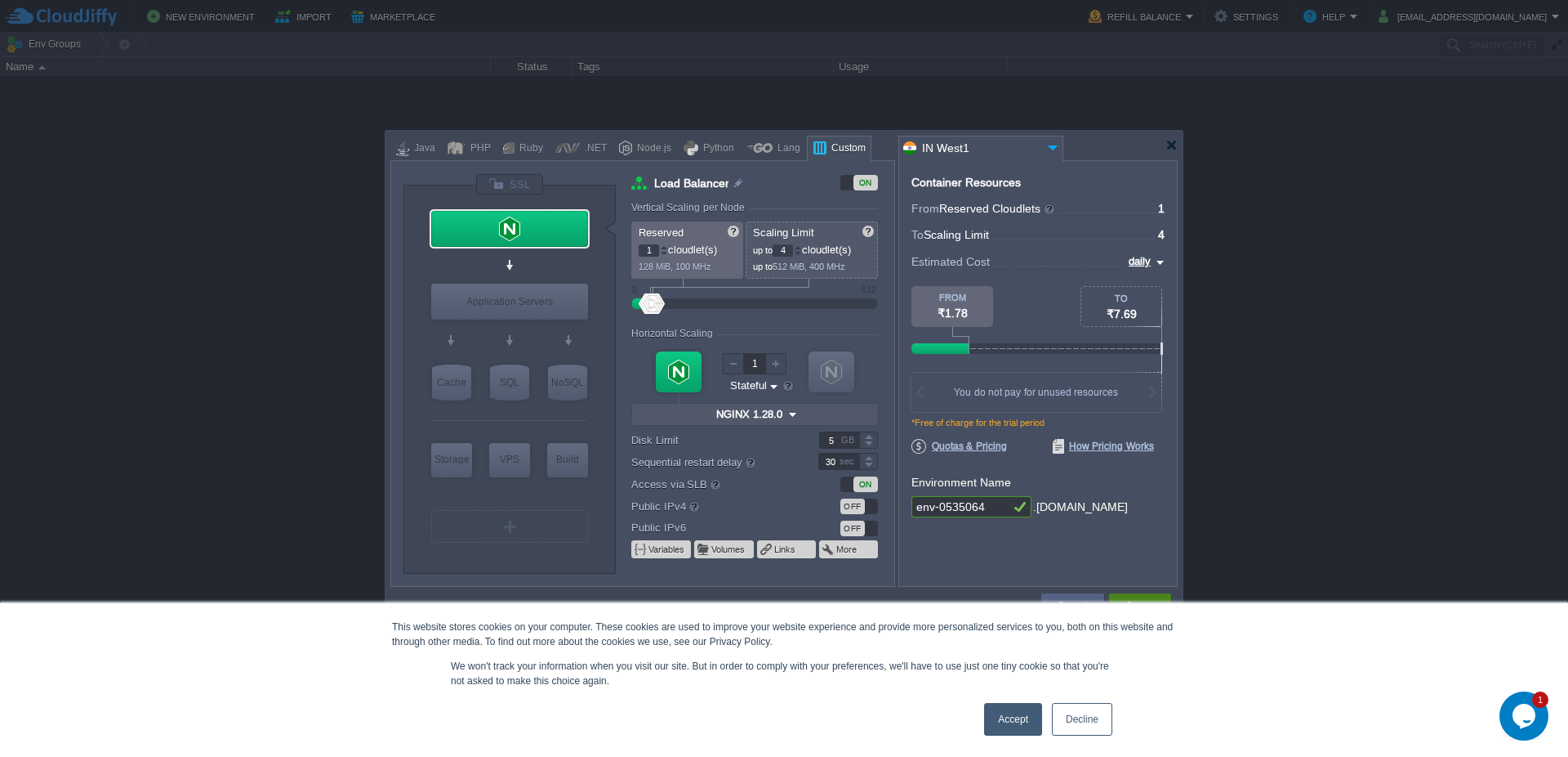
click at [1134, 596] on div "Create" at bounding box center [1141, 605] width 38 height 25
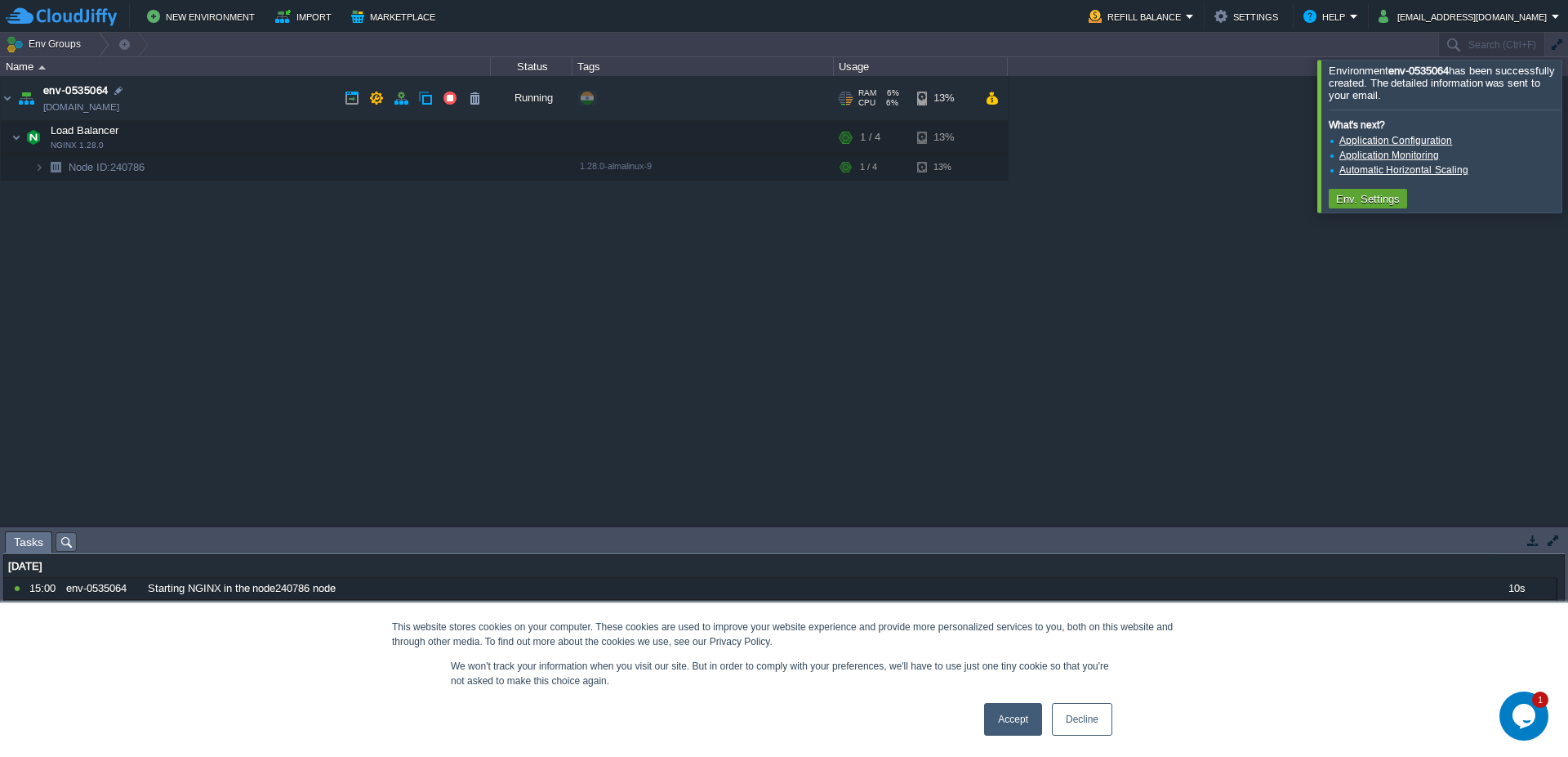
click at [715, 94] on div "+ Add to Env Group" at bounding box center [702, 98] width 256 height 45
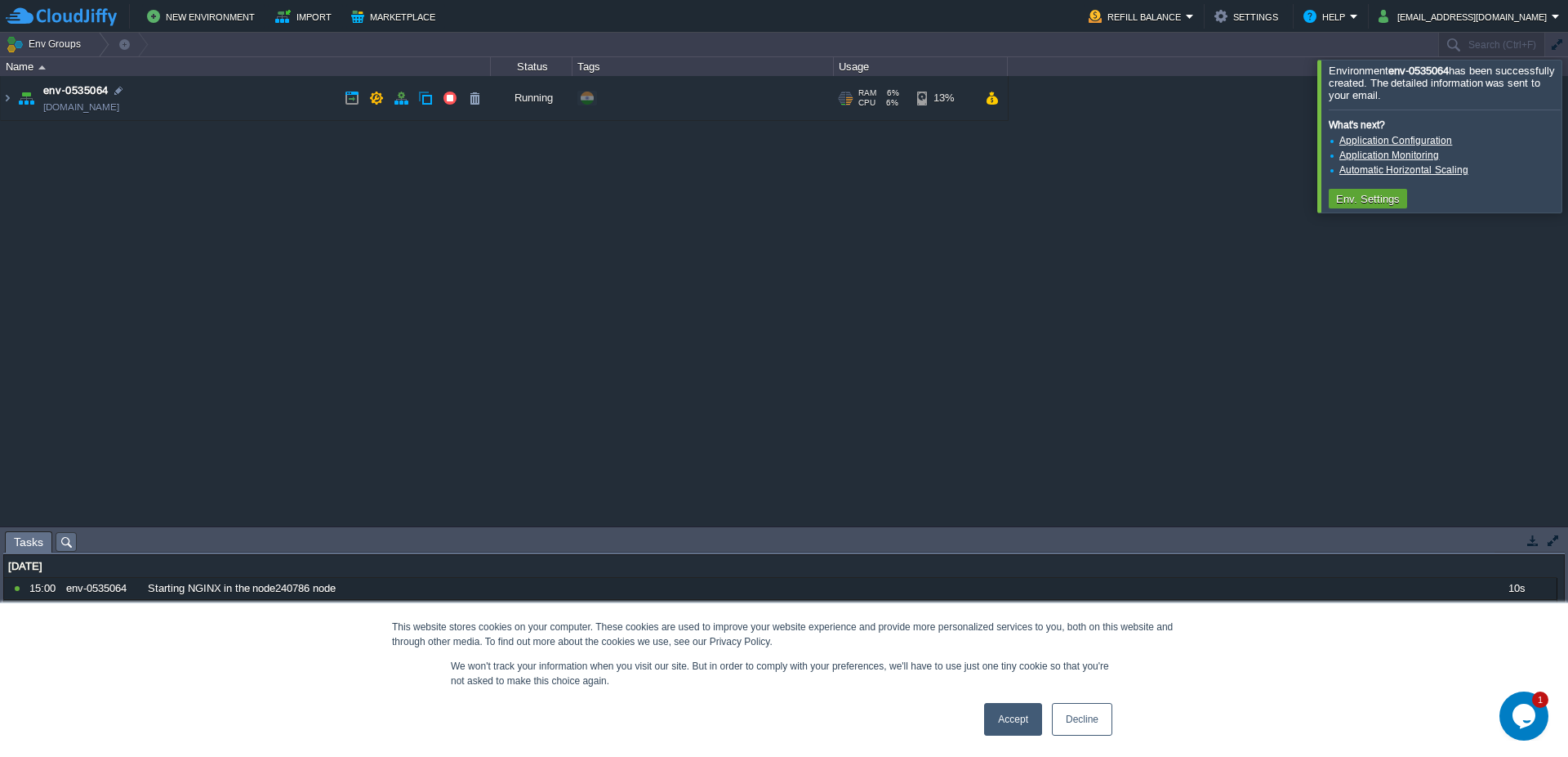
click at [715, 94] on div "+ Add to Env Group" at bounding box center [702, 98] width 256 height 45
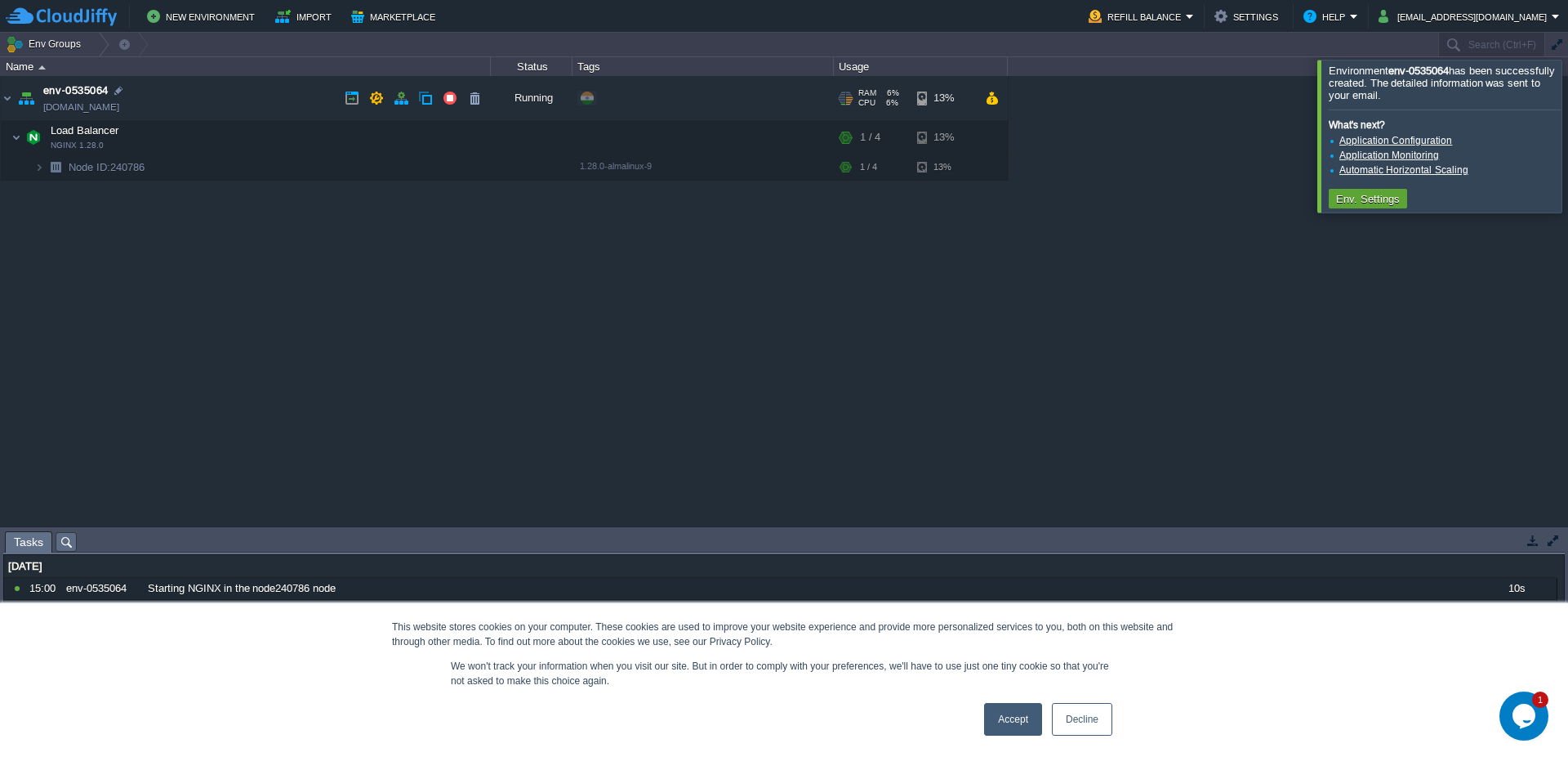
click at [715, 94] on div "+ Add to Env Group" at bounding box center [702, 98] width 256 height 45
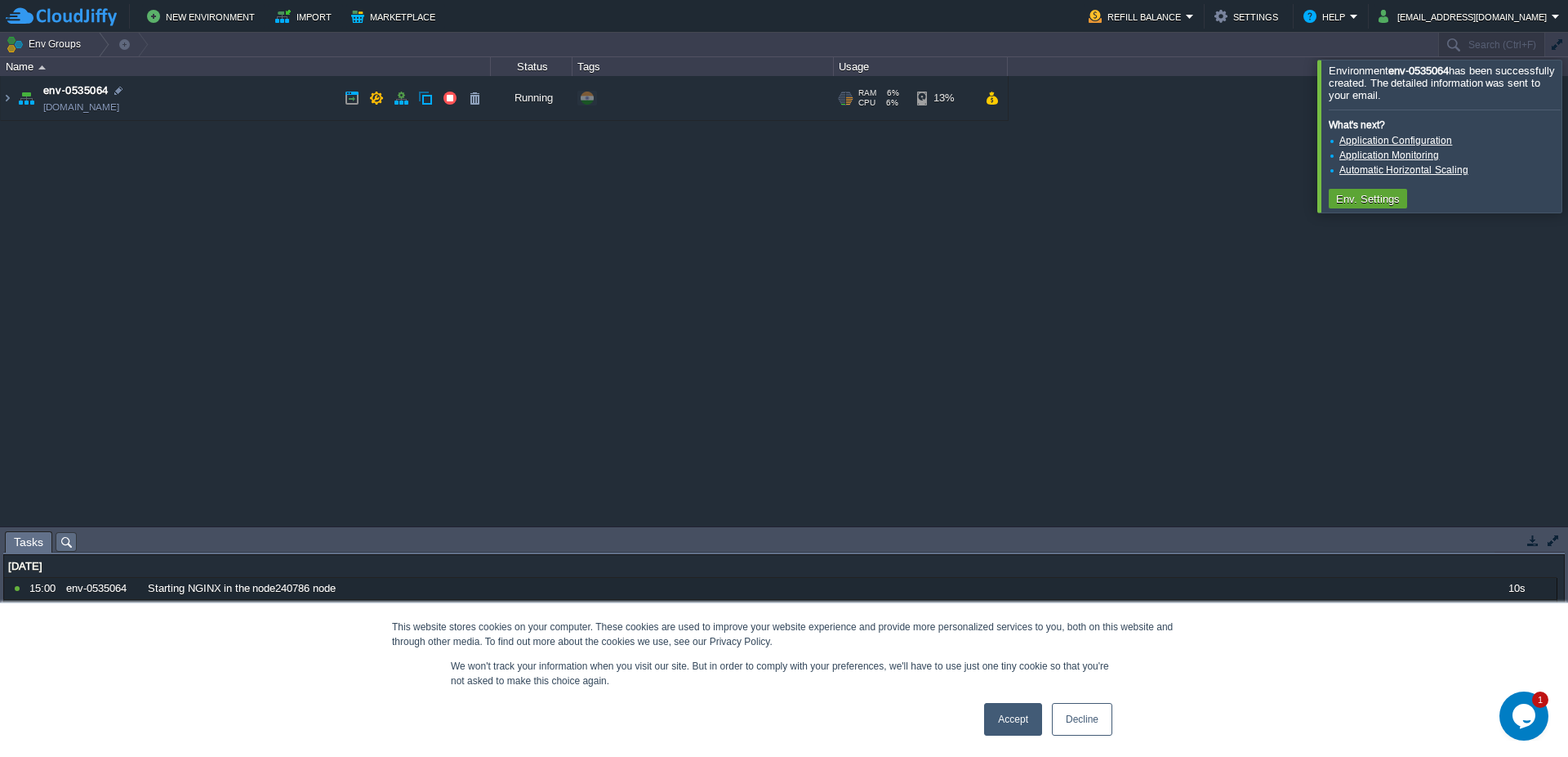
click at [302, 98] on td "env-0535064 env-0535064.cloudjiffy.net" at bounding box center [245, 98] width 490 height 45
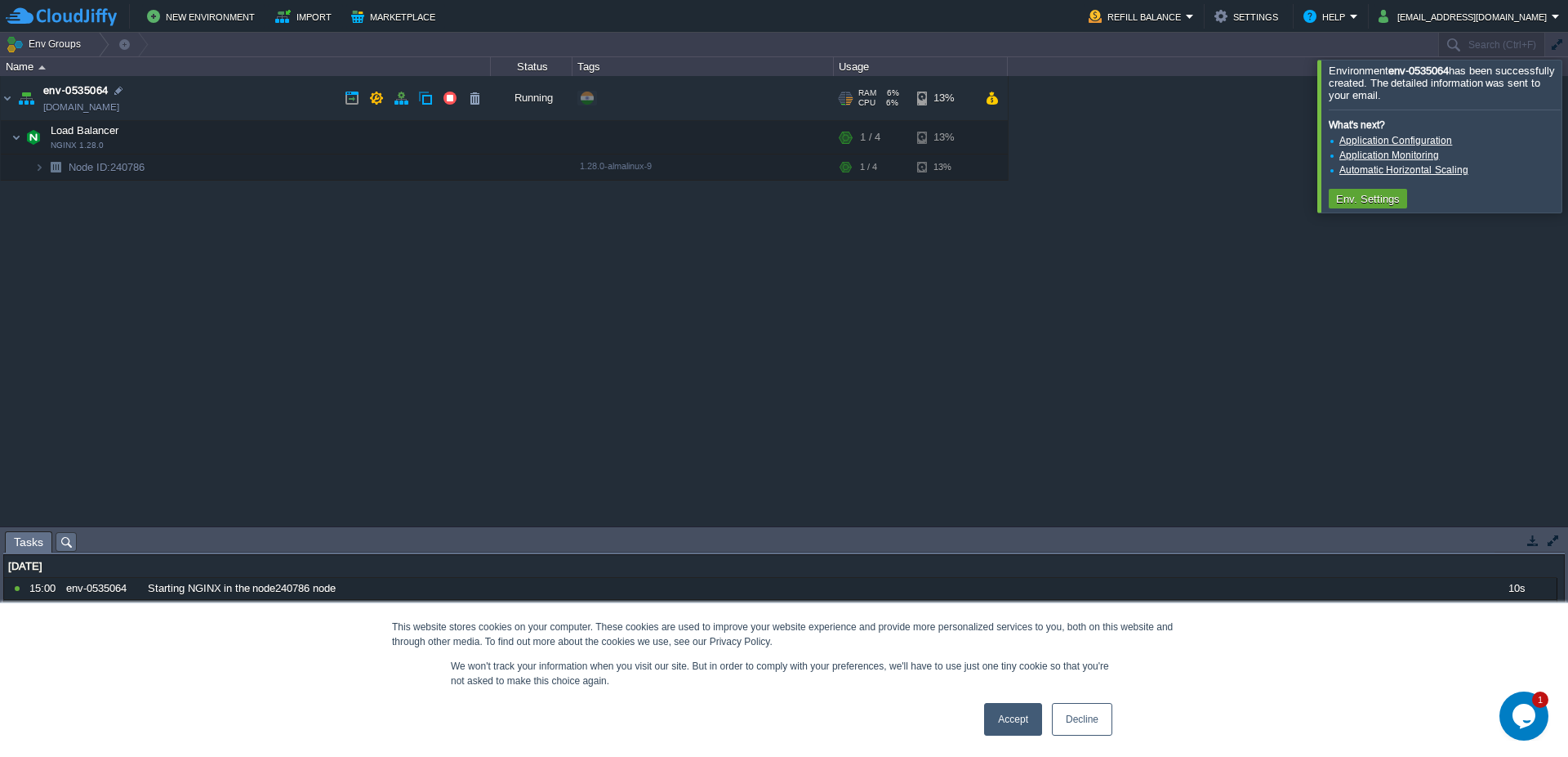
click at [302, 98] on td "env-0535064 env-0535064.cloudjiffy.net" at bounding box center [245, 98] width 490 height 45
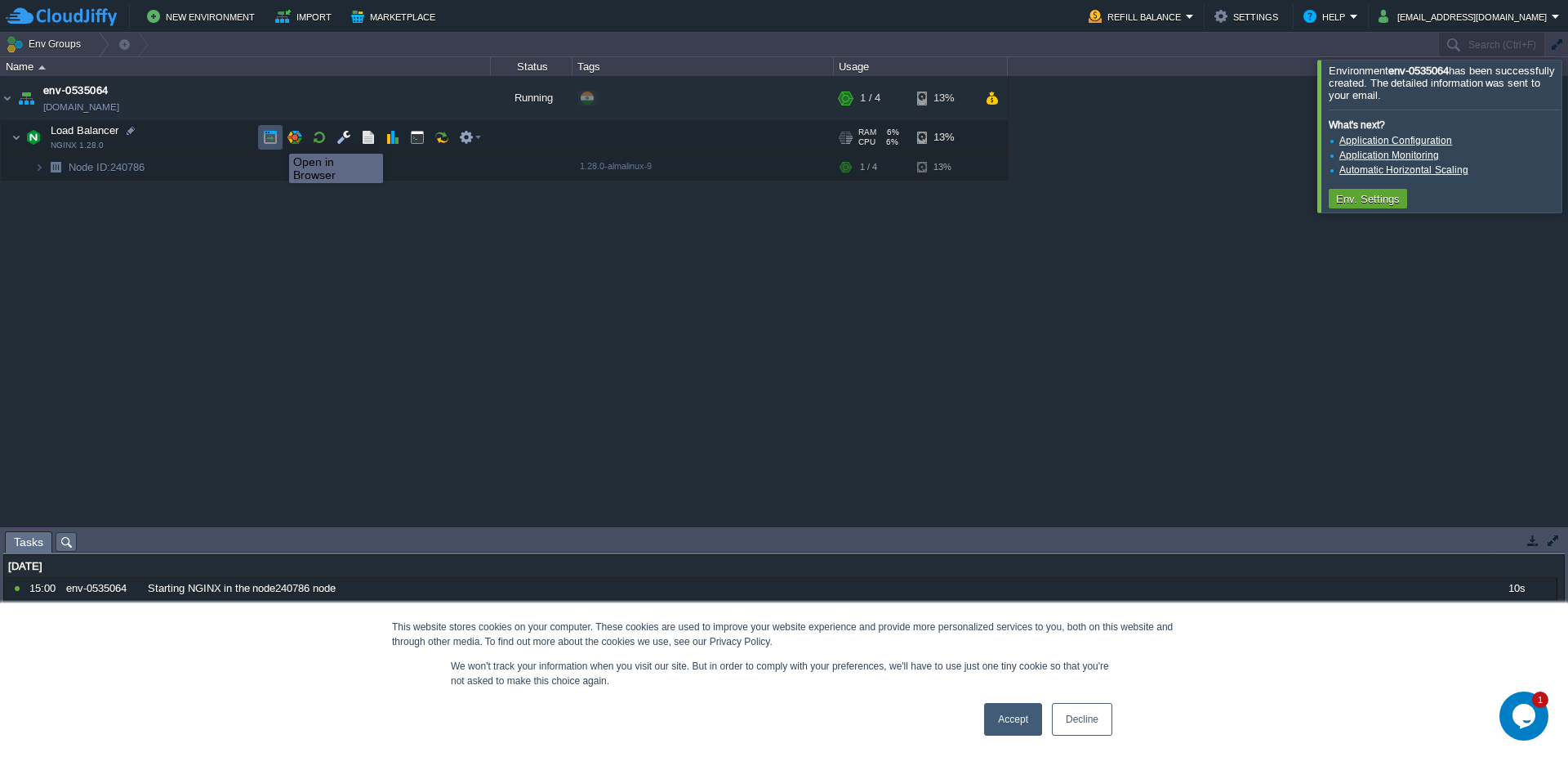
click at [264, 139] on button "button" at bounding box center [270, 137] width 15 height 15
click at [474, 135] on em at bounding box center [470, 137] width 22 height 15
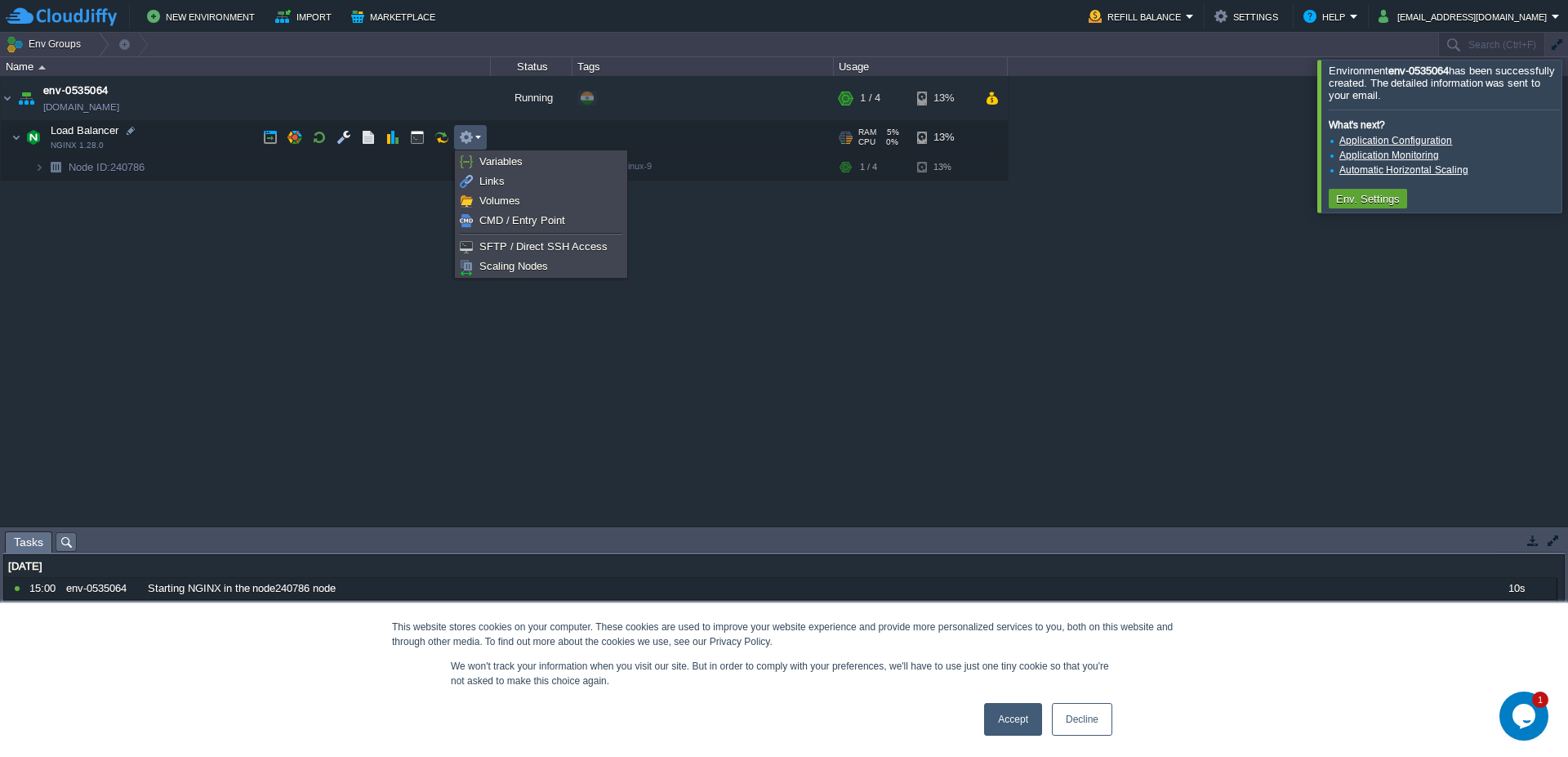
click at [1013, 323] on div "env-0535064 env-0535064.cloudjiffy.net Running + Add to Env Group RAM 5% CPU 0%…" at bounding box center [784, 301] width 1568 height 450
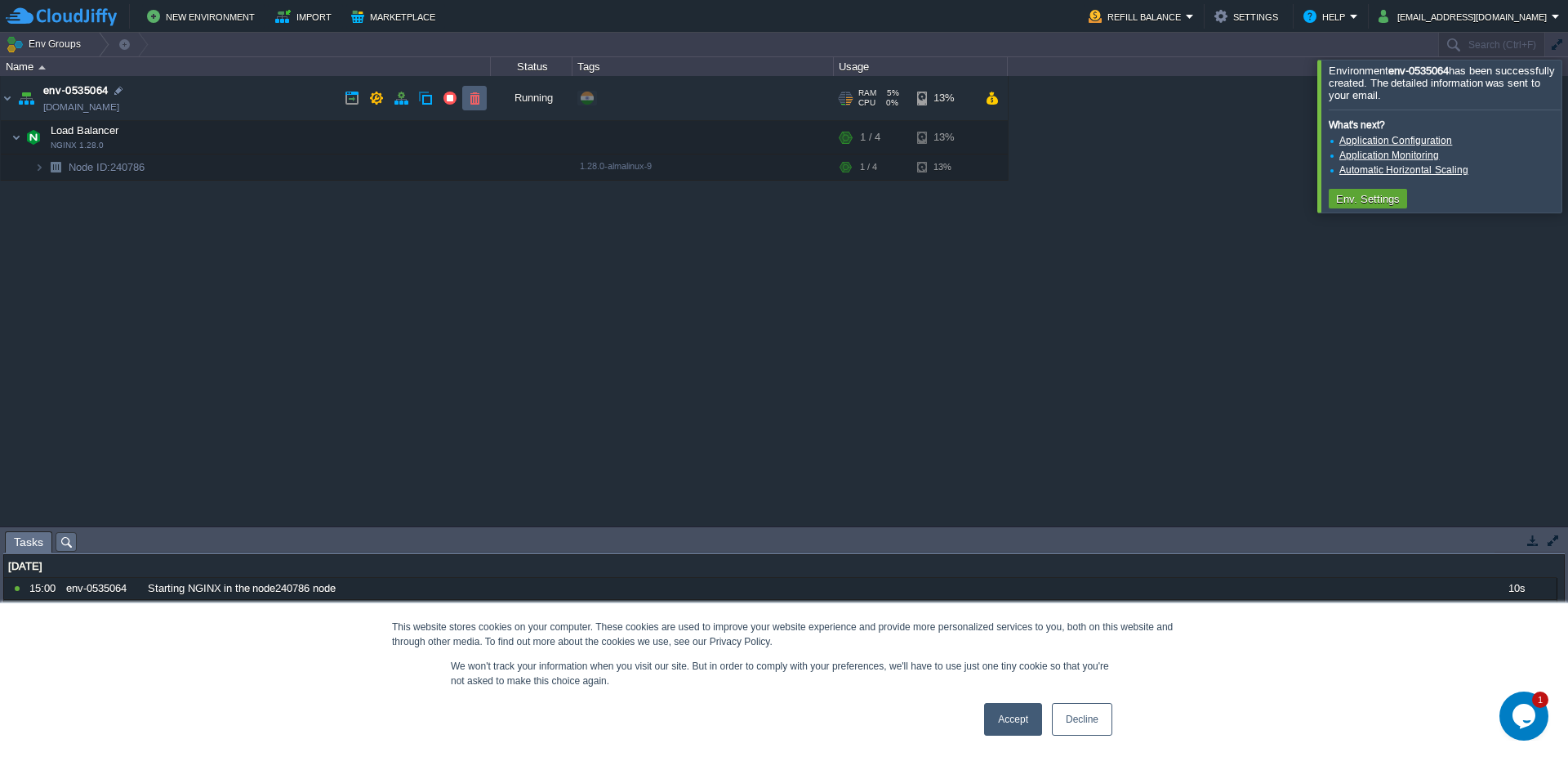
click at [476, 99] on button "button" at bounding box center [474, 98] width 15 height 15
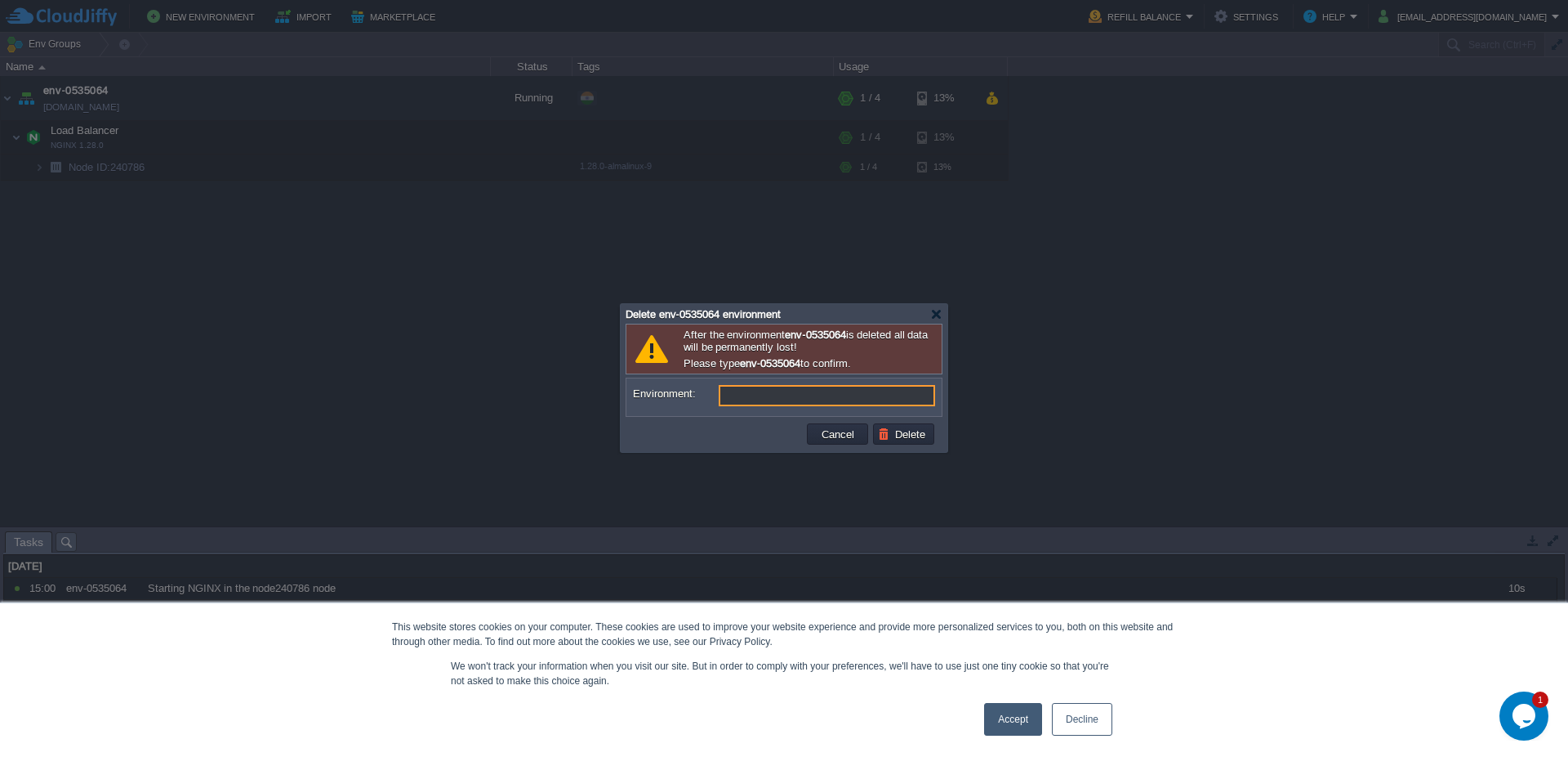
click at [789, 399] on input "Environment:" at bounding box center [827, 395] width 216 height 21
type input "env-0535064"
click at [909, 437] on button "Delete" at bounding box center [904, 434] width 52 height 15
